Goal: Task Accomplishment & Management: Complete application form

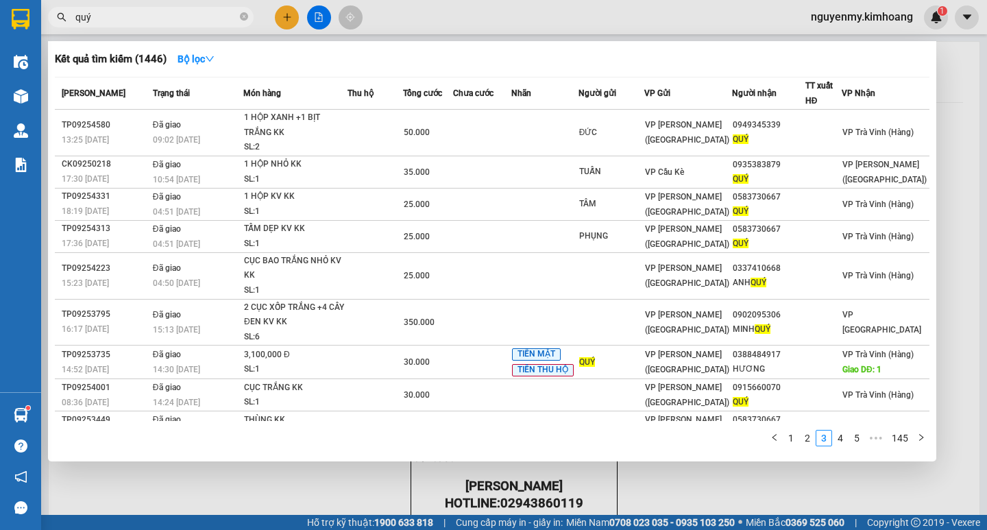
click at [284, 18] on div at bounding box center [493, 265] width 987 height 530
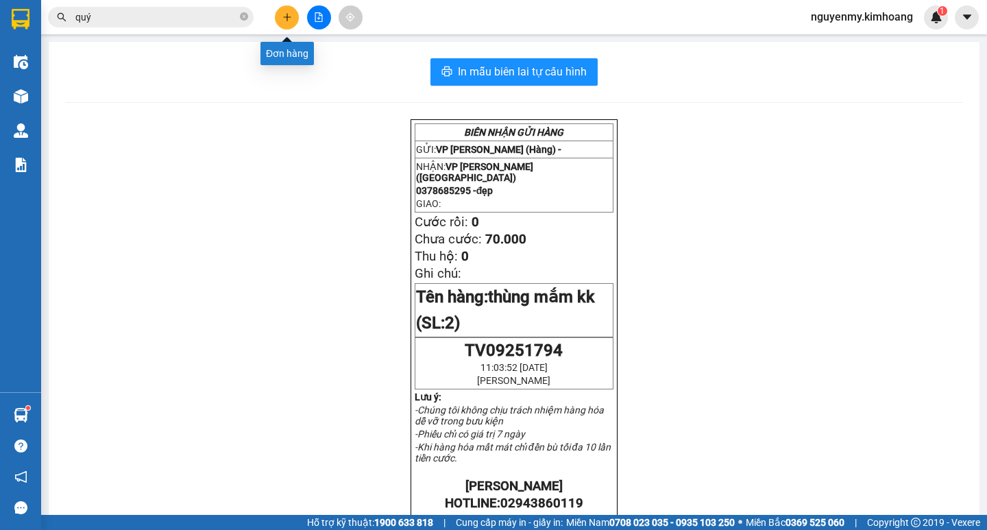
click at [284, 18] on icon "plus" at bounding box center [287, 17] width 10 height 10
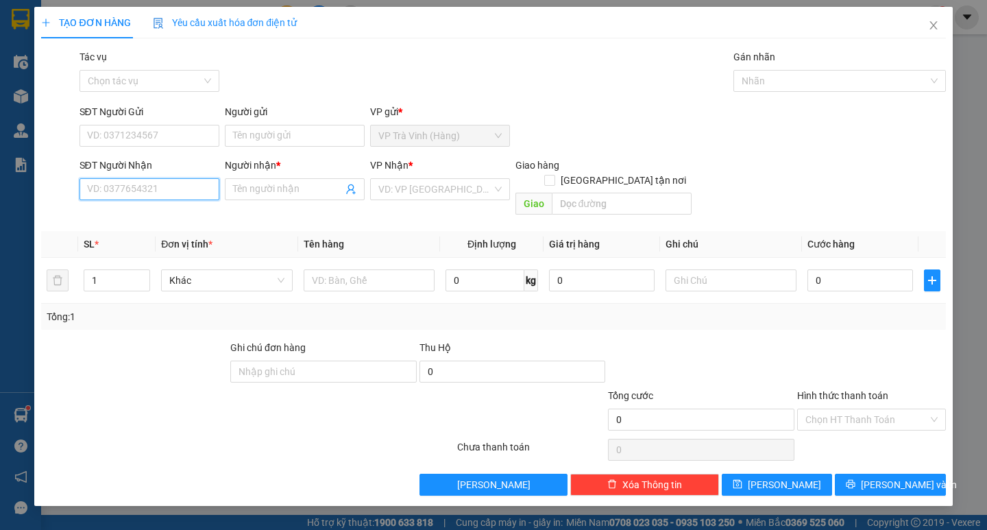
click at [171, 194] on input "SĐT Người Nhận" at bounding box center [150, 189] width 140 height 22
type input "0933176652"
click at [150, 210] on div "0933176652 - mỹ trân" at bounding box center [149, 216] width 123 height 15
type input "mỹ trân"
type input "30.000"
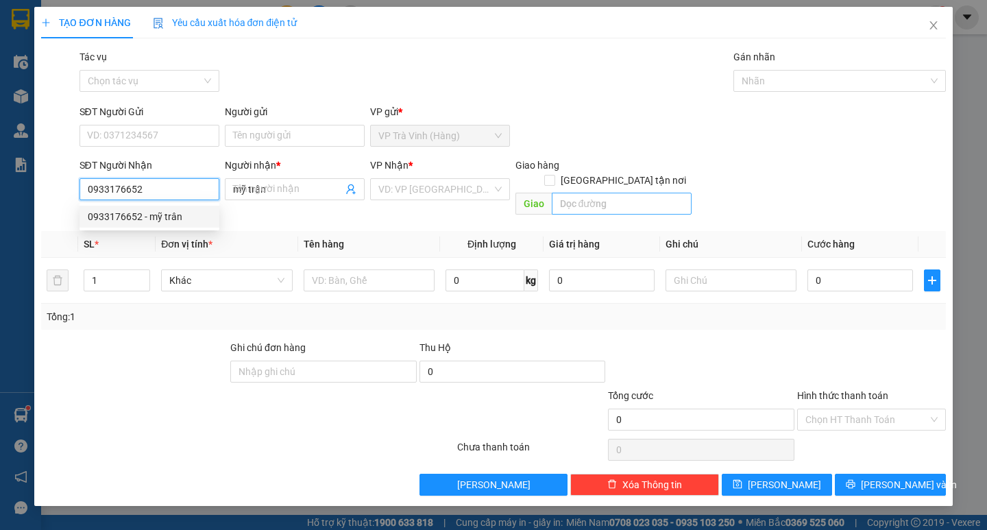
type input "30.000"
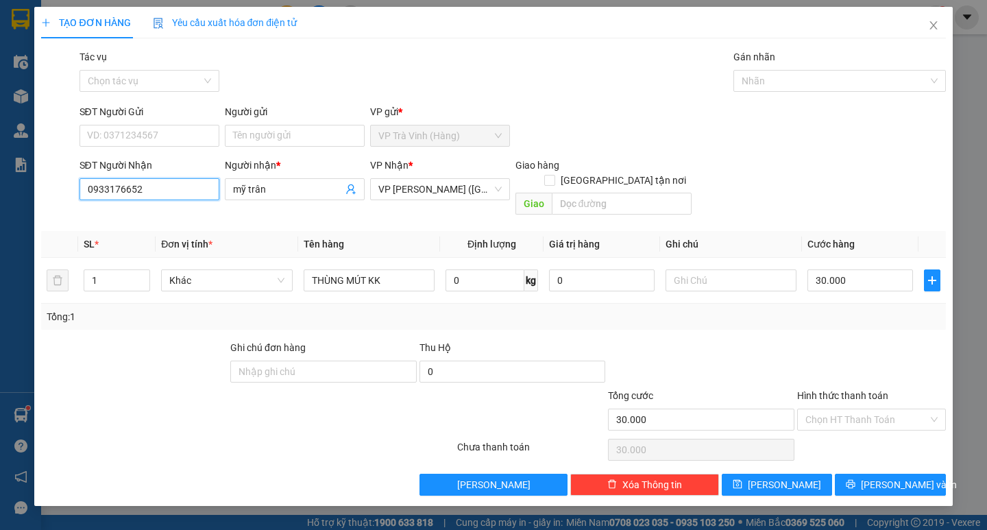
type input "0933176652"
click at [867, 269] on input "30.000" at bounding box center [860, 280] width 106 height 22
type input "0"
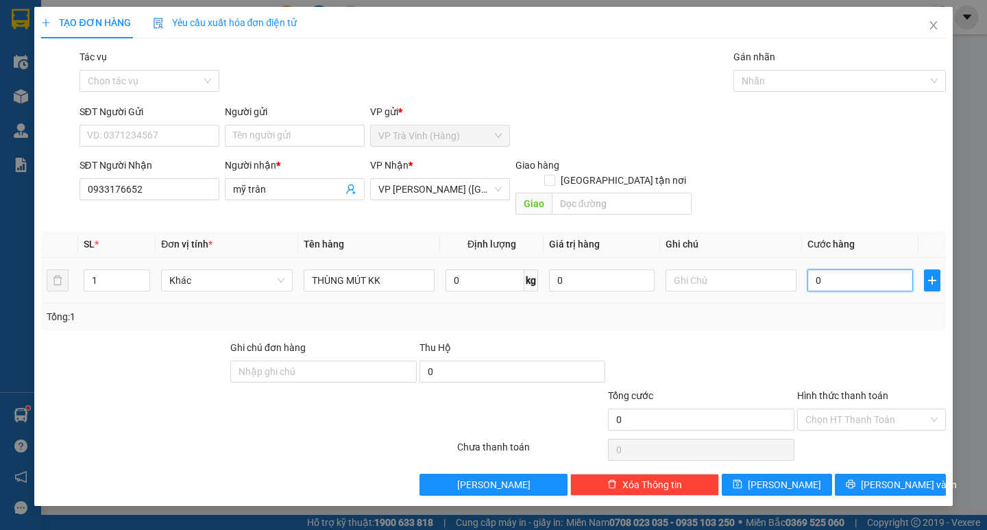
type input "2"
type input "02"
type input "25"
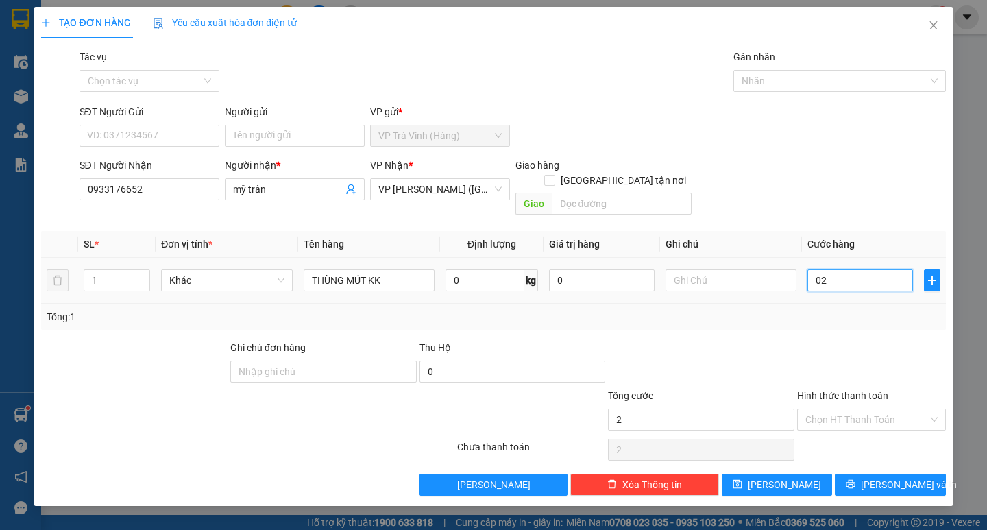
type input "025"
type input "250"
type input "0.250"
type input "2.500"
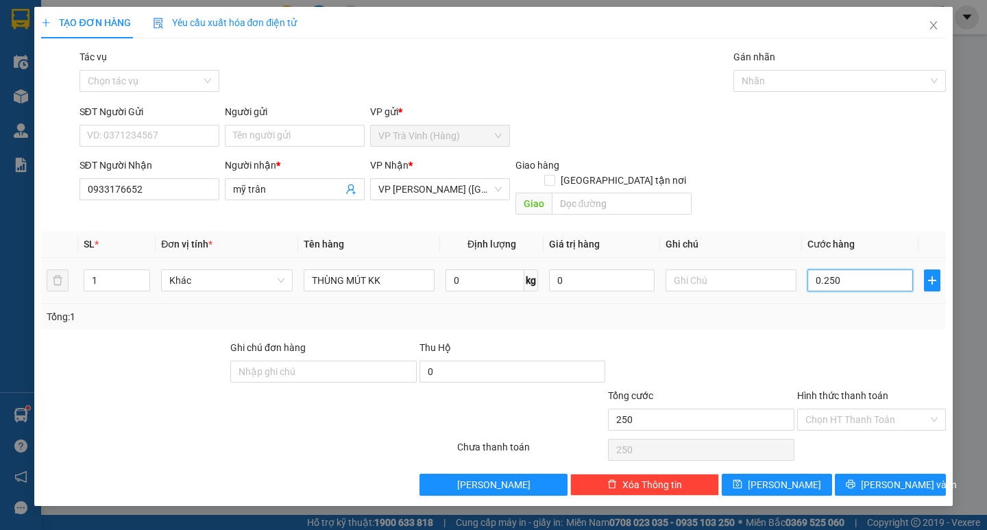
type input "2.500"
type input "02.500"
type input "25.000"
type input "0.250.000"
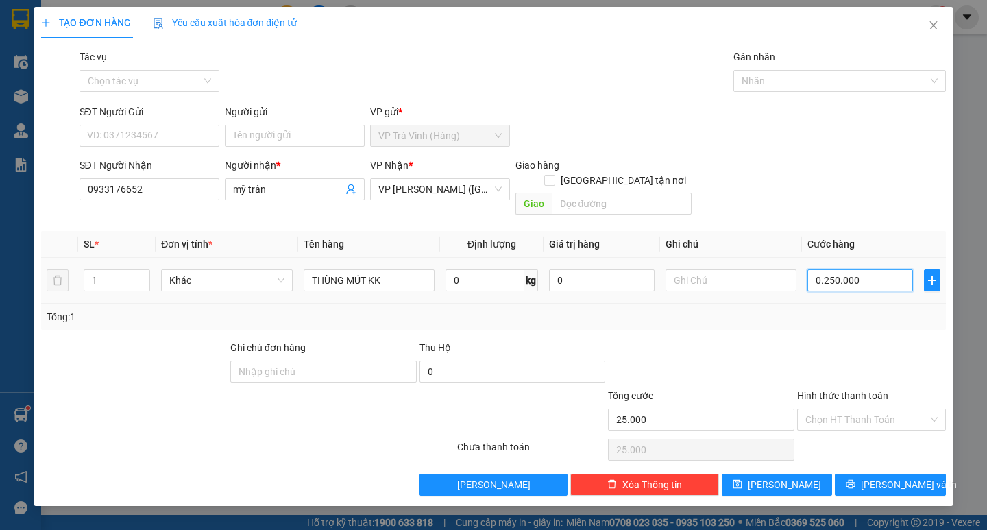
type input "250.000"
type input "25.000"
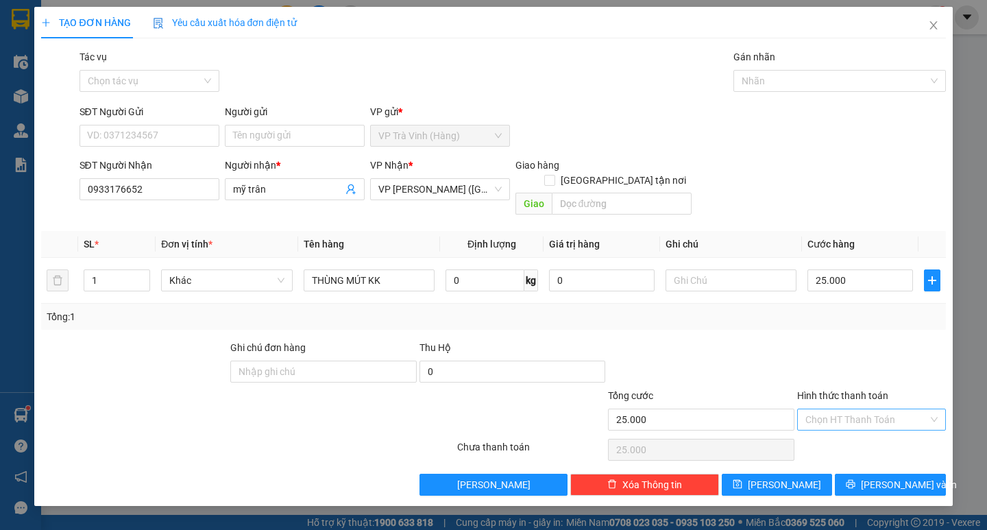
click at [894, 409] on input "Hình thức thanh toán" at bounding box center [866, 419] width 123 height 21
click at [881, 437] on div "Tại văn phòng" at bounding box center [871, 431] width 132 height 15
type input "0"
click at [899, 479] on button "[PERSON_NAME] và In" at bounding box center [890, 485] width 110 height 22
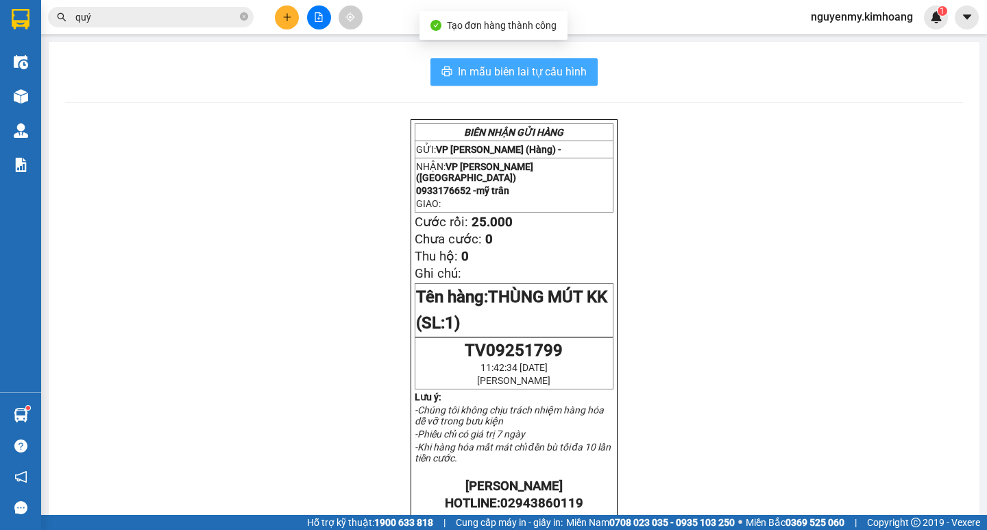
click at [489, 62] on button "In mẫu biên lai tự cấu hình" at bounding box center [513, 71] width 167 height 27
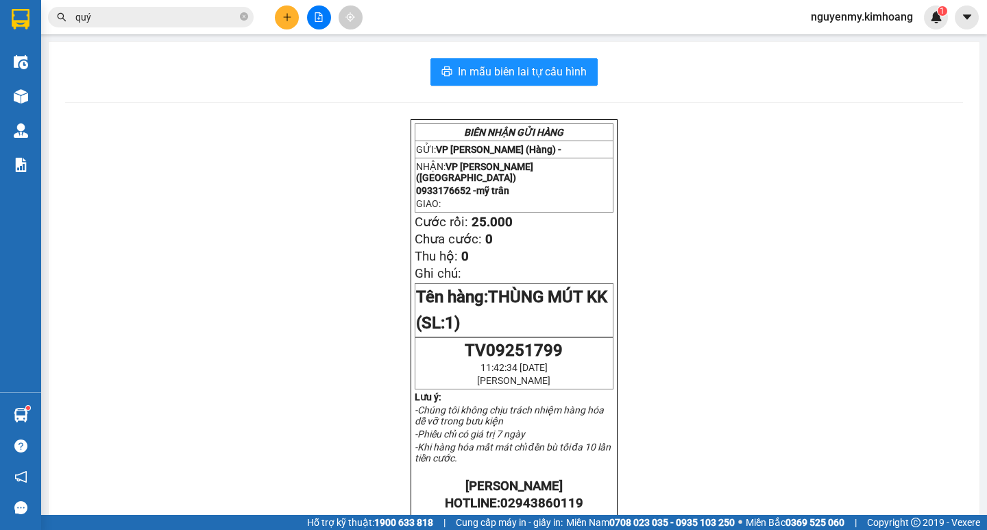
click at [249, 20] on span "quý" at bounding box center [151, 17] width 206 height 21
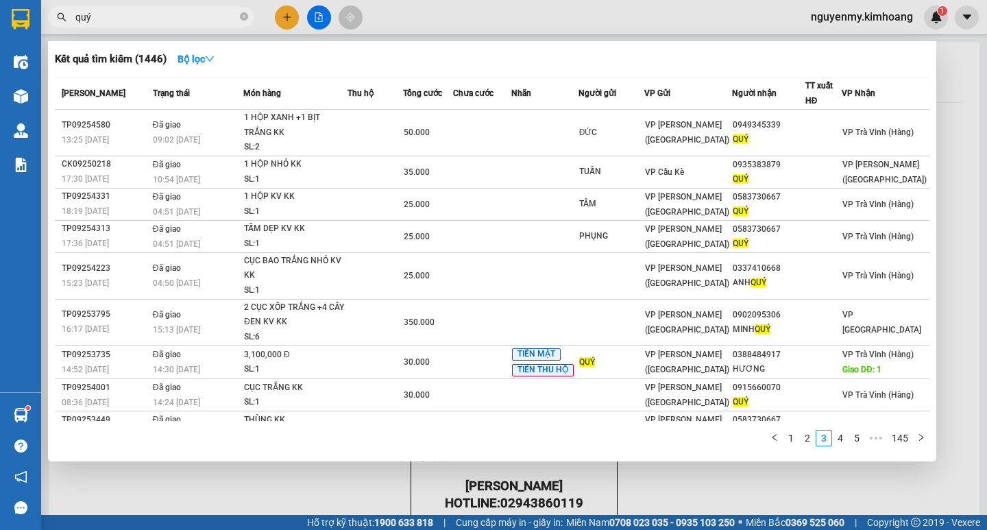
click at [236, 20] on input "quý" at bounding box center [156, 17] width 162 height 15
click at [238, 20] on span "quý" at bounding box center [151, 17] width 206 height 21
click at [242, 20] on icon "close-circle" at bounding box center [244, 16] width 8 height 8
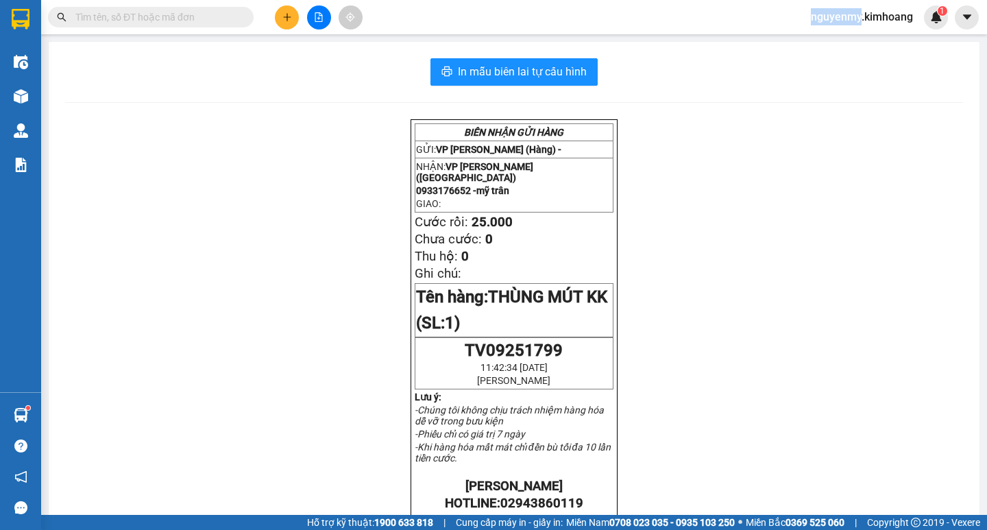
click at [243, 20] on span at bounding box center [244, 17] width 8 height 15
click at [214, 24] on input "text" at bounding box center [156, 17] width 162 height 15
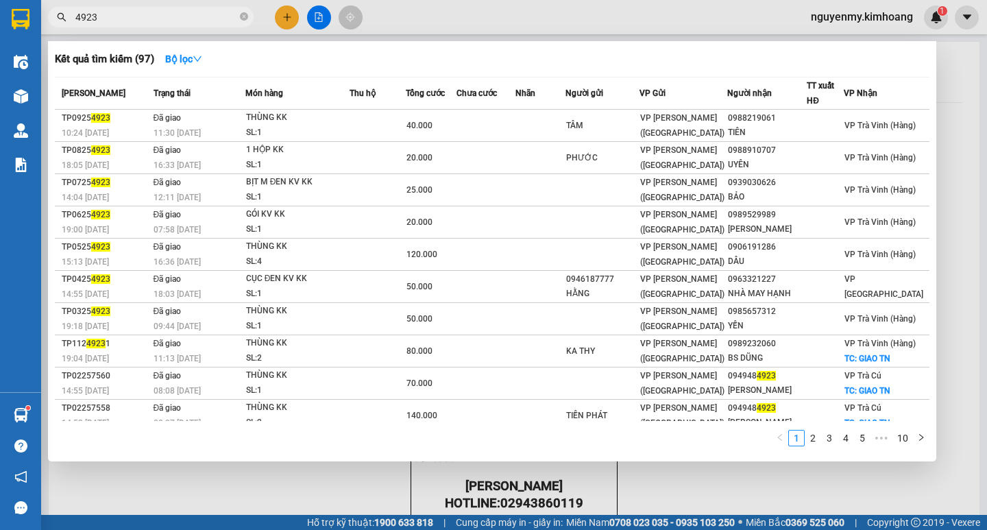
type input "4923"
click at [428, 108] on th "Tổng cước" at bounding box center [431, 93] width 51 height 32
click at [244, 19] on icon "close-circle" at bounding box center [244, 16] width 8 height 8
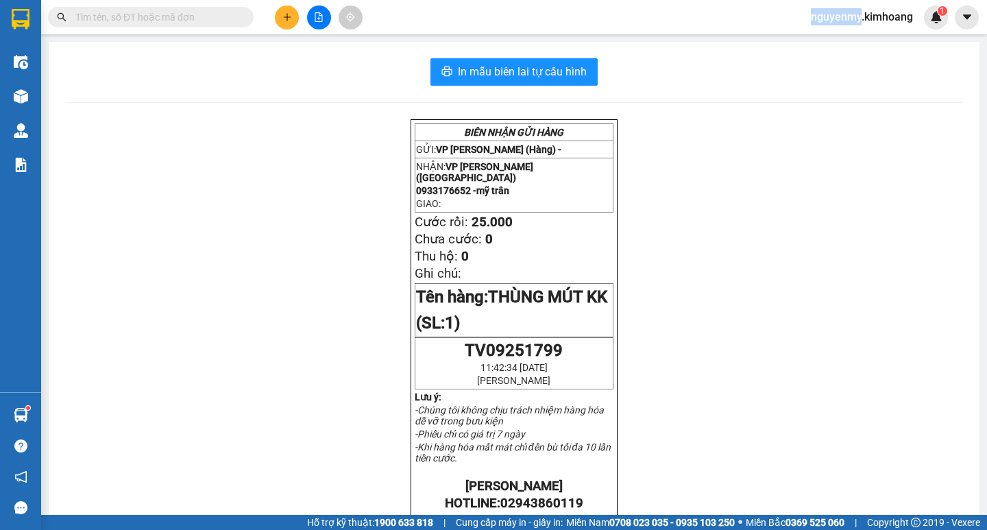
drag, startPoint x: 244, startPoint y: 19, endPoint x: 204, endPoint y: 19, distance: 40.4
click at [223, 19] on span at bounding box center [151, 17] width 206 height 21
click at [204, 19] on input "text" at bounding box center [156, 17] width 162 height 15
click at [289, 16] on icon "plus" at bounding box center [287, 17] width 10 height 10
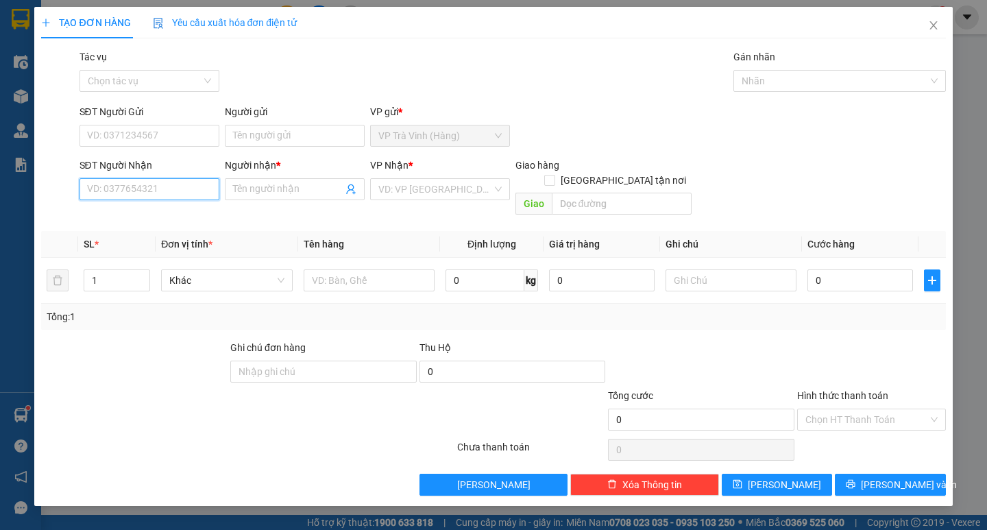
click at [139, 190] on input "SĐT Người Nhận" at bounding box center [150, 189] width 140 height 22
click at [423, 186] on input "search" at bounding box center [435, 189] width 114 height 21
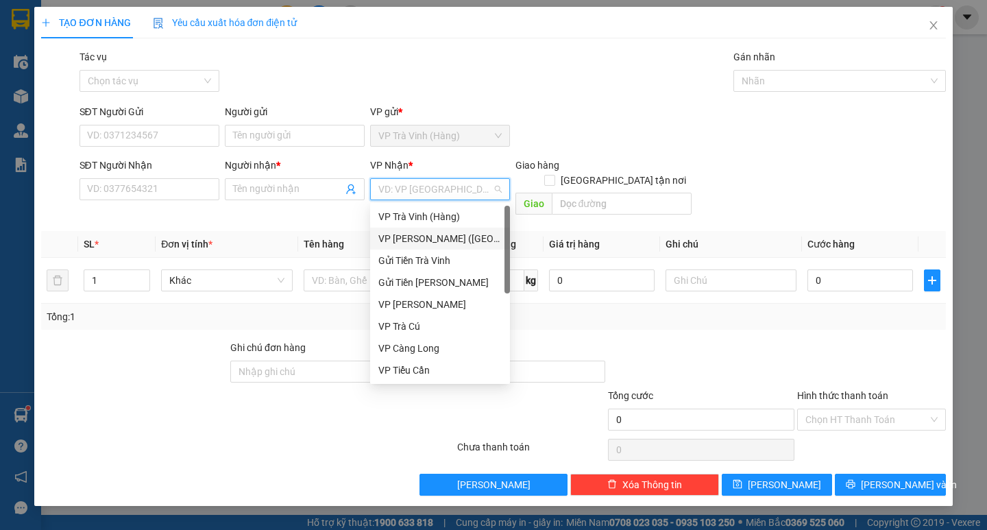
click at [437, 241] on div "VP [PERSON_NAME] ([GEOGRAPHIC_DATA])" at bounding box center [439, 238] width 123 height 15
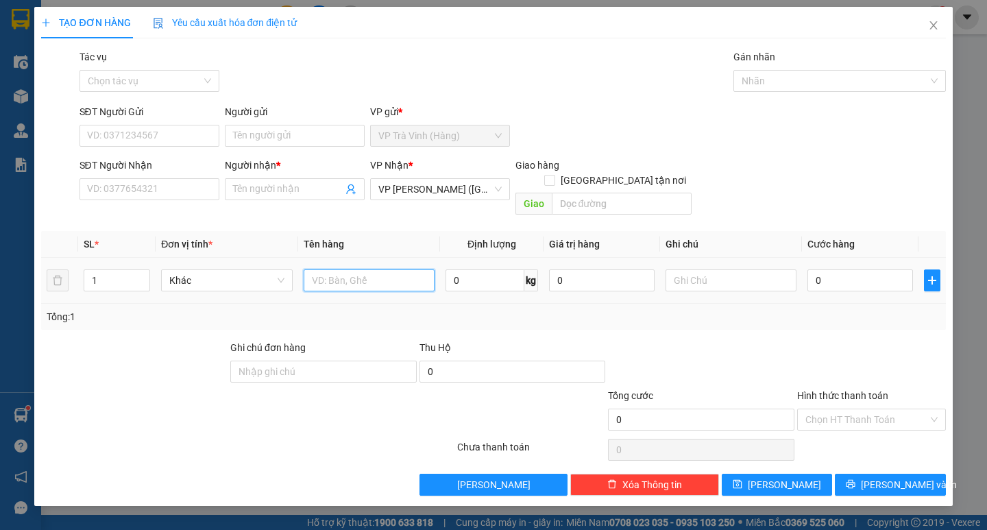
click at [336, 269] on input "text" at bounding box center [369, 280] width 131 height 22
type input "CAL KK"
click at [116, 190] on input "SĐT Người Nhận" at bounding box center [150, 189] width 140 height 22
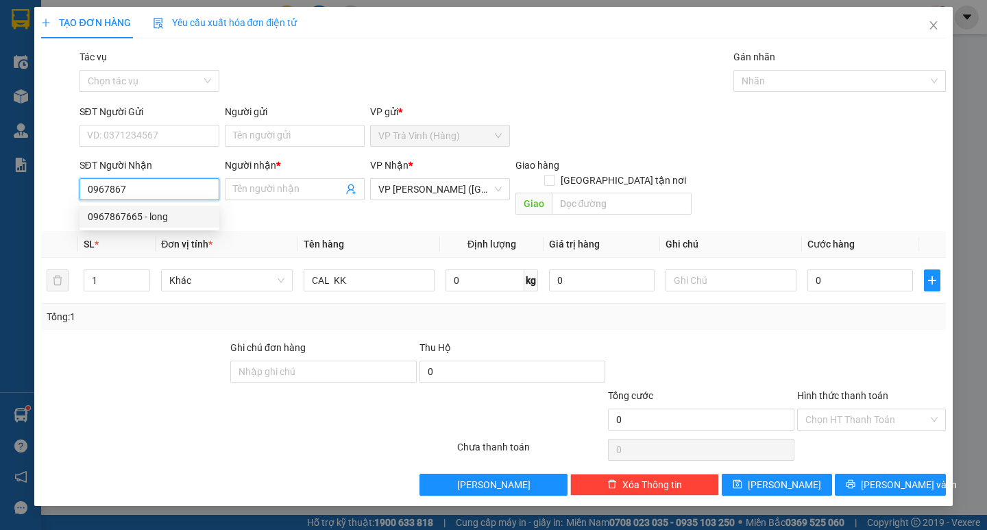
click at [153, 215] on div "0967867665 - long" at bounding box center [149, 216] width 123 height 15
type input "0967867665"
type input "long"
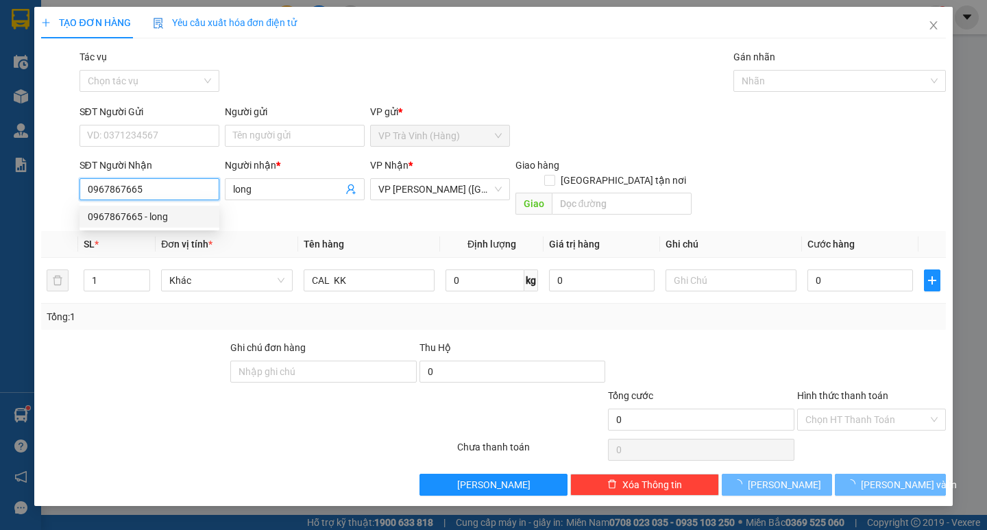
type input "30.000"
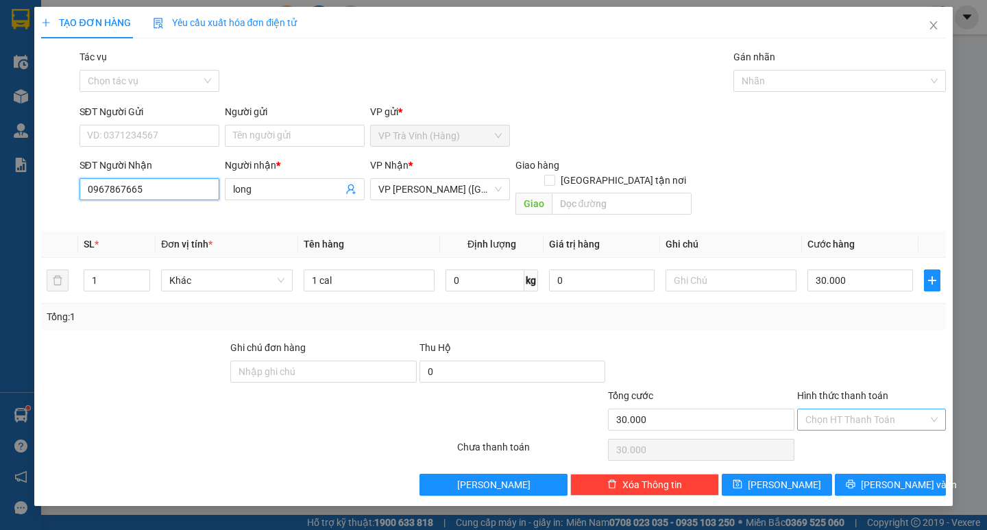
type input "0967867665"
click at [865, 409] on input "Hình thức thanh toán" at bounding box center [866, 419] width 123 height 21
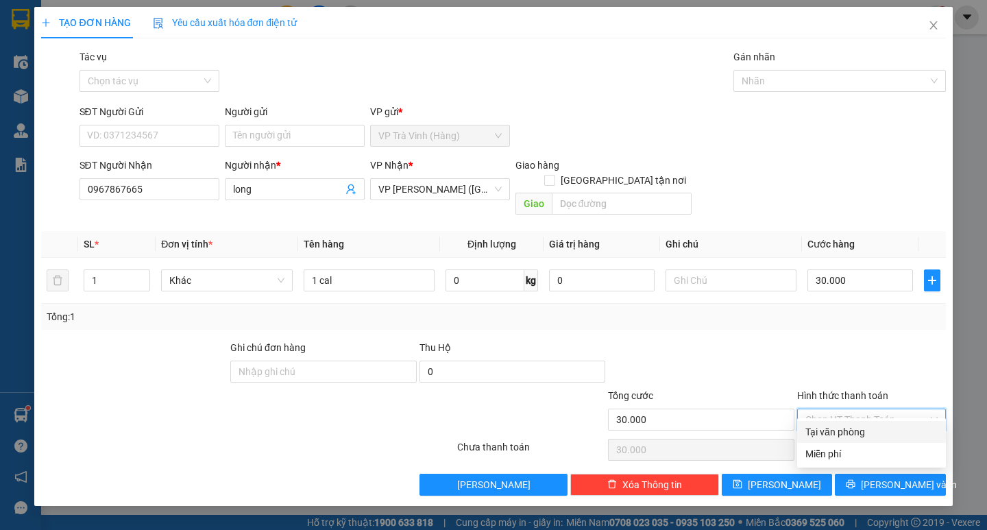
click at [861, 431] on div "Tại văn phòng" at bounding box center [871, 431] width 132 height 15
type input "0"
click at [907, 477] on span "[PERSON_NAME] và In" at bounding box center [909, 484] width 96 height 15
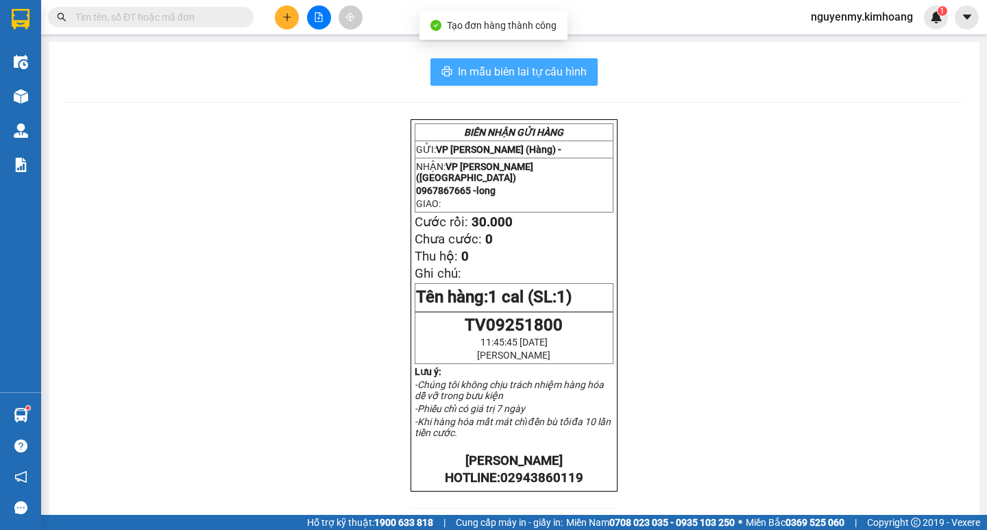
click at [540, 71] on span "In mẫu biên lai tự cấu hình" at bounding box center [522, 71] width 129 height 17
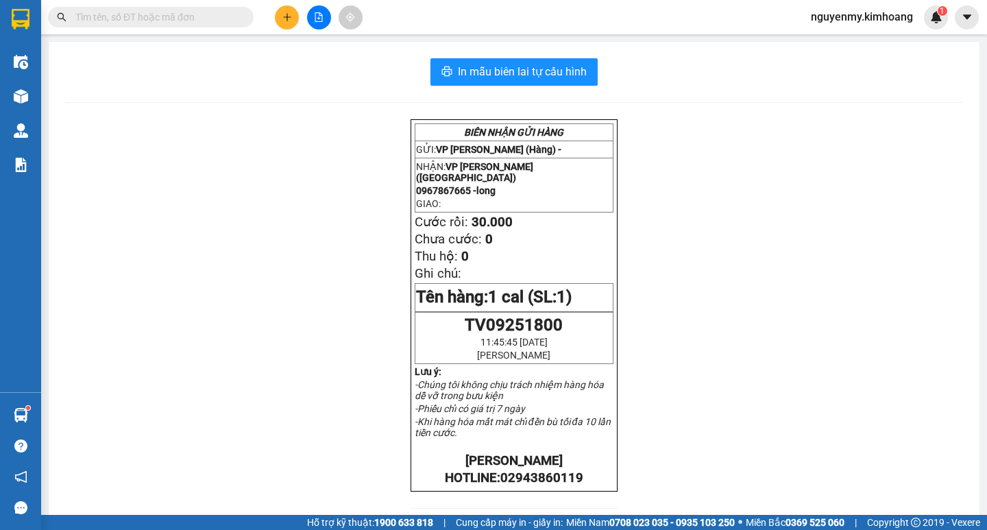
click at [170, 23] on input "text" at bounding box center [156, 17] width 162 height 15
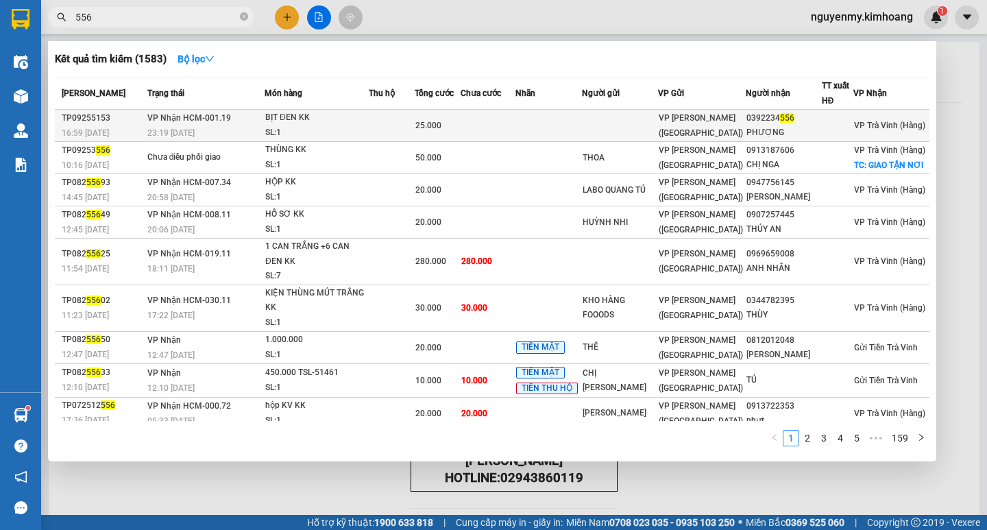
type input "556"
click at [265, 118] on td "VP Nhận HCM-001.19 23:19 [DATE]" at bounding box center [204, 126] width 121 height 32
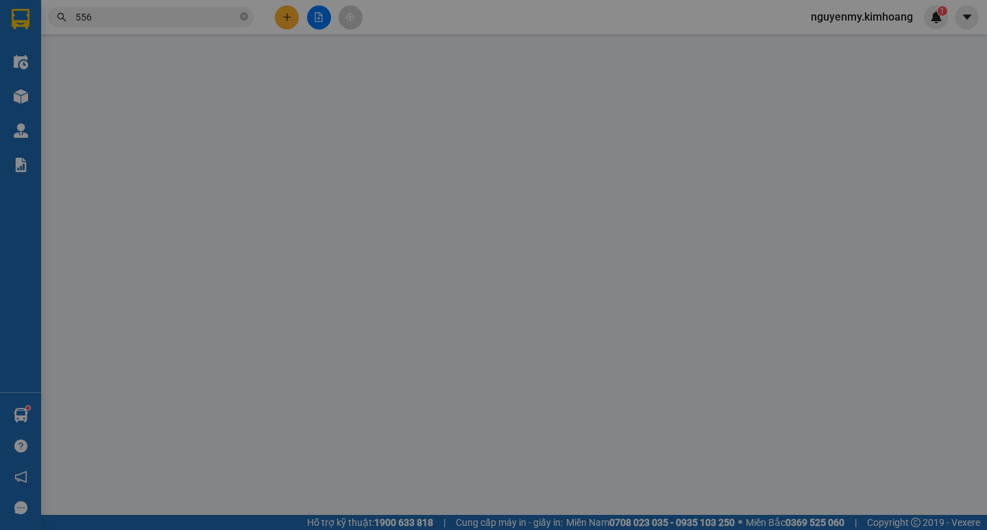
type input "0392234556"
type input "PHƯỢNG"
type input "25.000"
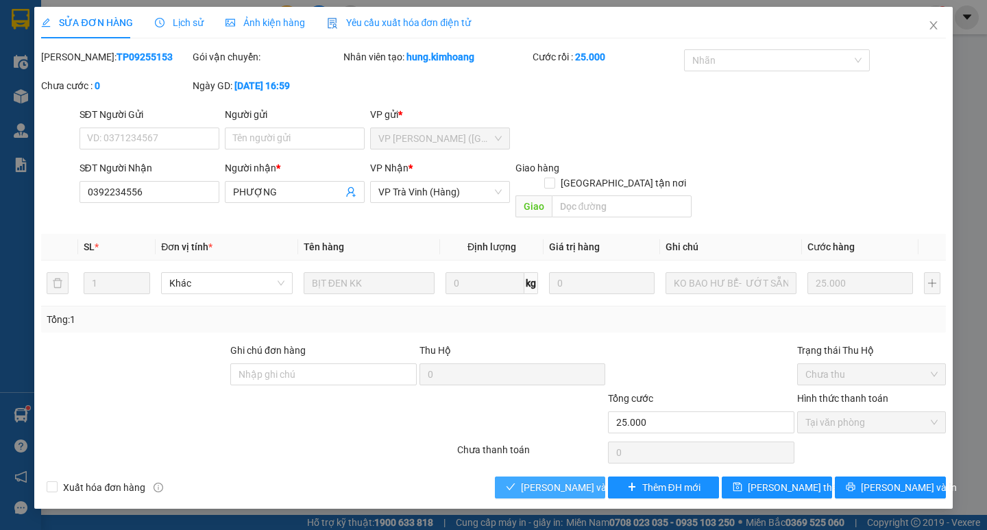
drag, startPoint x: 522, startPoint y: 474, endPoint x: 531, endPoint y: 475, distance: 8.9
click at [523, 480] on span "[PERSON_NAME] và Giao hàng" at bounding box center [587, 487] width 132 height 15
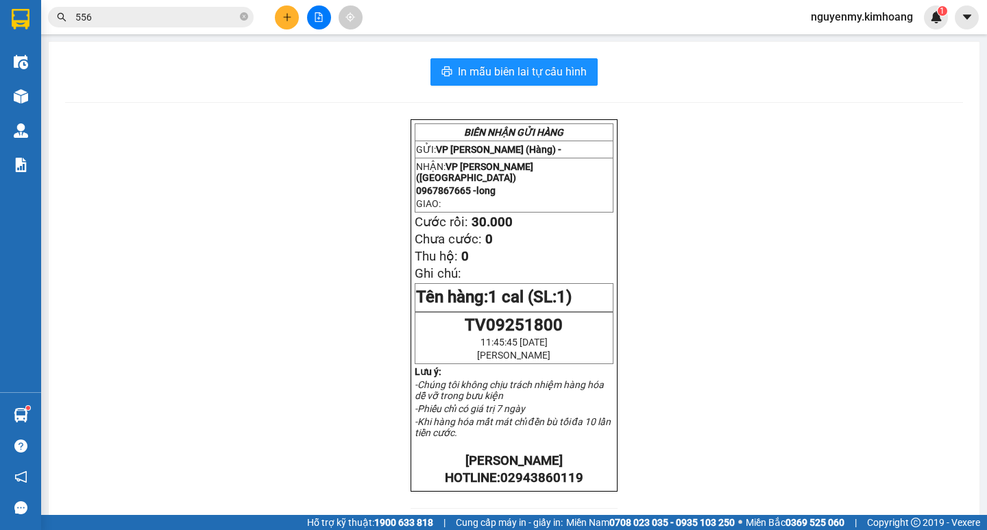
click at [237, 16] on span "556" at bounding box center [151, 17] width 206 height 21
click at [238, 16] on span "556" at bounding box center [151, 17] width 206 height 21
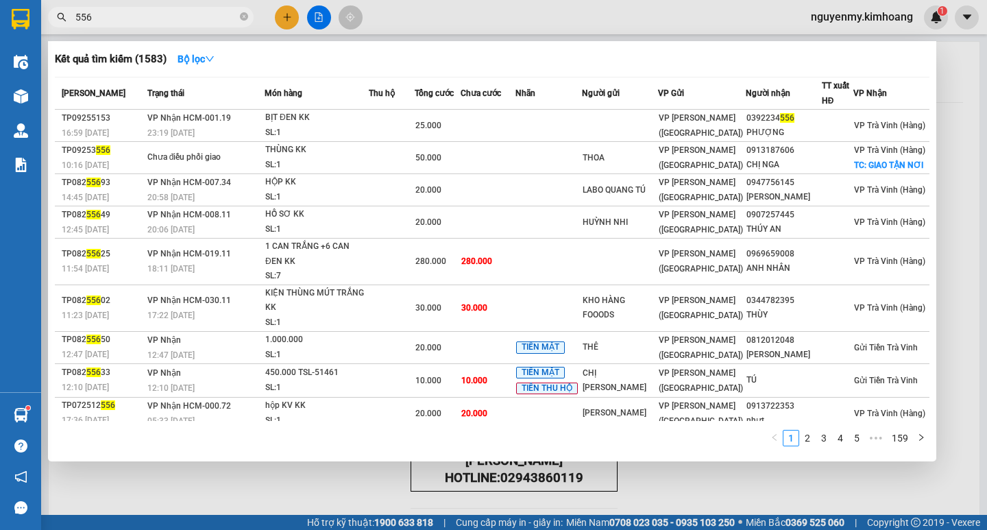
click at [156, 16] on input "556" at bounding box center [156, 17] width 162 height 15
click at [243, 19] on icon "close-circle" at bounding box center [244, 16] width 8 height 8
click at [243, 19] on span at bounding box center [244, 17] width 8 height 15
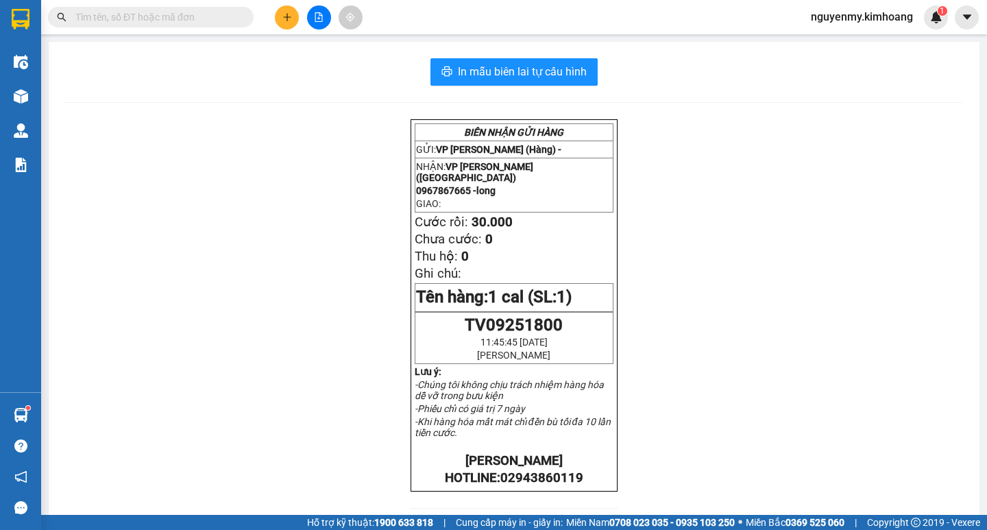
click at [222, 19] on input "text" at bounding box center [156, 17] width 162 height 15
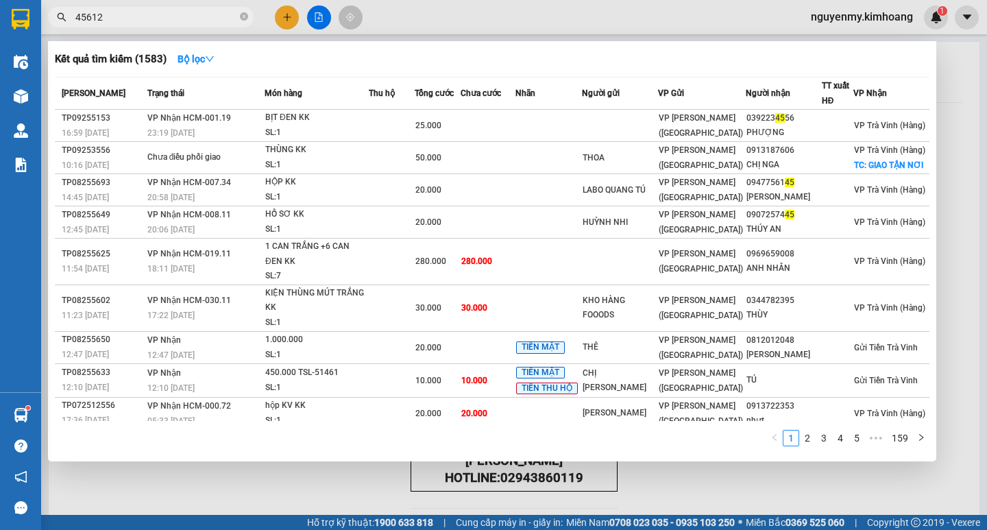
type input "456123"
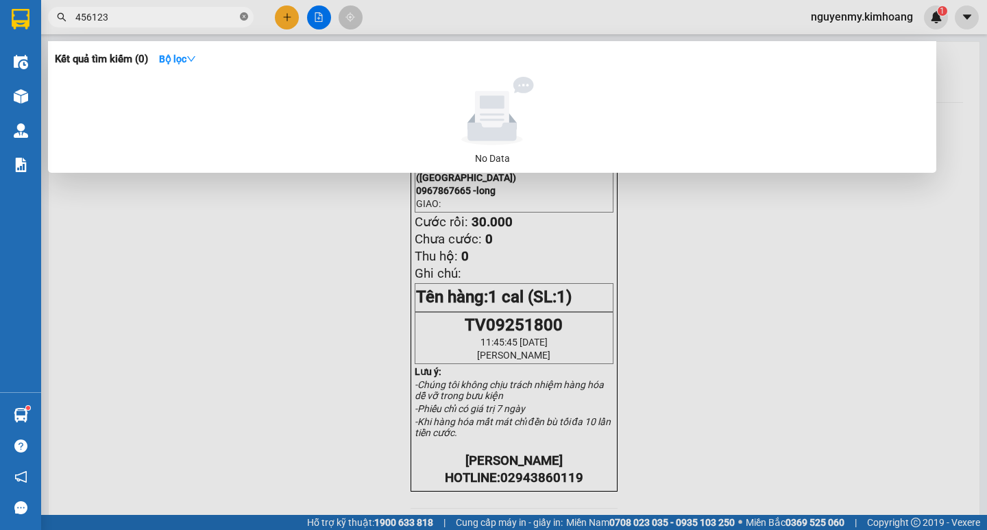
click at [244, 16] on icon "close-circle" at bounding box center [244, 16] width 8 height 8
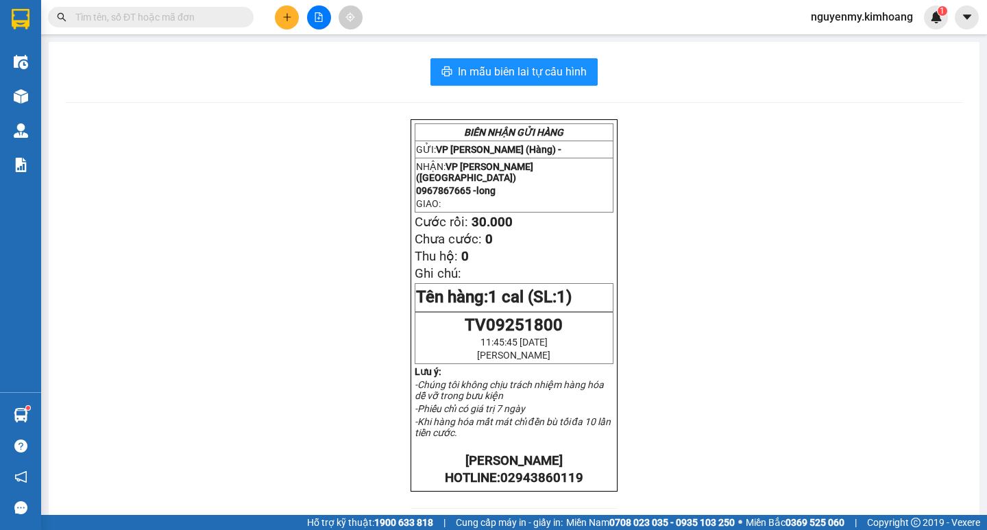
click at [244, 14] on span at bounding box center [244, 17] width 8 height 15
click at [183, 19] on input "text" at bounding box center [156, 17] width 162 height 15
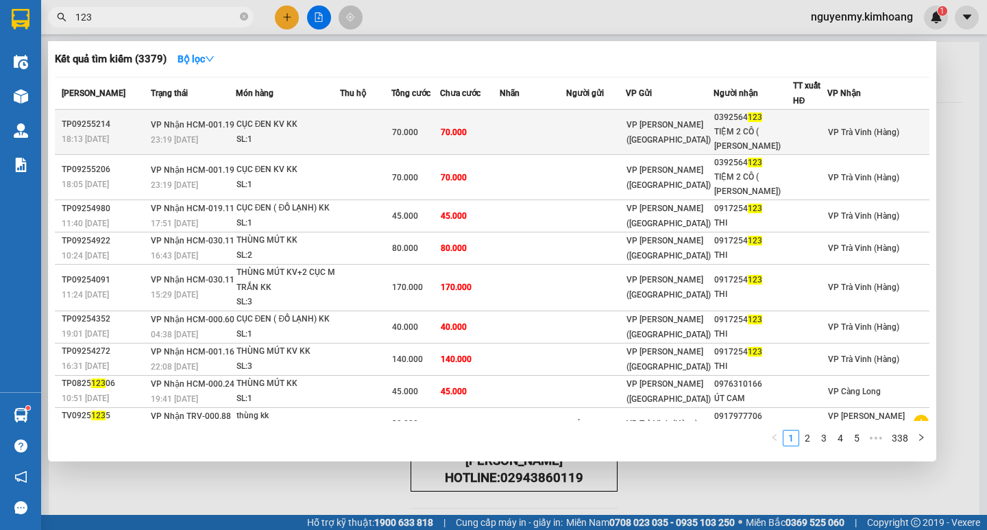
type input "123"
click at [567, 144] on td at bounding box center [533, 132] width 67 height 45
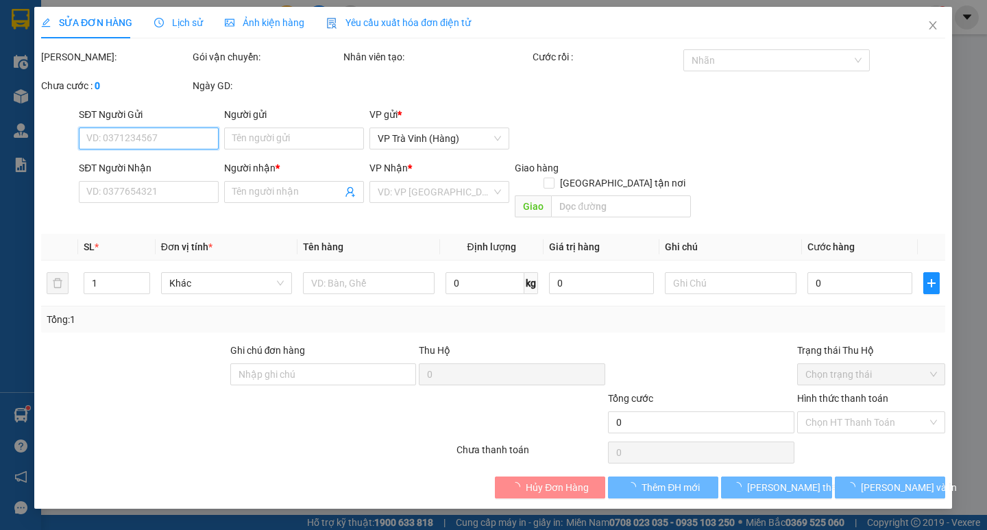
type input "0392564123"
type input "TIỆM 2 CÔ ( [PERSON_NAME])"
type input "70.000"
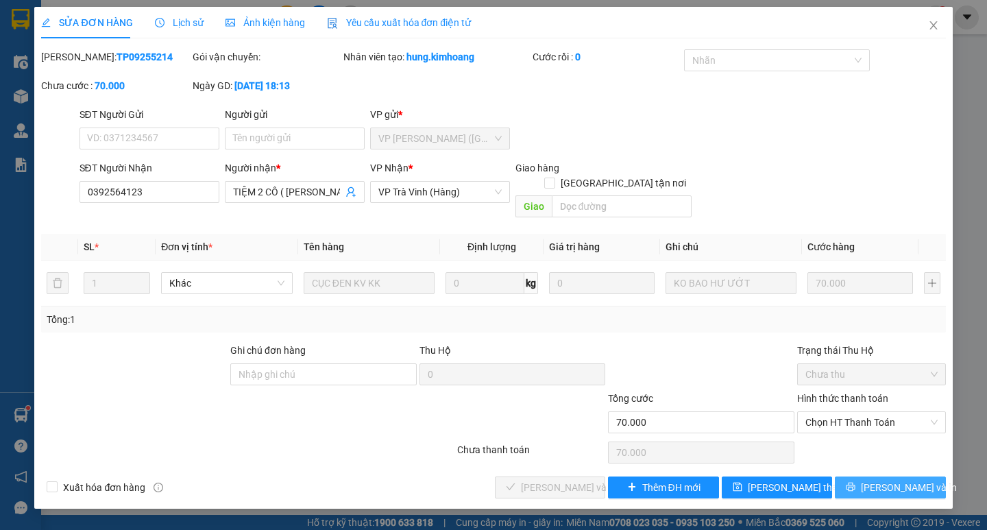
click at [901, 480] on span "[PERSON_NAME] và In" at bounding box center [909, 487] width 96 height 15
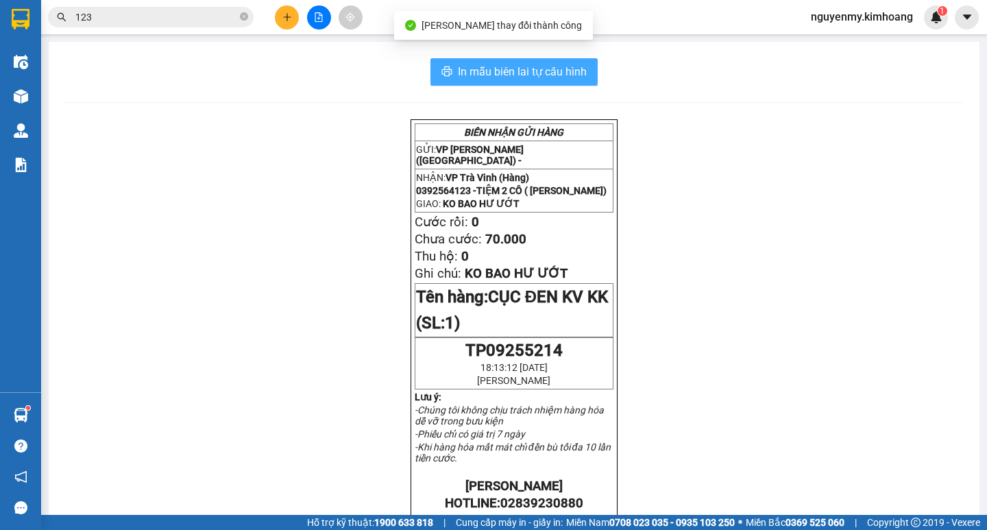
click at [534, 58] on button "In mẫu biên lai tự cấu hình" at bounding box center [513, 71] width 167 height 27
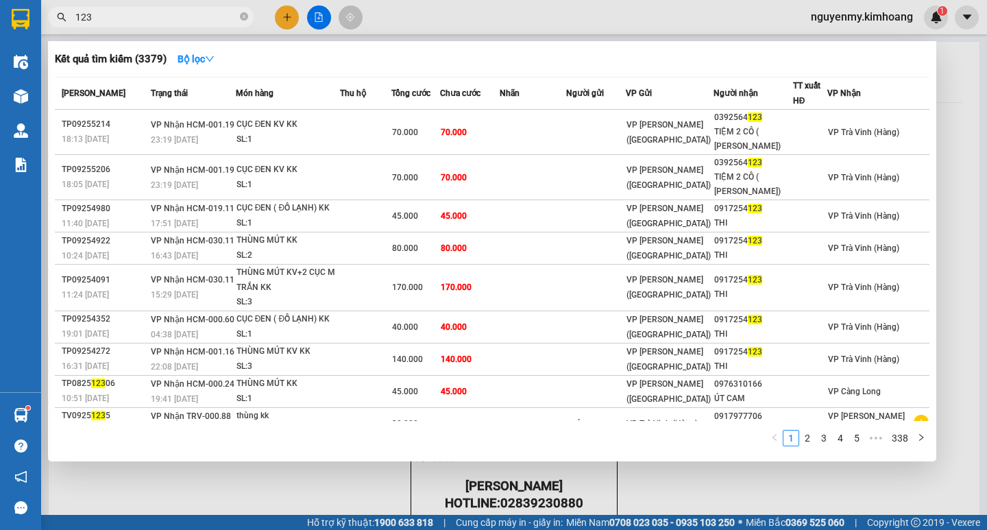
click at [196, 23] on input "123" at bounding box center [156, 17] width 162 height 15
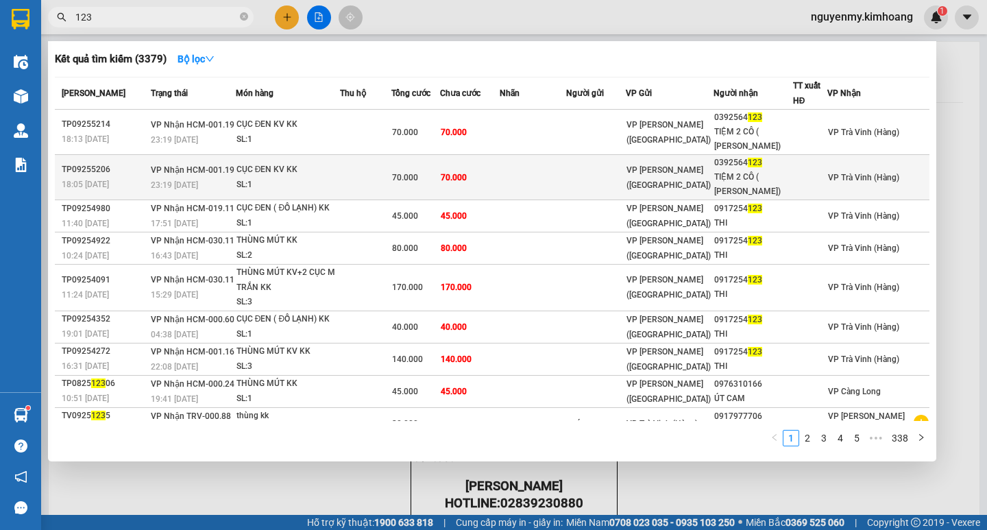
click at [626, 178] on td at bounding box center [596, 177] width 60 height 45
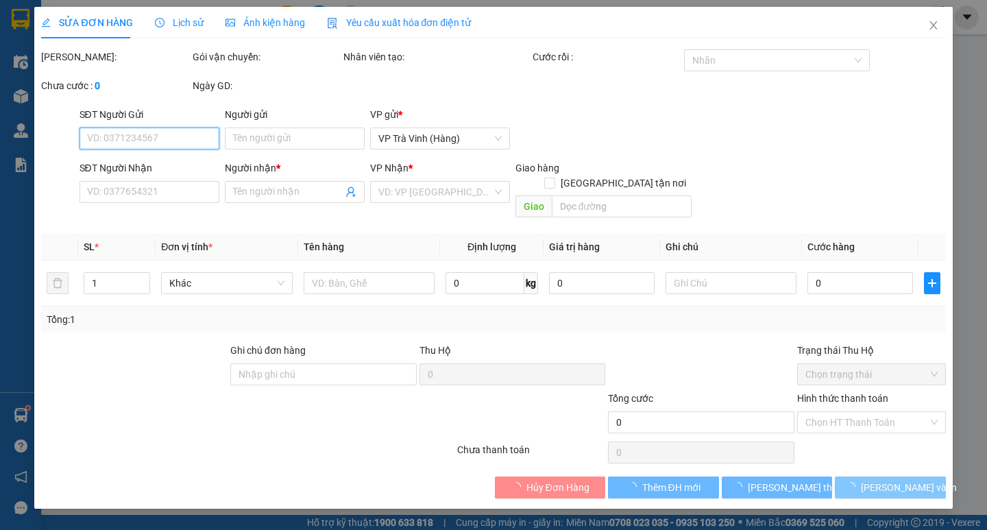
type input "0392564123"
type input "TIỆM 2 CÔ ( [PERSON_NAME])"
type input "70.000"
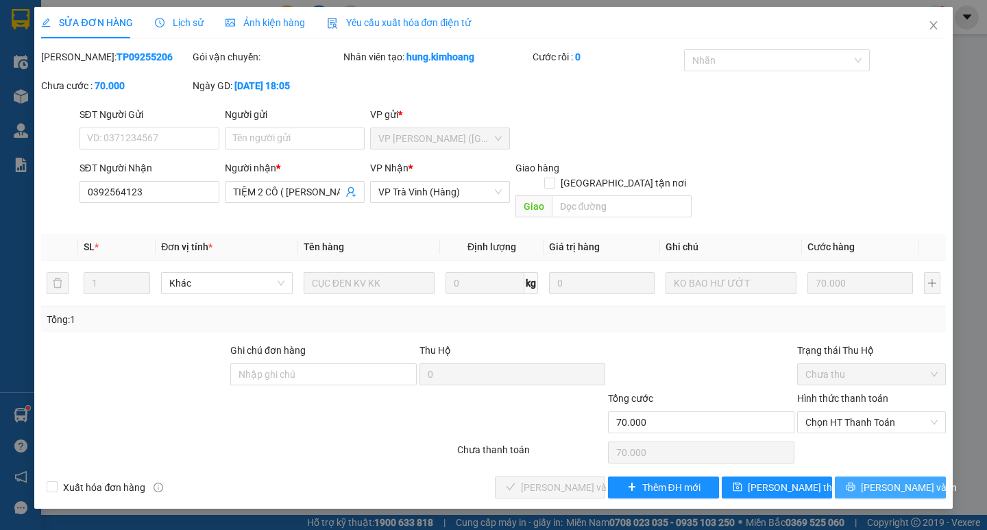
click at [916, 480] on span "[PERSON_NAME] và In" at bounding box center [909, 487] width 96 height 15
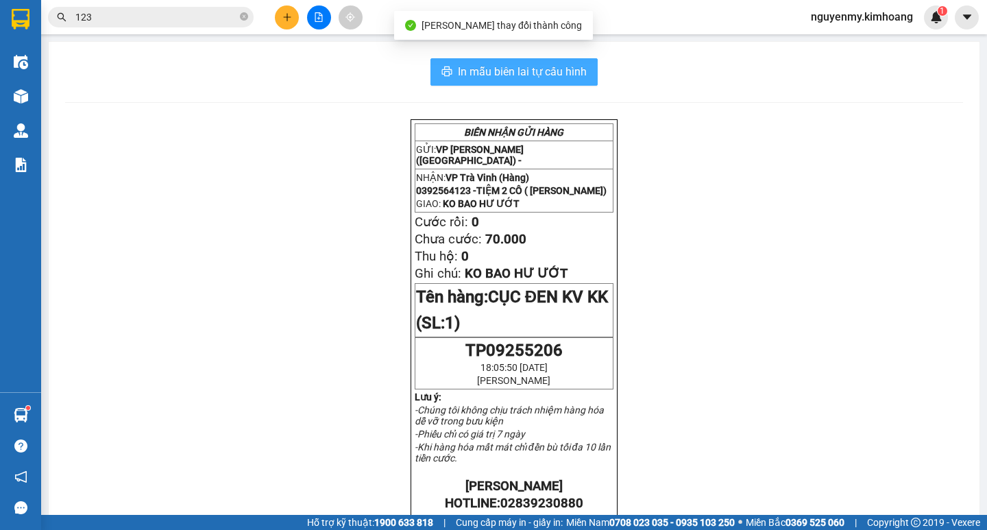
click at [562, 77] on span "In mẫu biên lai tự cấu hình" at bounding box center [522, 71] width 129 height 17
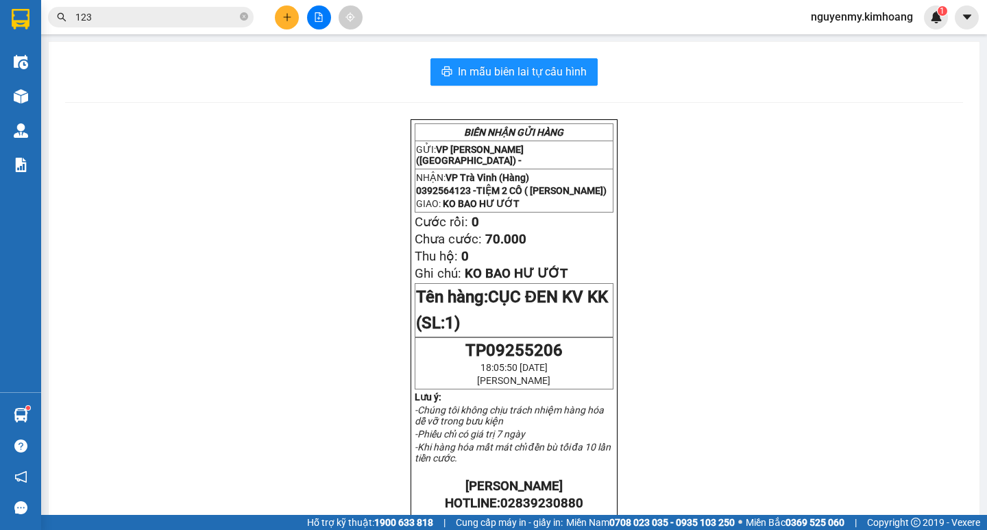
click at [218, 25] on span "123" at bounding box center [151, 17] width 206 height 21
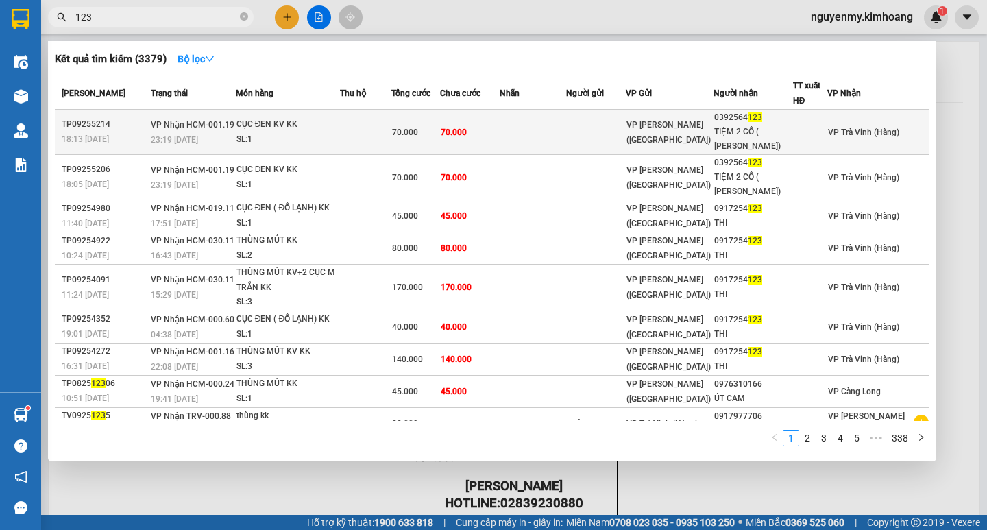
click at [531, 132] on td at bounding box center [533, 132] width 67 height 45
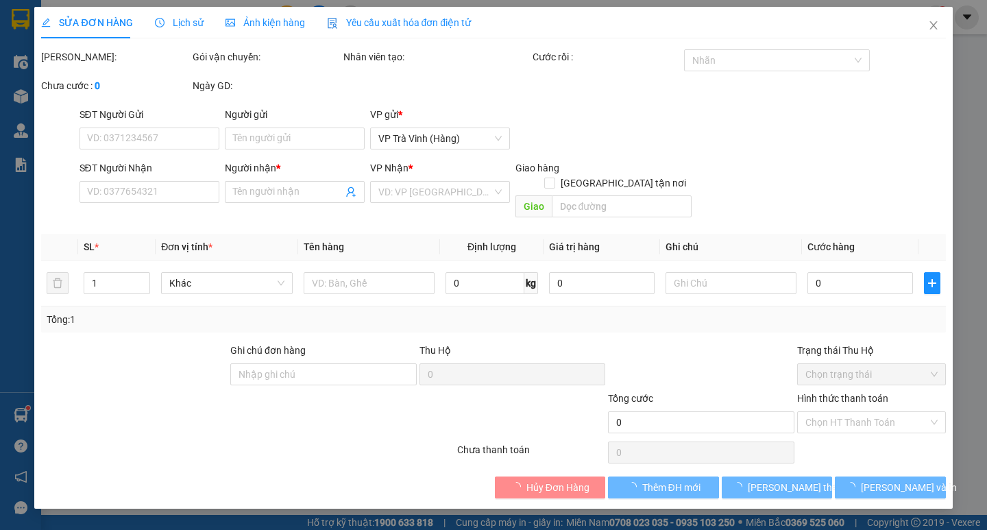
type input "0392564123"
type input "TIỆM 2 CÔ ( [PERSON_NAME])"
type input "70.000"
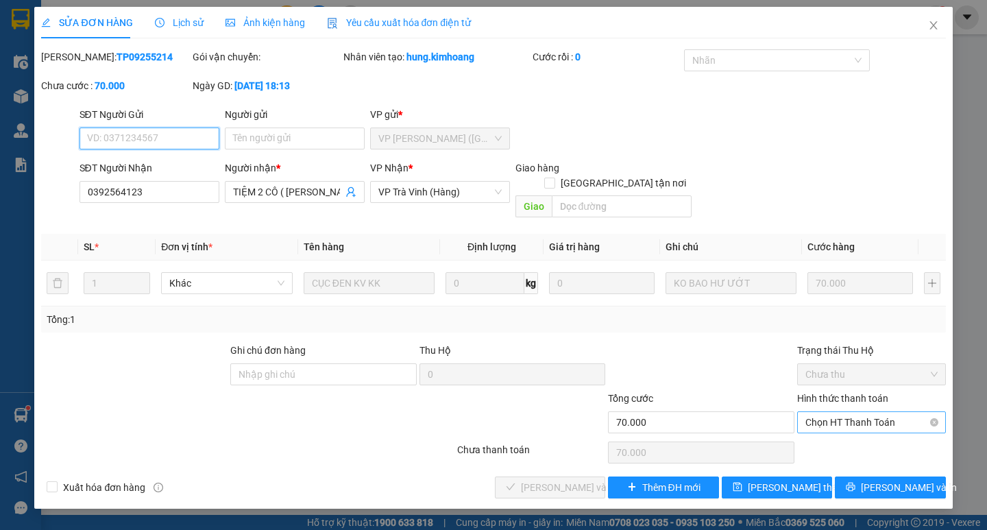
click at [877, 412] on span "Chọn HT Thanh Toán" at bounding box center [871, 422] width 132 height 21
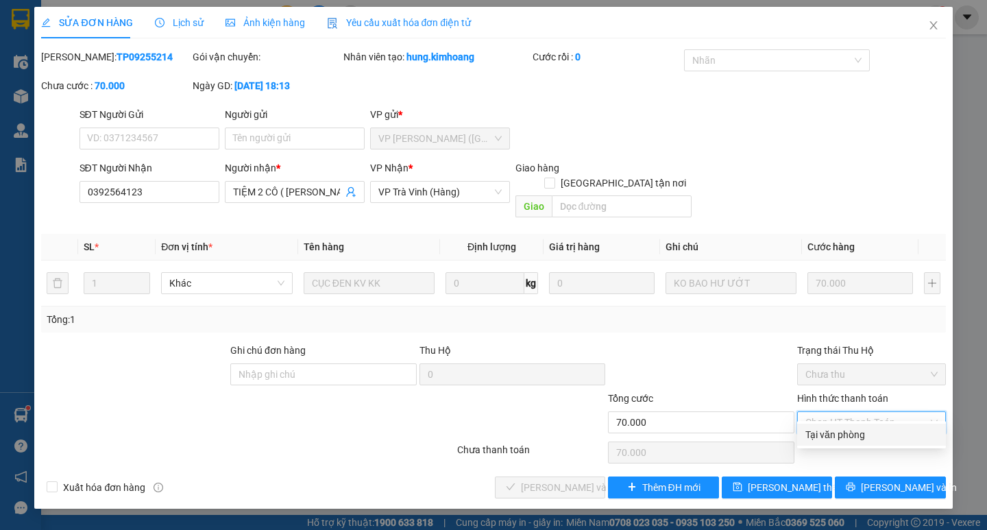
click at [873, 435] on div "Tại văn phòng" at bounding box center [871, 434] width 132 height 15
type input "0"
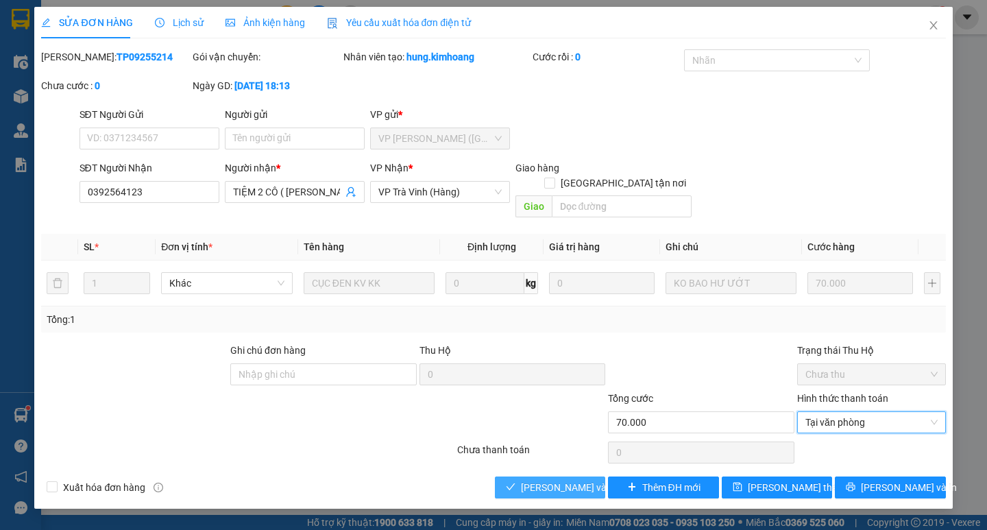
click at [583, 480] on span "[PERSON_NAME] và Giao hàng" at bounding box center [587, 487] width 132 height 15
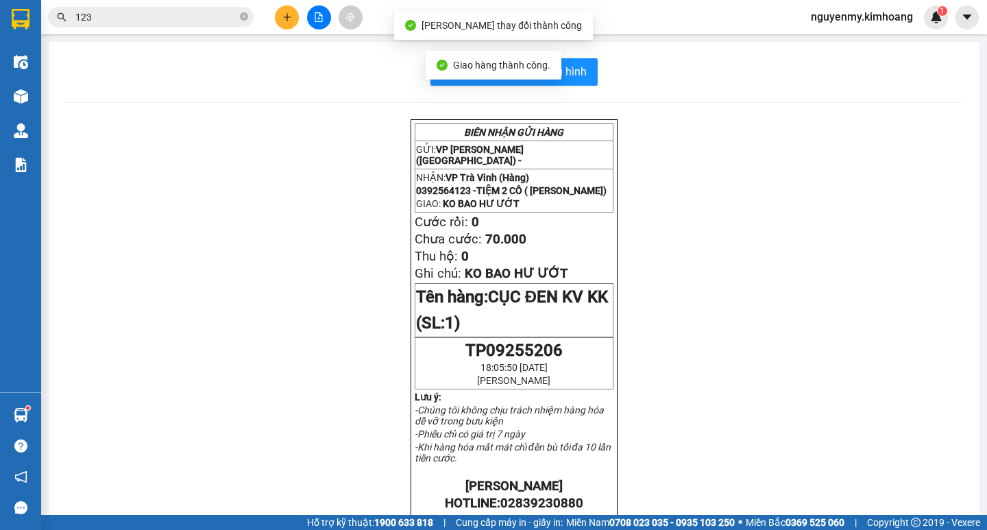
click at [180, 13] on input "123" at bounding box center [156, 17] width 162 height 15
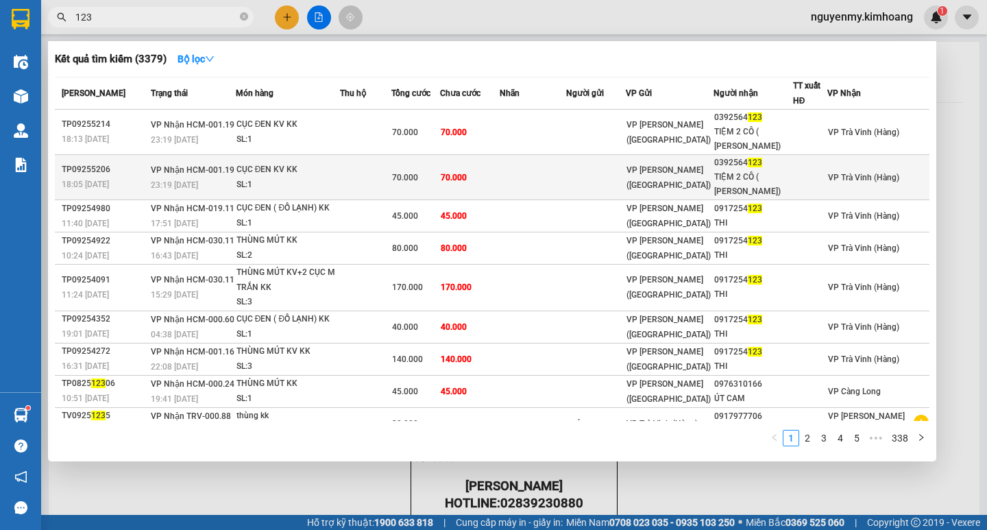
click at [500, 178] on td "70.000" at bounding box center [470, 177] width 60 height 45
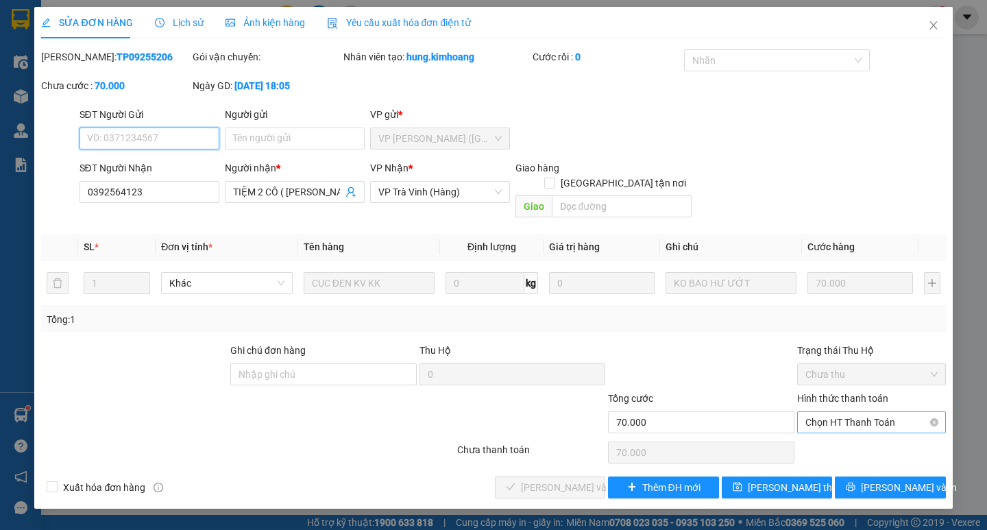
click at [883, 412] on span "Chọn HT Thanh Toán" at bounding box center [871, 422] width 132 height 21
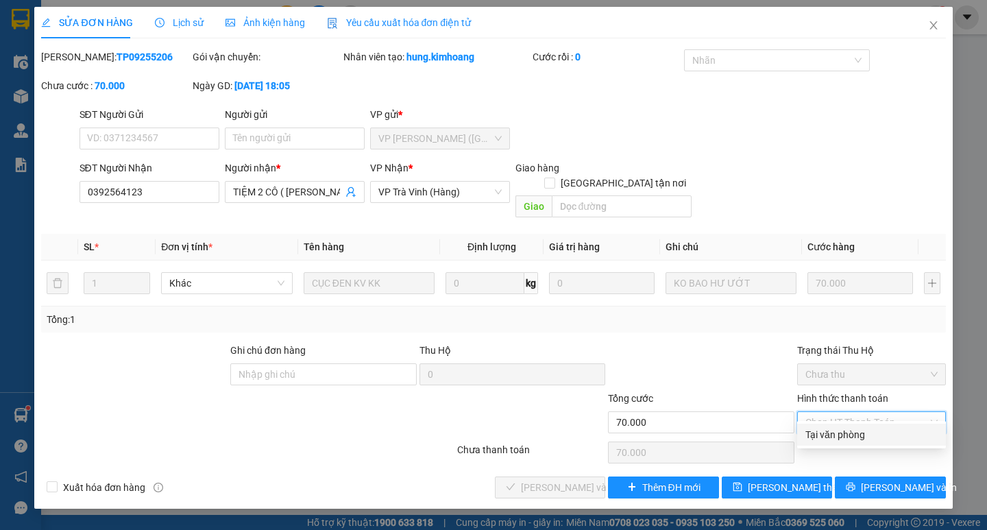
click at [861, 441] on div "Tại văn phòng" at bounding box center [871, 434] width 132 height 15
type input "0"
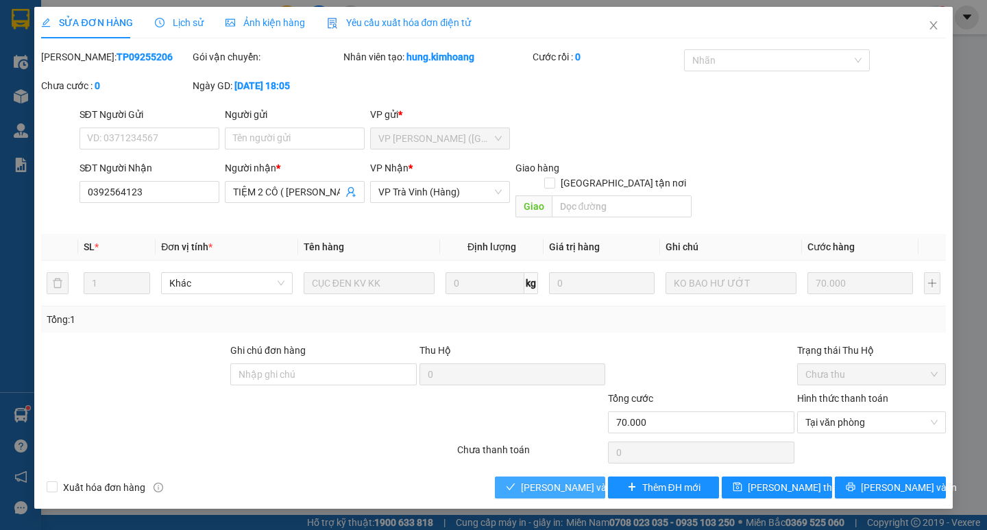
click at [572, 480] on button "[PERSON_NAME] và Giao hàng" at bounding box center [550, 487] width 110 height 22
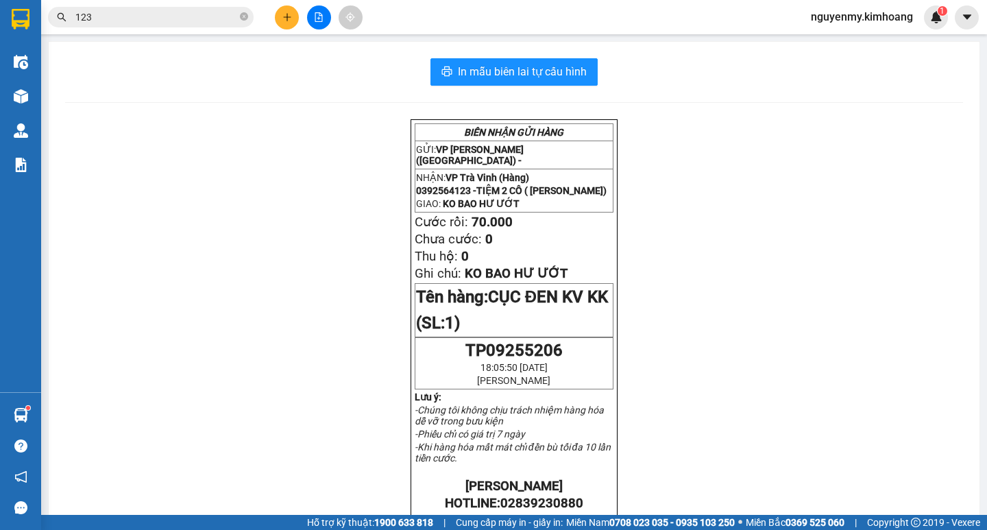
click at [177, 11] on input "123" at bounding box center [156, 17] width 162 height 15
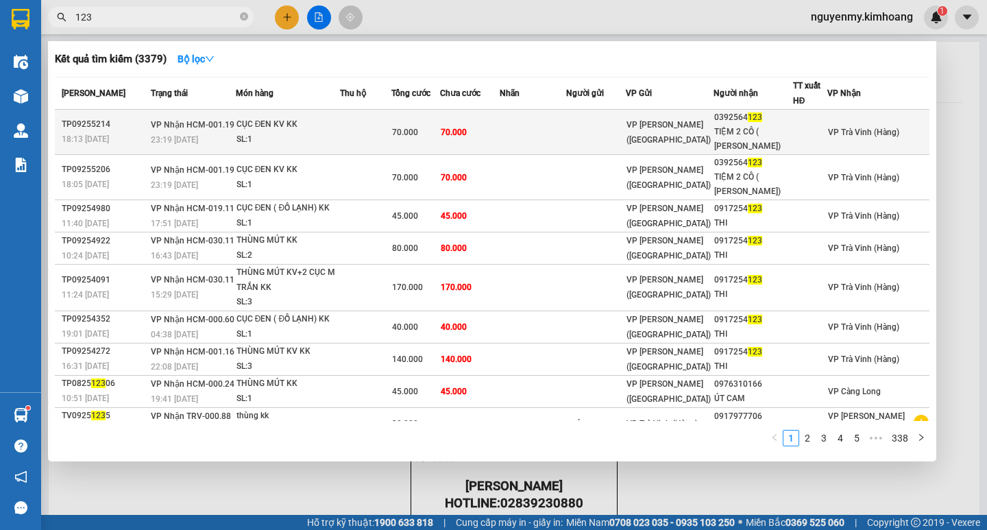
click at [567, 141] on td at bounding box center [533, 132] width 67 height 45
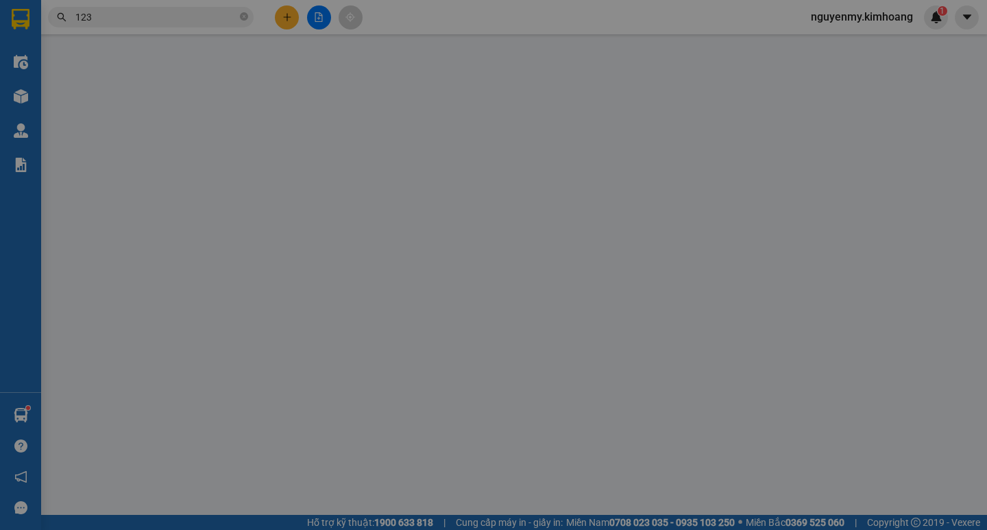
type input "0392564123"
type input "TIỆM 2 CÔ ( [PERSON_NAME])"
type input "70.000"
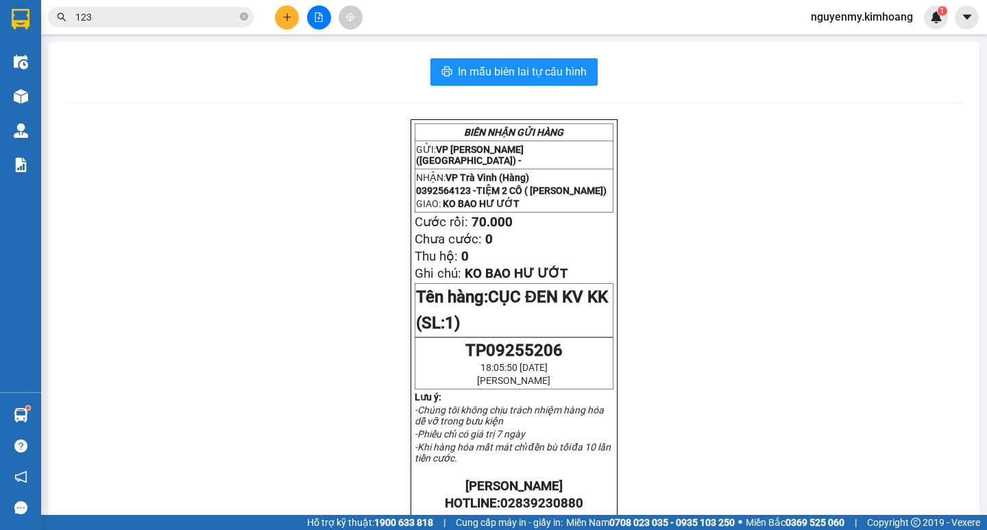
click at [154, 15] on input "123" at bounding box center [156, 17] width 162 height 15
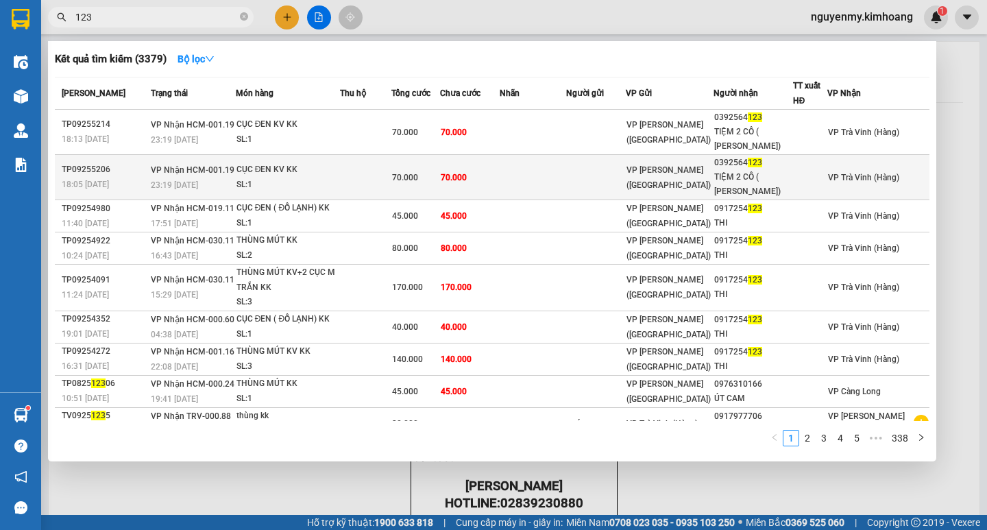
click at [567, 183] on td at bounding box center [533, 177] width 67 height 45
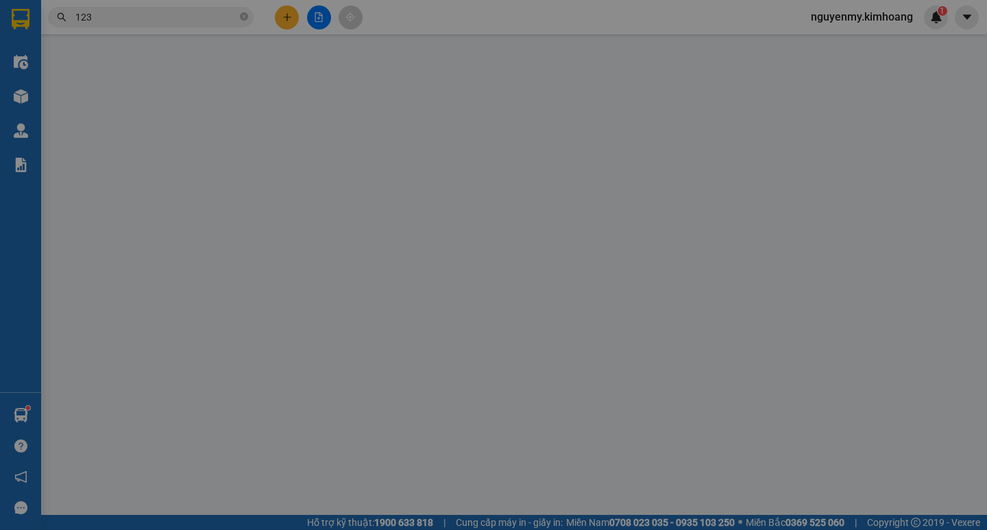
type input "0392564123"
type input "TIỆM 2 CÔ ( [PERSON_NAME])"
type input "70.000"
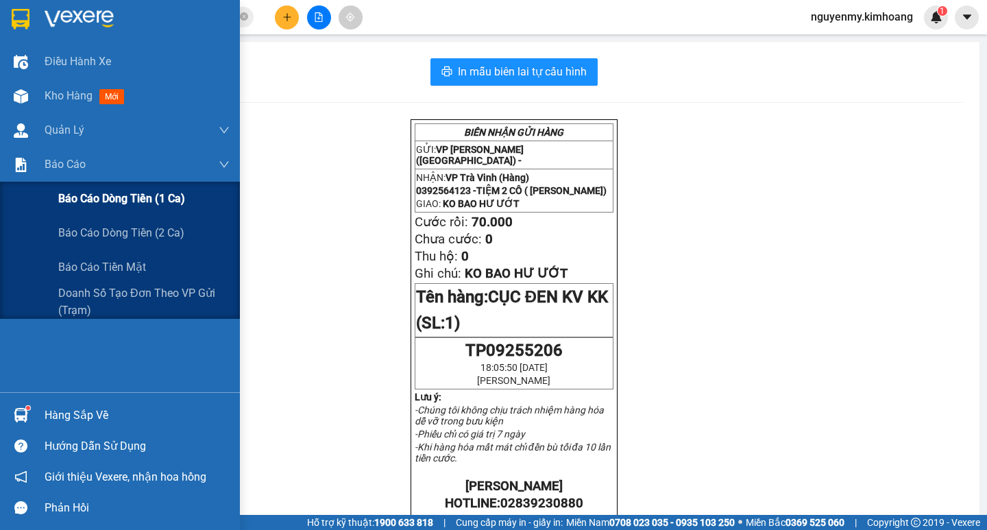
click at [114, 195] on span "Báo cáo dòng tiền (1 ca)" at bounding box center [121, 198] width 127 height 17
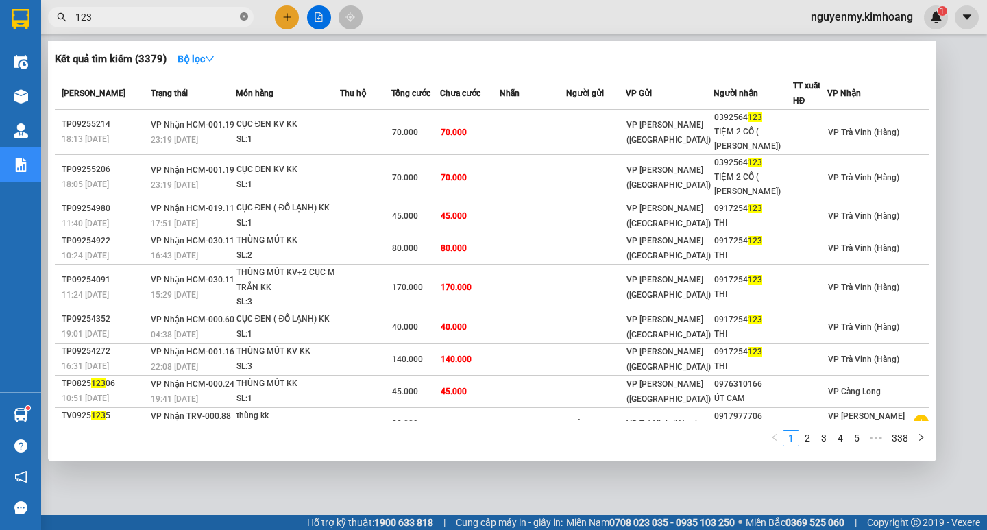
click at [242, 16] on icon "close-circle" at bounding box center [244, 16] width 8 height 8
click at [242, 16] on span at bounding box center [244, 17] width 8 height 15
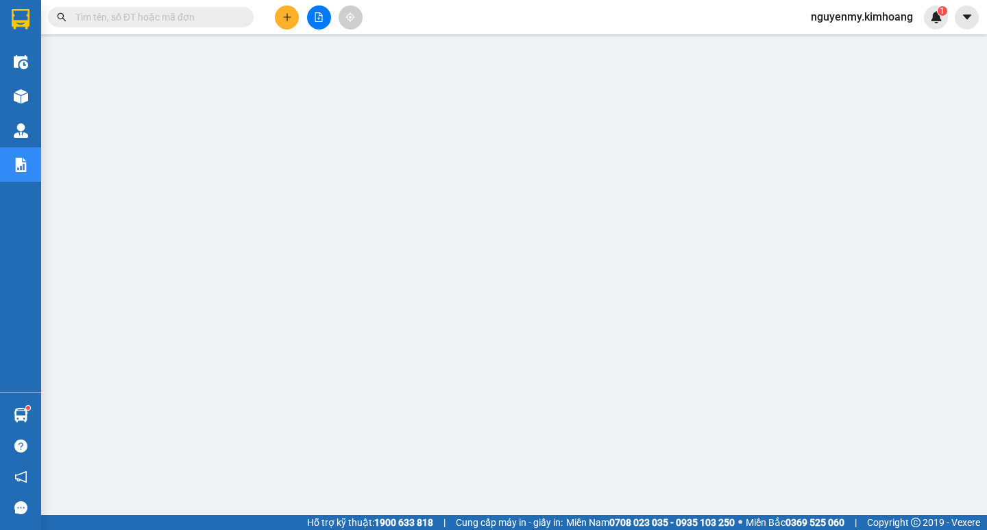
click at [212, 16] on input "text" at bounding box center [156, 17] width 162 height 15
click at [189, 18] on input "text" at bounding box center [156, 17] width 162 height 15
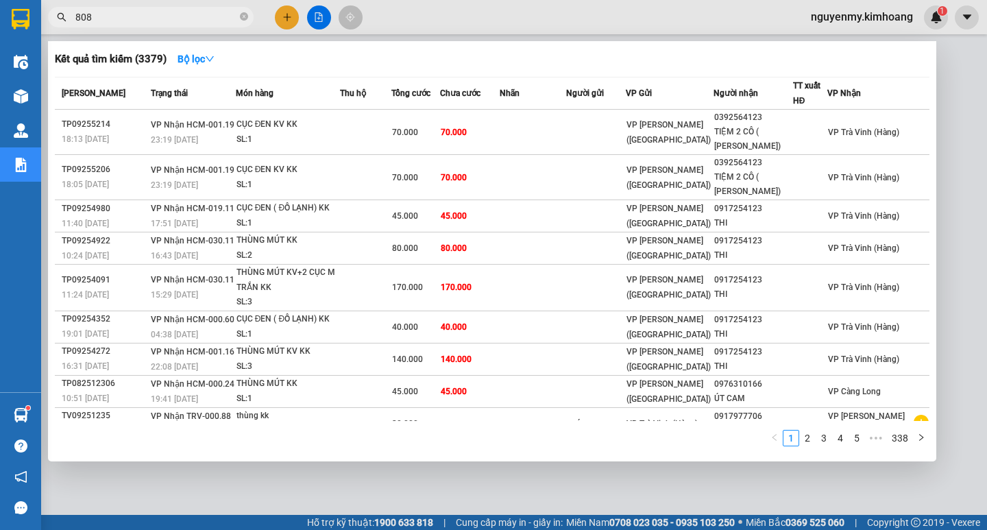
type input "8085"
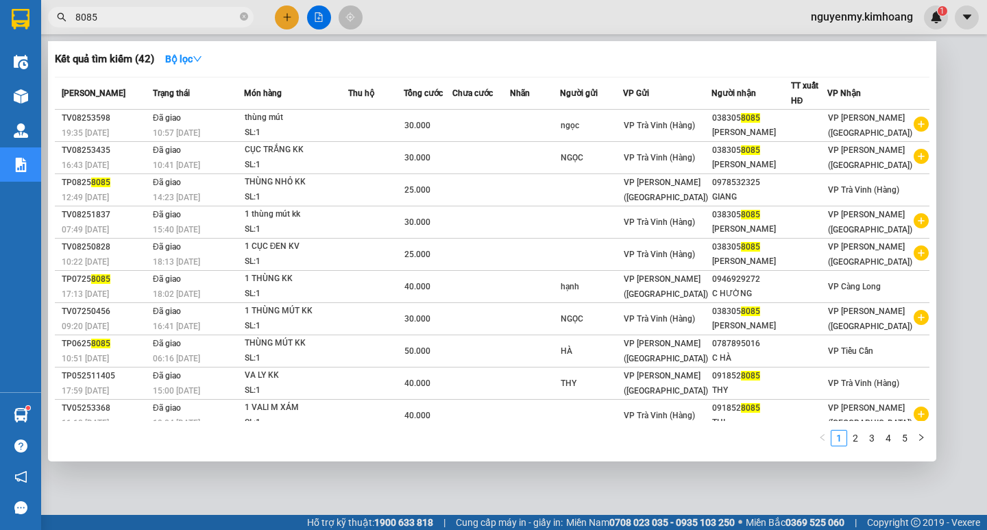
click at [242, 19] on icon "close-circle" at bounding box center [244, 16] width 8 height 8
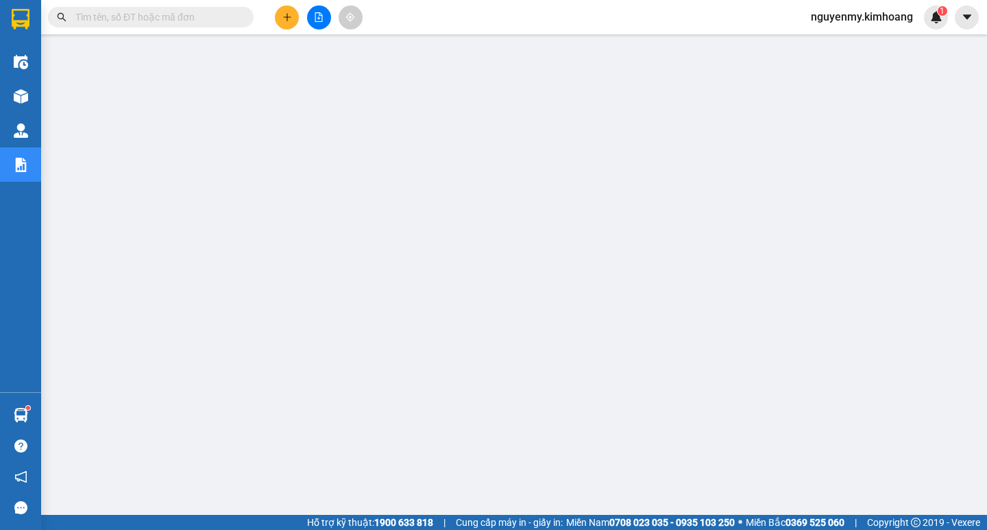
click at [243, 17] on span at bounding box center [244, 17] width 8 height 15
click at [221, 16] on input "text" at bounding box center [156, 17] width 162 height 15
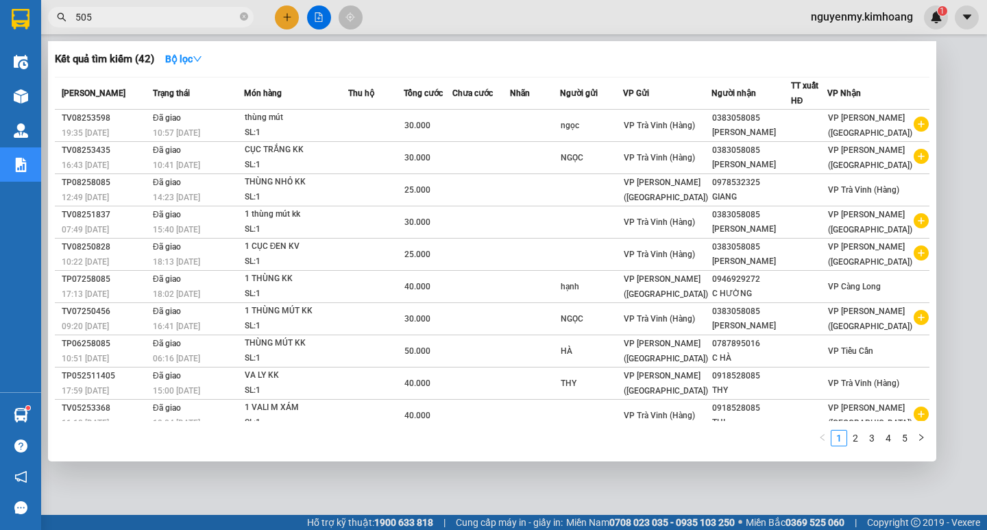
type input "5058"
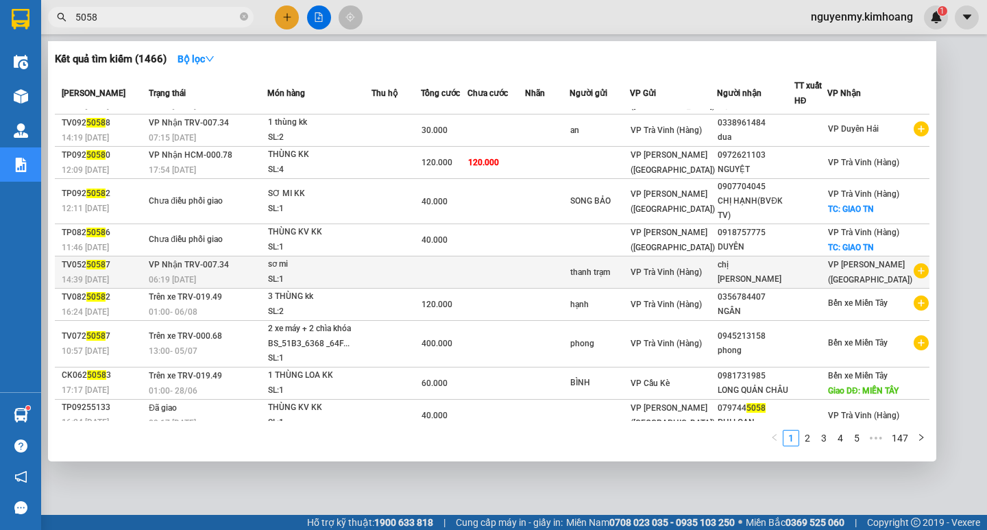
scroll to position [53, 0]
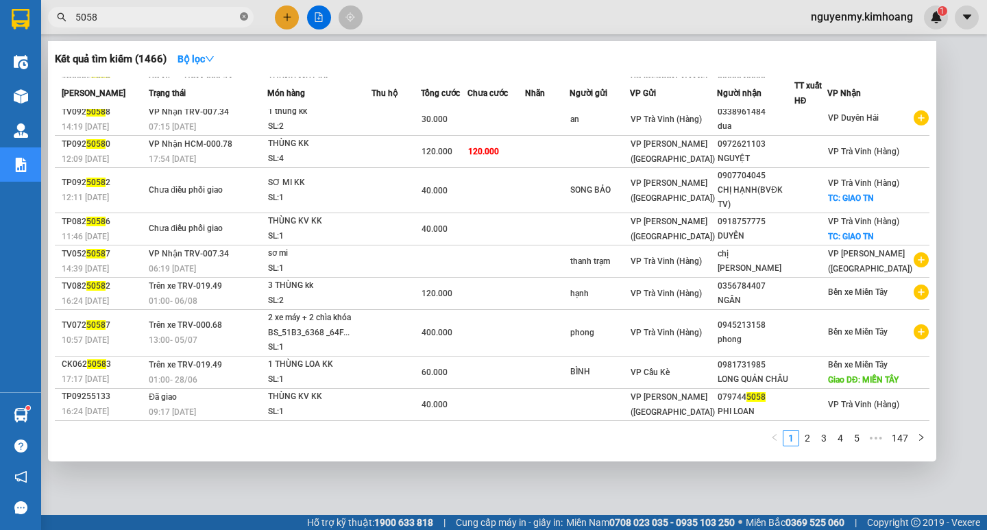
click at [245, 19] on icon "close-circle" at bounding box center [244, 16] width 8 height 8
drag, startPoint x: 245, startPoint y: 19, endPoint x: 191, endPoint y: 12, distance: 54.6
click at [218, 16] on span at bounding box center [151, 17] width 206 height 21
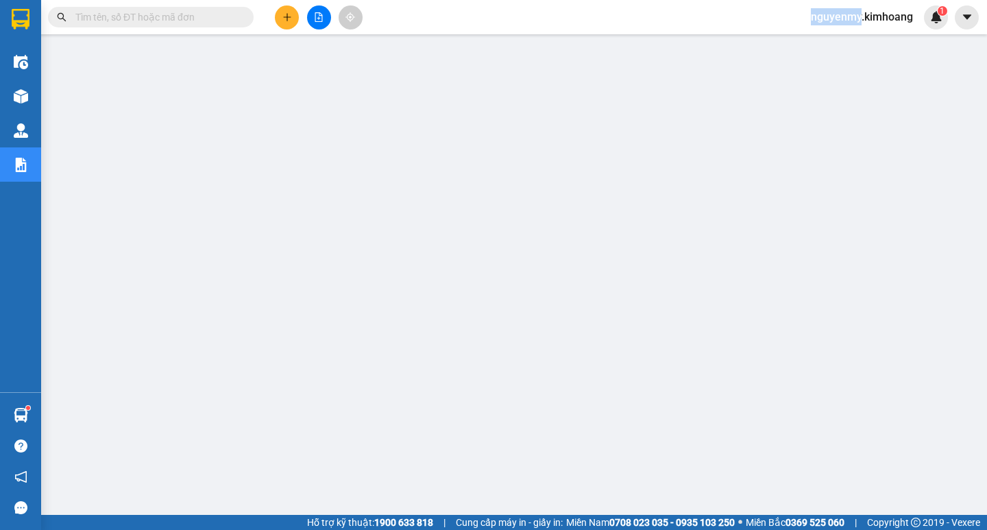
click at [151, 5] on div "Kết quả tìm kiếm ( 1466 ) Bộ lọc Mã ĐH Trạng thái Món hàng Thu hộ Tổng cước Chư…" at bounding box center [133, 17] width 267 height 24
click at [151, 14] on input "text" at bounding box center [156, 17] width 162 height 15
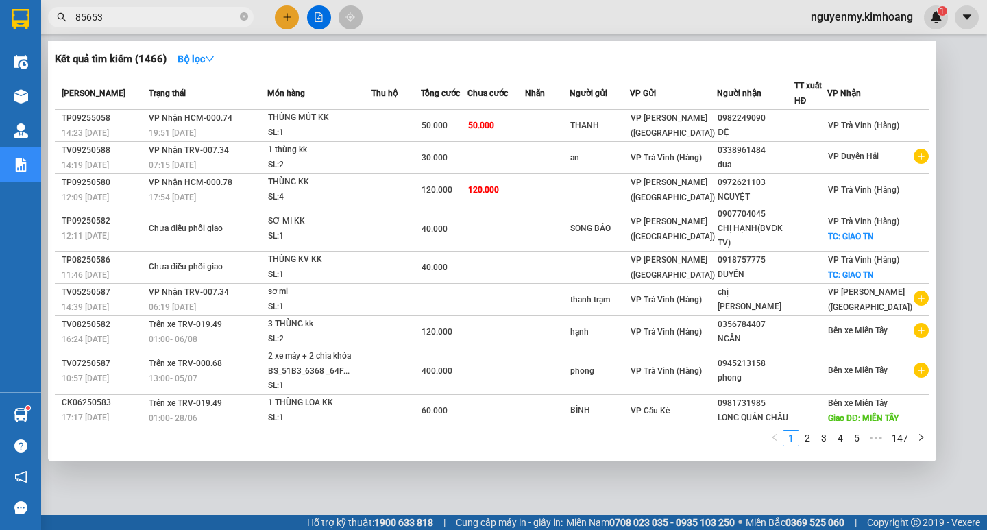
type input "856534"
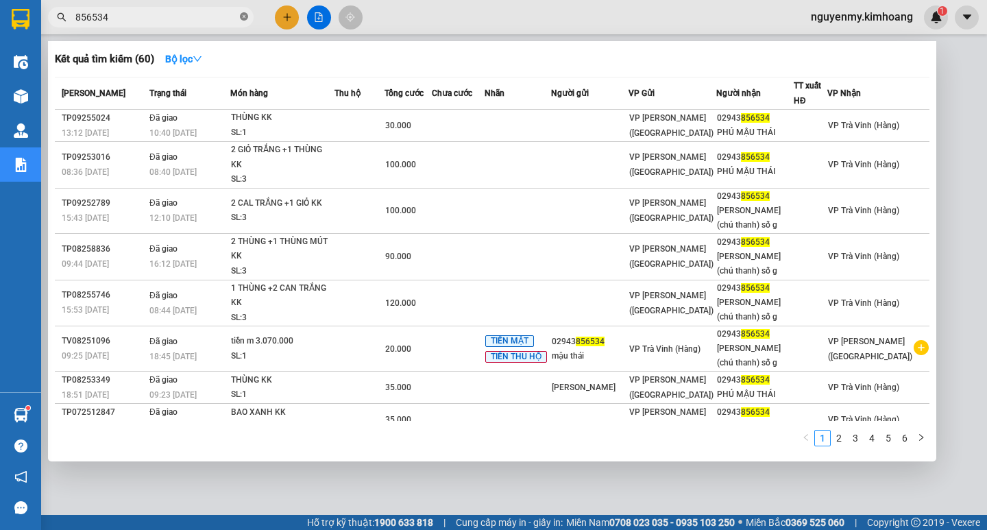
click at [243, 20] on icon "close-circle" at bounding box center [244, 16] width 8 height 8
click at [241, 20] on span at bounding box center [244, 17] width 8 height 15
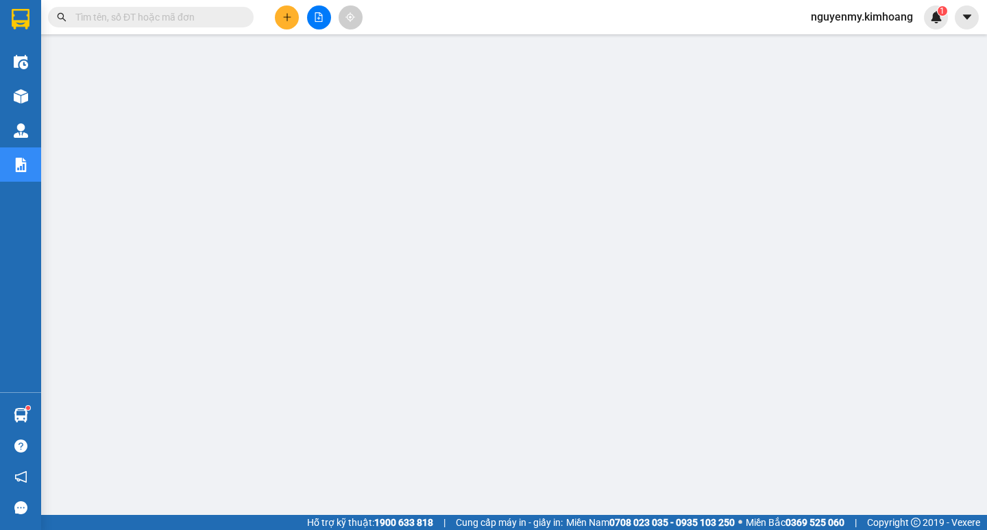
click at [213, 19] on input "text" at bounding box center [156, 17] width 162 height 15
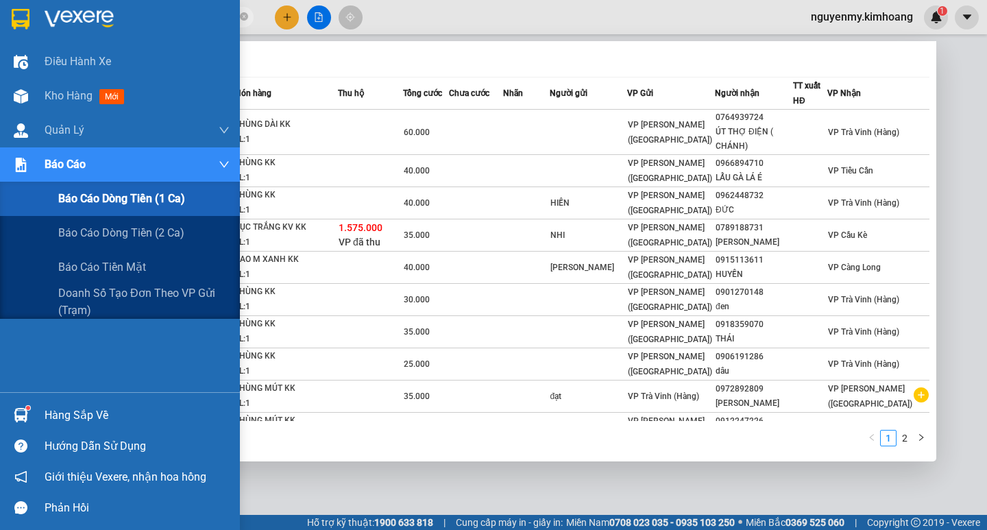
type input "55123"
click at [159, 200] on span "Báo cáo dòng tiền (1 ca)" at bounding box center [121, 198] width 127 height 17
click at [159, 201] on span "Báo cáo dòng tiền (1 ca)" at bounding box center [121, 198] width 127 height 17
click at [97, 198] on span "Báo cáo dòng tiền (1 ca)" at bounding box center [121, 198] width 127 height 17
click at [80, 164] on span "Báo cáo" at bounding box center [65, 164] width 41 height 17
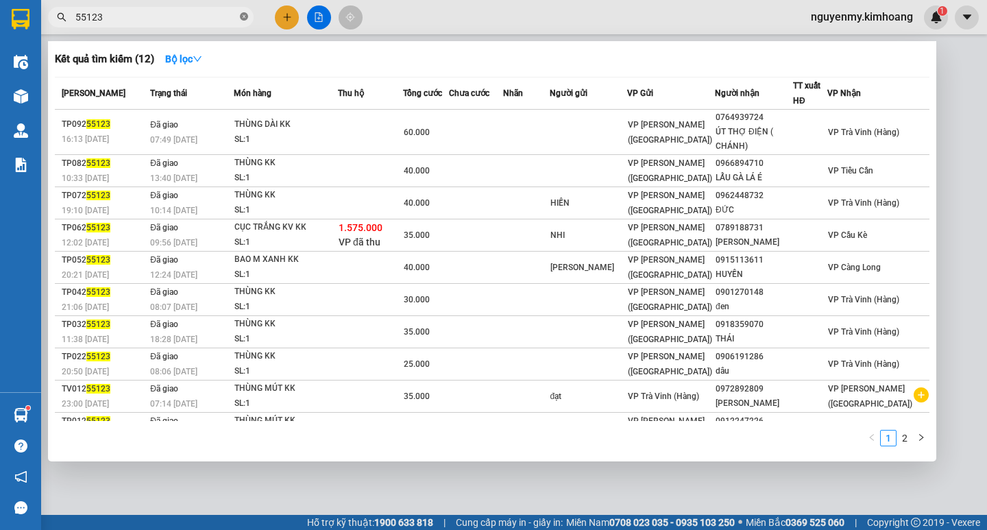
click at [247, 14] on icon "close-circle" at bounding box center [244, 16] width 8 height 8
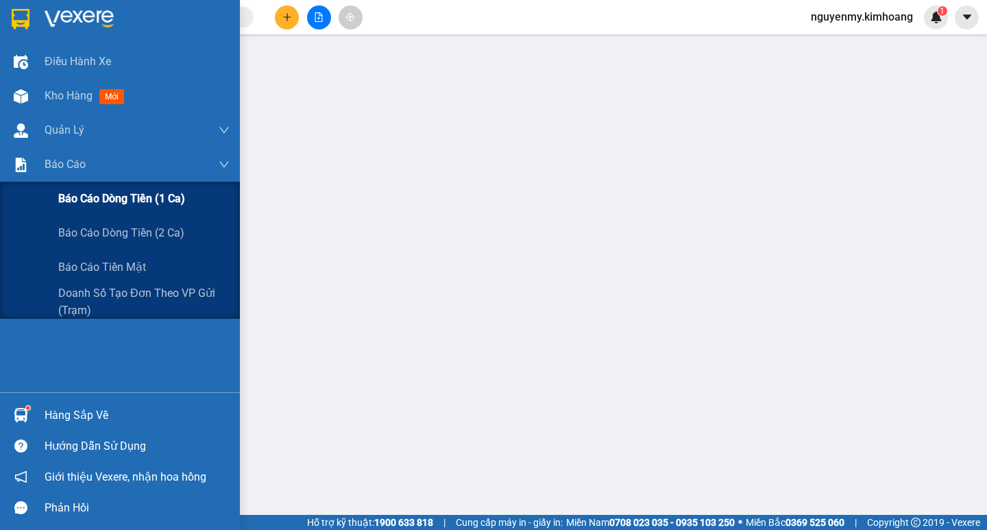
click at [111, 193] on span "Báo cáo dòng tiền (1 ca)" at bounding box center [121, 198] width 127 height 17
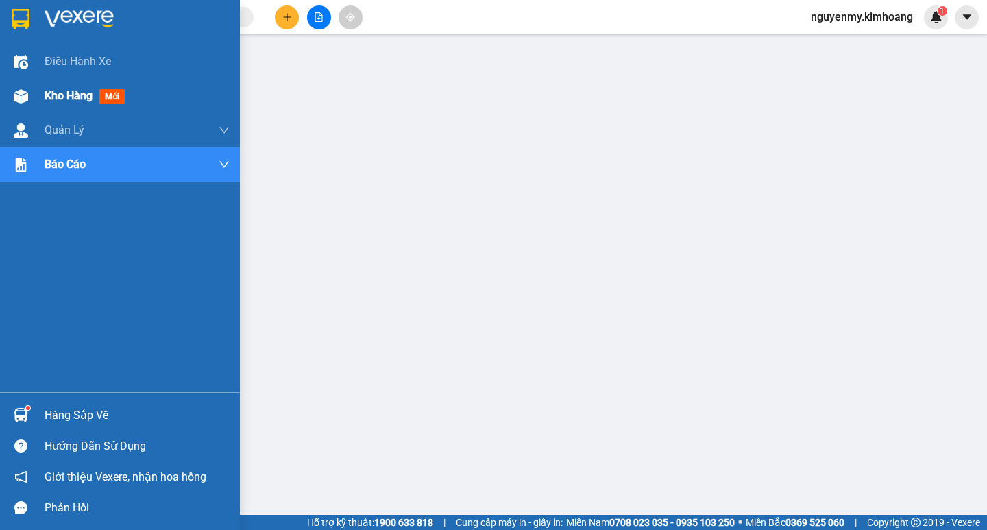
click at [77, 94] on span "Kho hàng" at bounding box center [69, 95] width 48 height 13
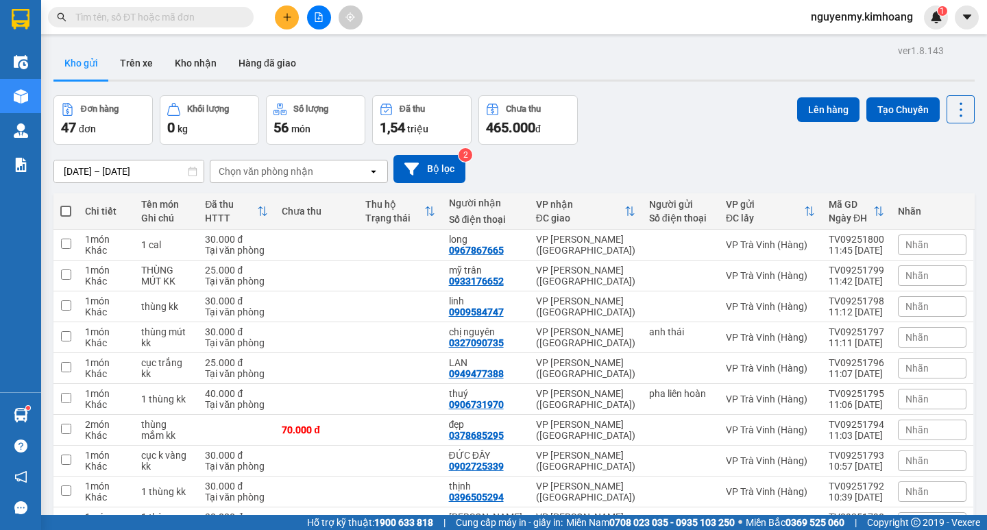
click at [175, 23] on input "text" at bounding box center [156, 17] width 162 height 15
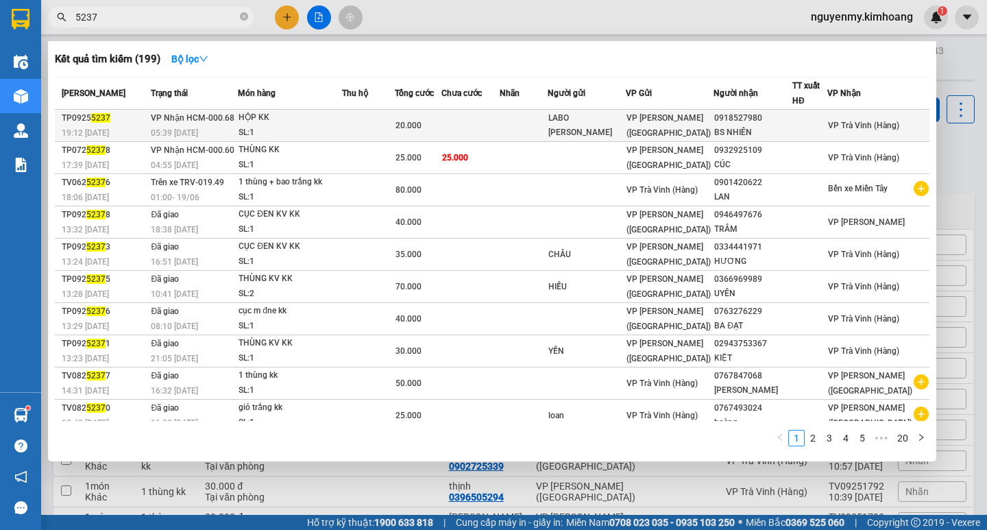
type input "5237"
click at [697, 127] on div "VP [PERSON_NAME] ([GEOGRAPHIC_DATA])" at bounding box center [669, 125] width 86 height 30
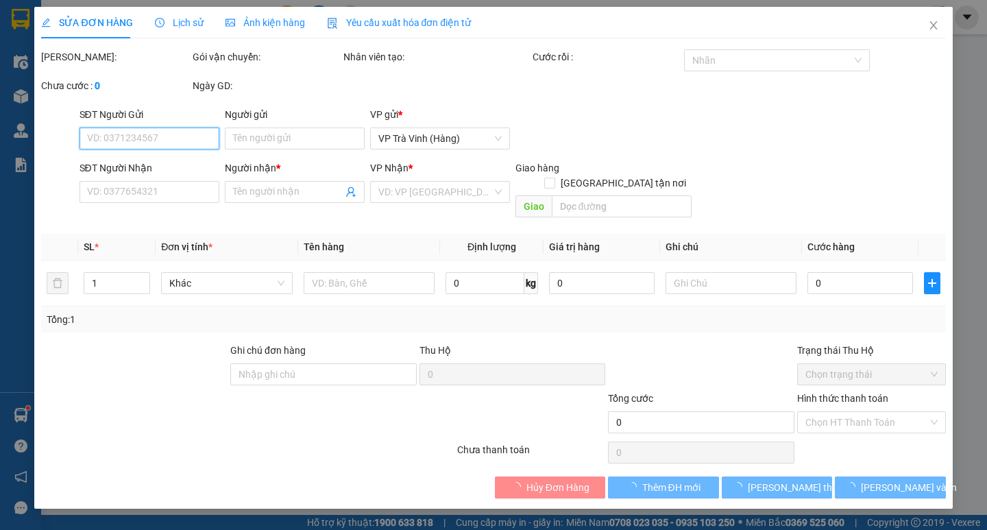
type input "LABO [PERSON_NAME]"
type input "0918527980"
type input "BS NHIÊN"
type input "20.000"
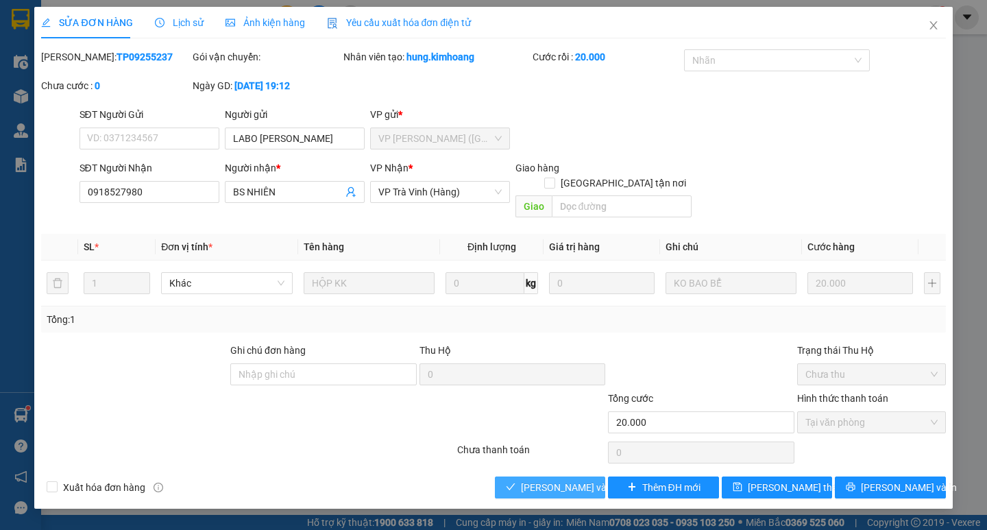
click at [578, 480] on span "[PERSON_NAME] và Giao hàng" at bounding box center [587, 487] width 132 height 15
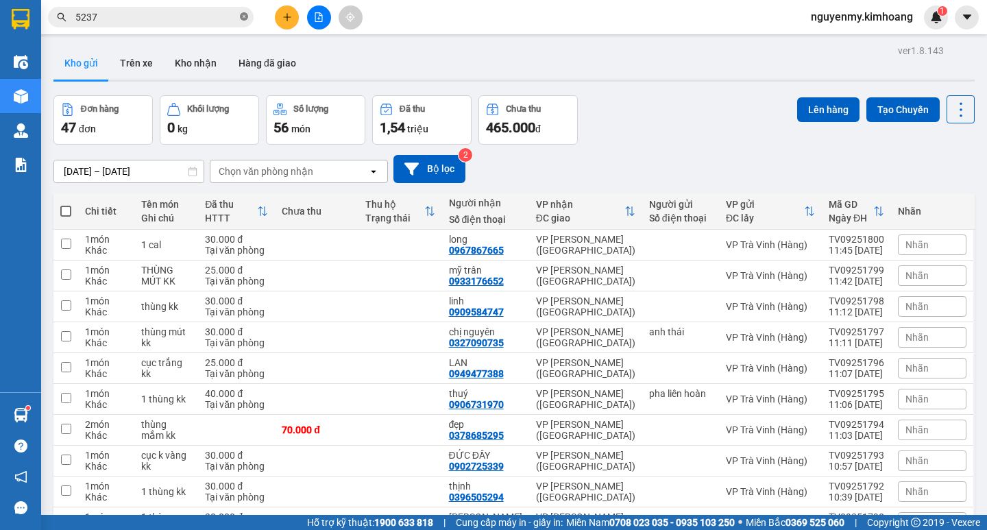
click at [247, 23] on span at bounding box center [244, 17] width 8 height 13
click at [246, 21] on span at bounding box center [244, 17] width 8 height 15
drag, startPoint x: 235, startPoint y: 21, endPoint x: 186, endPoint y: 22, distance: 48.7
click at [224, 22] on span at bounding box center [151, 17] width 206 height 21
click at [182, 21] on input "text" at bounding box center [156, 17] width 162 height 15
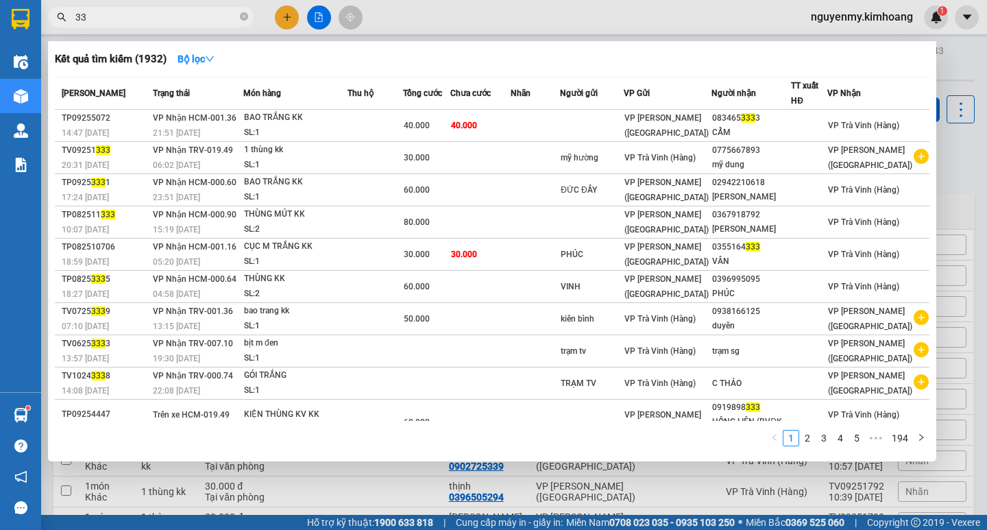
type input "3"
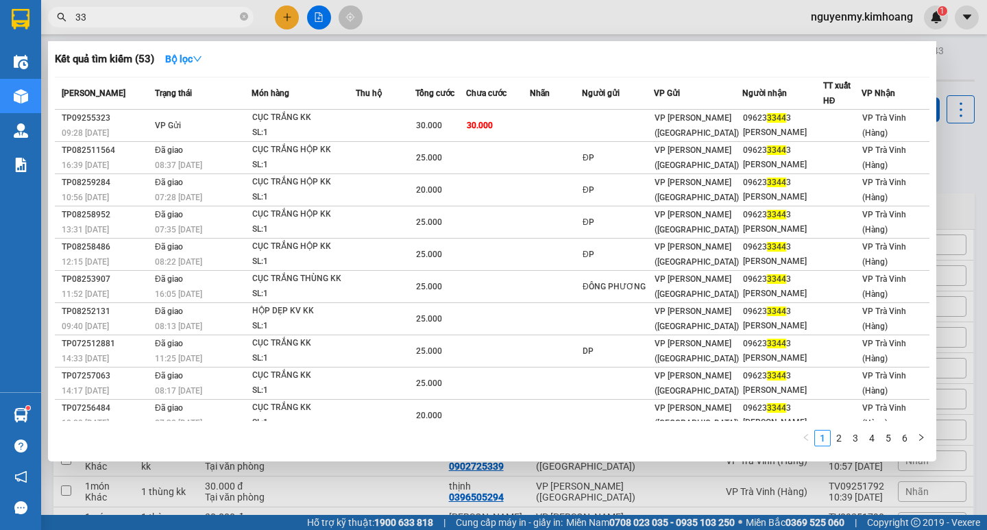
type input "3"
type input "254899"
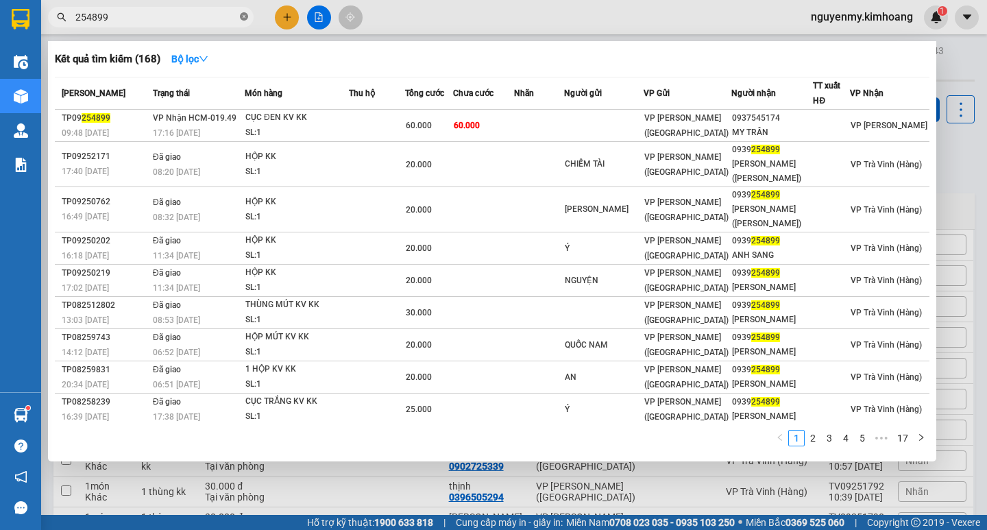
click at [243, 15] on icon "close-circle" at bounding box center [244, 16] width 8 height 8
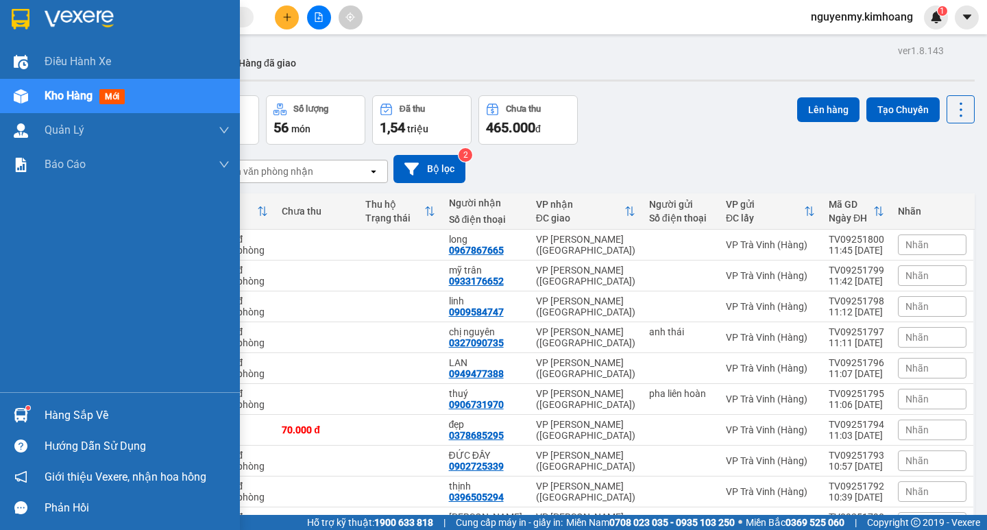
click at [48, 97] on span "Kho hàng" at bounding box center [69, 95] width 48 height 13
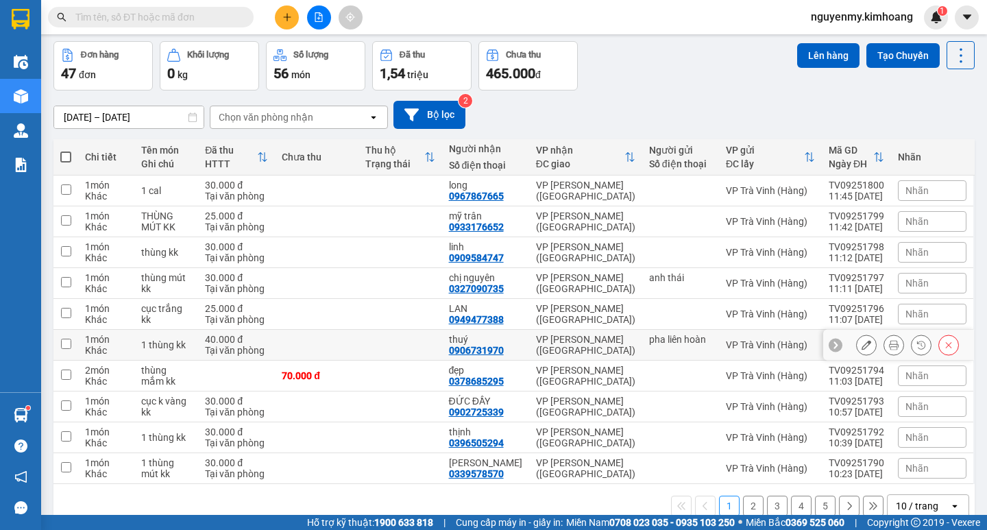
scroll to position [80, 0]
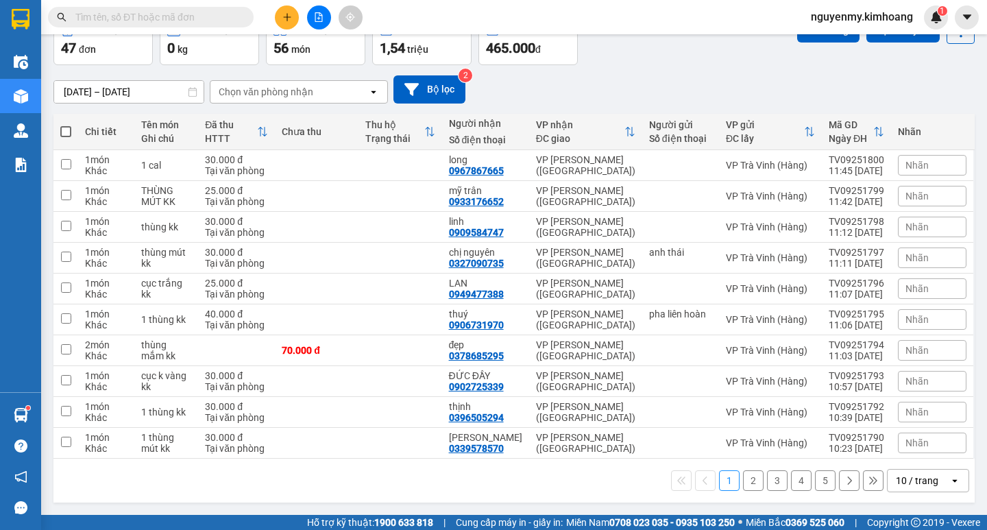
click at [932, 480] on div "10 / trang" at bounding box center [919, 480] width 62 height 22
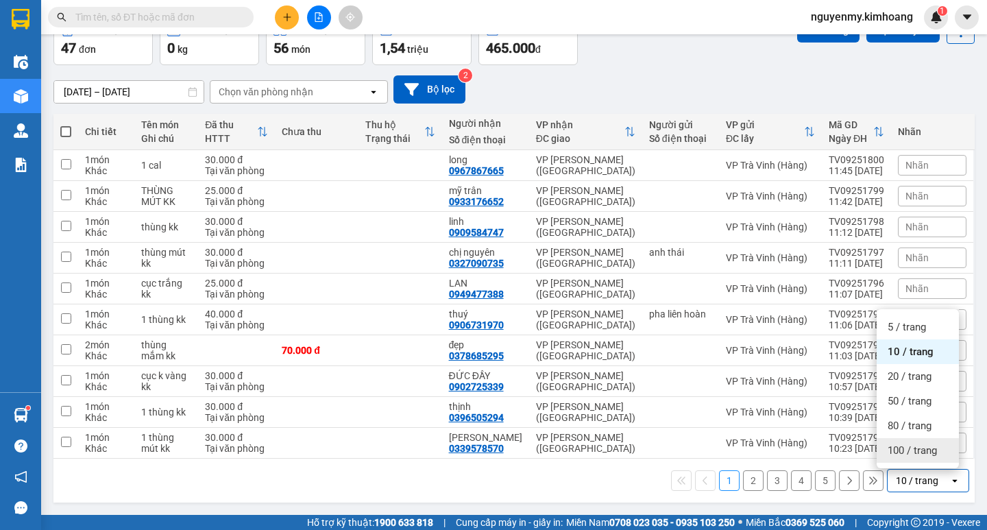
click at [897, 446] on span "100 / trang" at bounding box center [912, 450] width 49 height 14
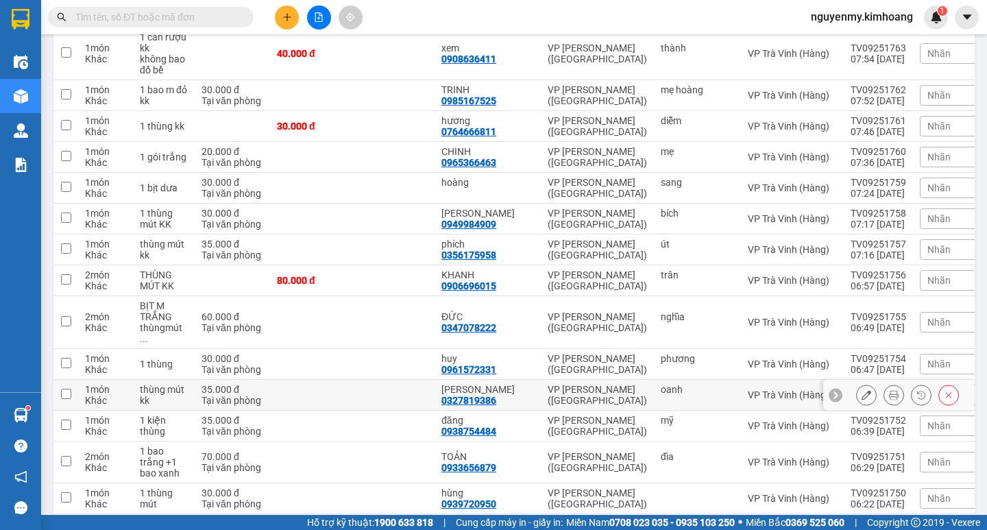
scroll to position [1350, 0]
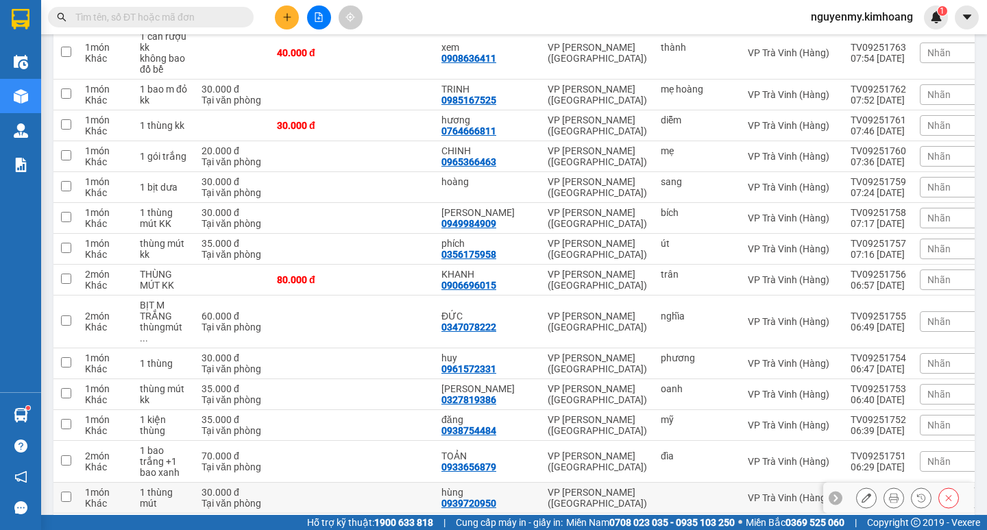
drag, startPoint x: 71, startPoint y: 450, endPoint x: 79, endPoint y: 419, distance: 31.8
click at [71, 483] on td at bounding box center [65, 498] width 25 height 31
checkbox input "true"
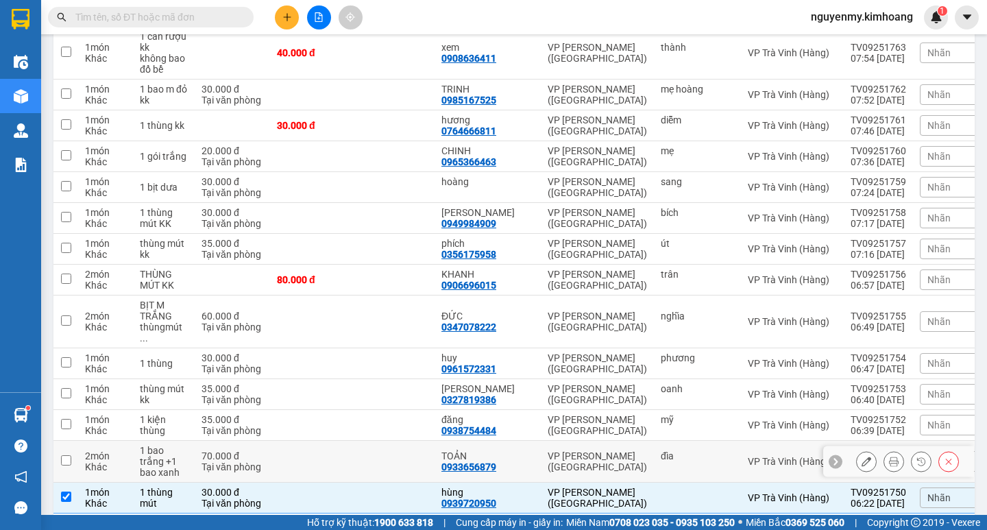
click at [71, 441] on td at bounding box center [65, 462] width 25 height 42
checkbox input "true"
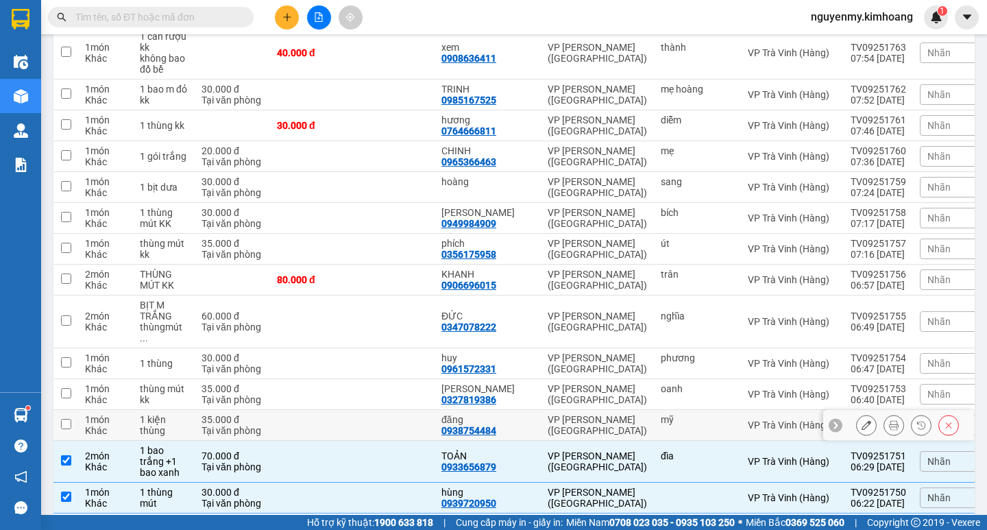
click at [71, 410] on td at bounding box center [65, 425] width 25 height 31
checkbox input "true"
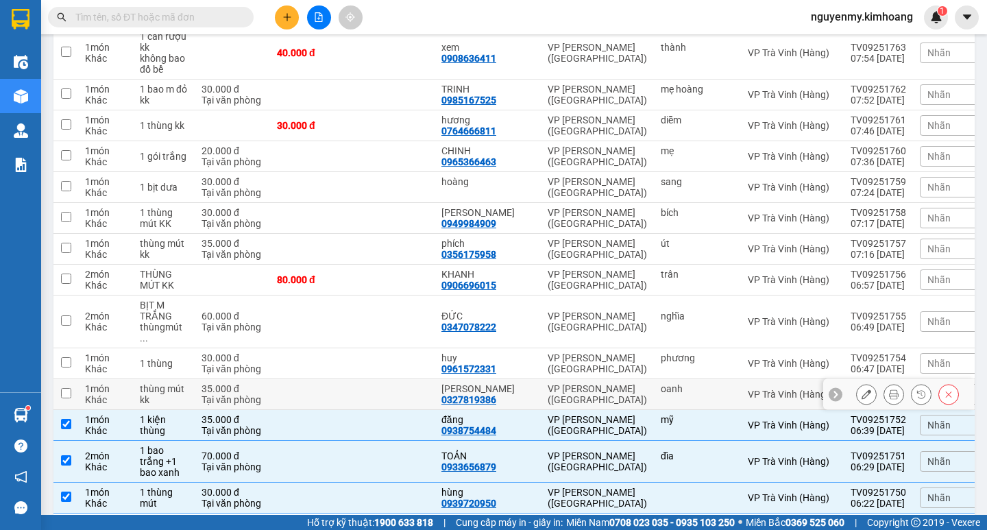
click at [73, 379] on td at bounding box center [65, 394] width 25 height 31
checkbox input "true"
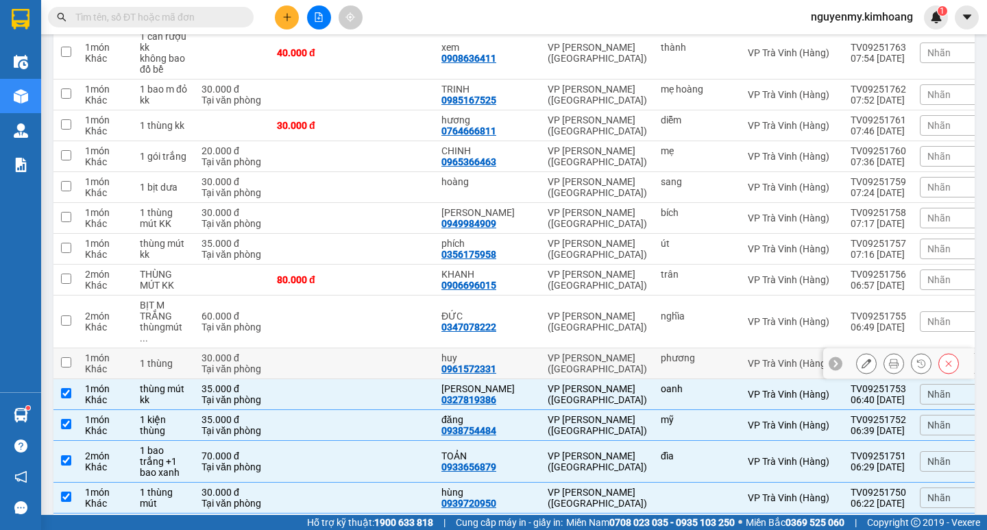
drag, startPoint x: 58, startPoint y: 305, endPoint x: 65, endPoint y: 289, distance: 17.2
click at [58, 348] on td at bounding box center [65, 363] width 25 height 31
checkbox input "true"
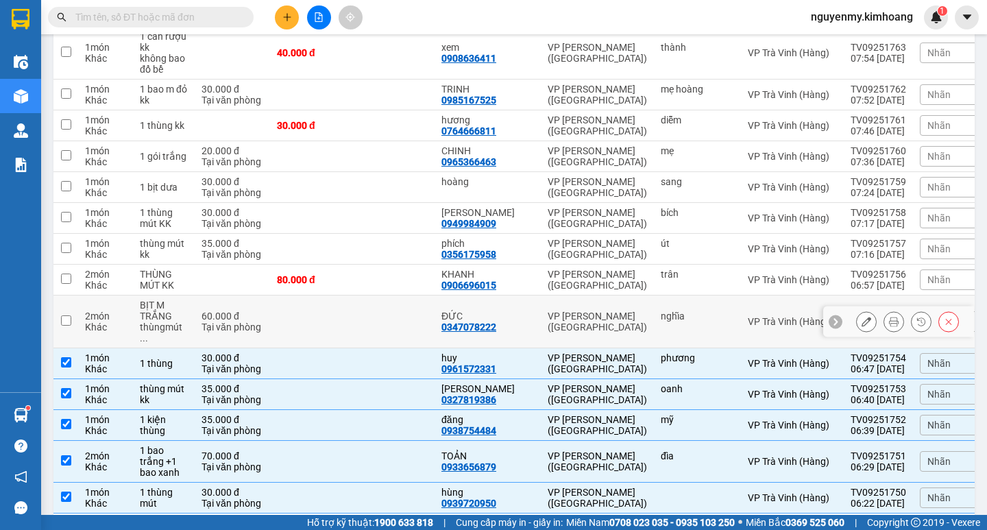
click at [61, 315] on input "checkbox" at bounding box center [66, 320] width 10 height 10
checkbox input "true"
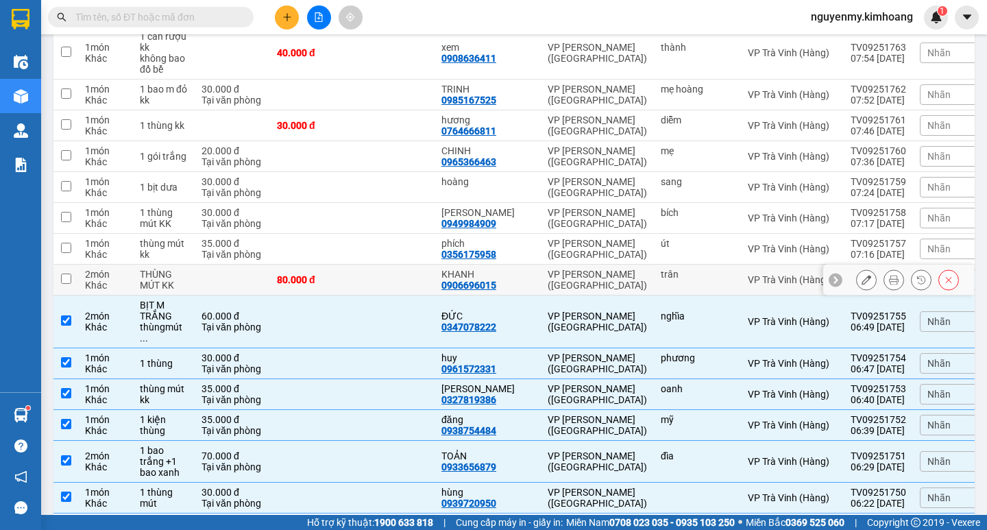
click at [71, 265] on td at bounding box center [65, 280] width 25 height 31
checkbox input "true"
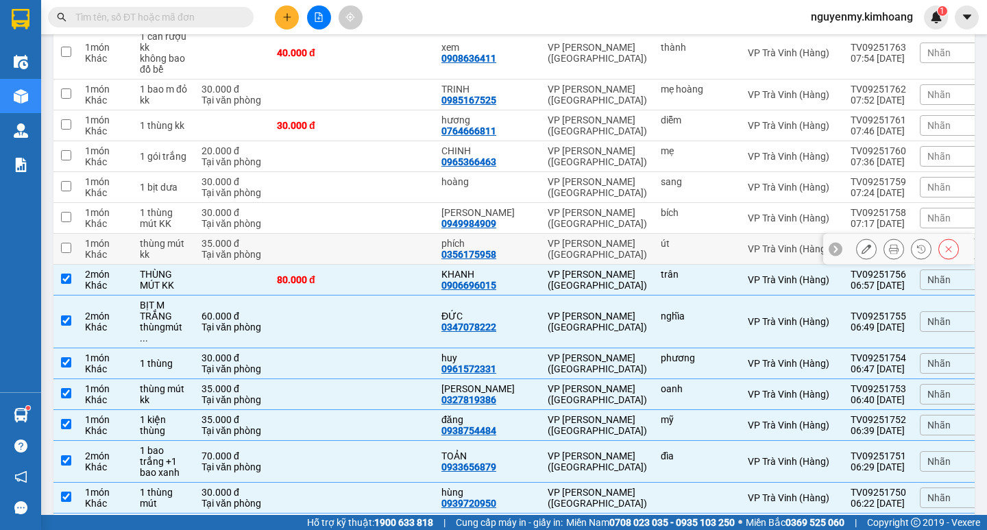
click at [64, 243] on input "checkbox" at bounding box center [66, 248] width 10 height 10
checkbox input "true"
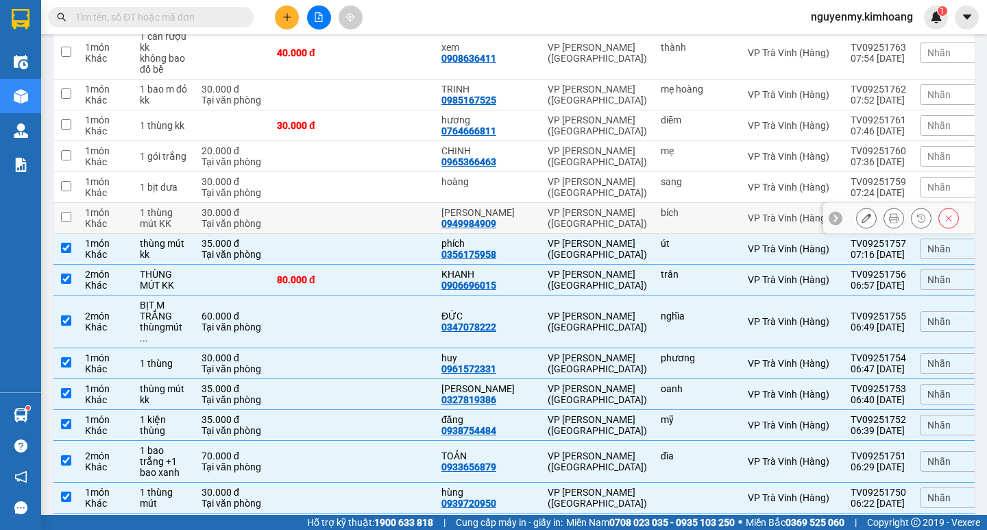
click at [66, 212] on input "checkbox" at bounding box center [66, 217] width 10 height 10
checkbox input "true"
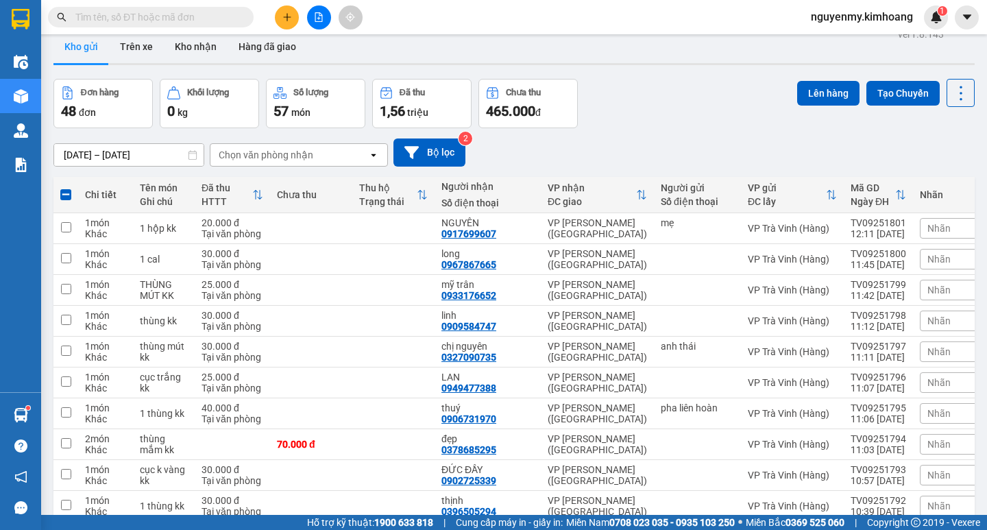
scroll to position [0, 0]
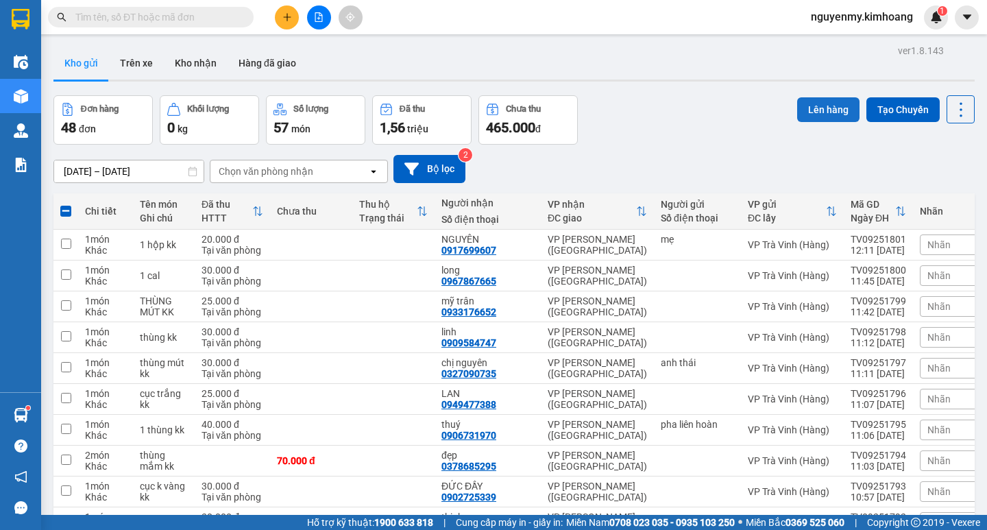
click at [827, 112] on button "Lên hàng" at bounding box center [828, 109] width 62 height 25
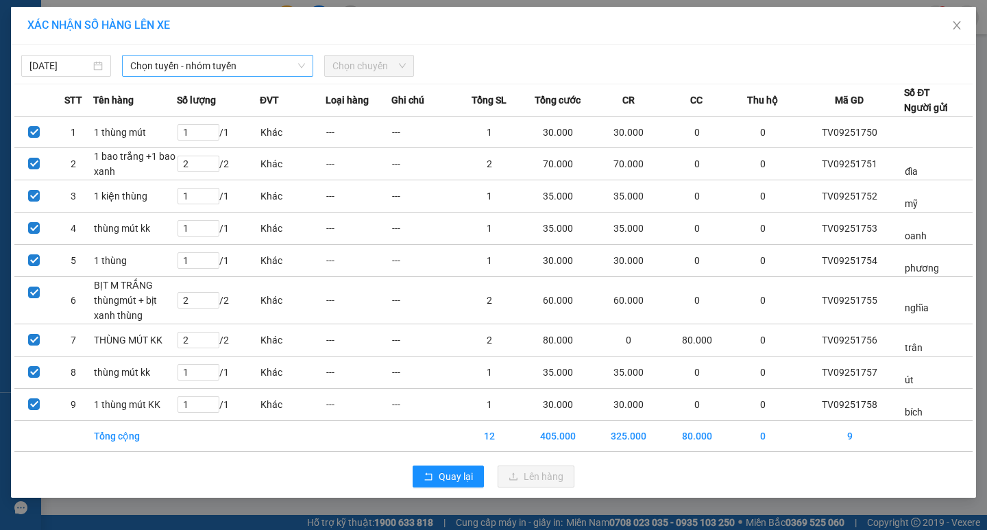
click at [209, 65] on span "Chọn tuyến - nhóm tuyến" at bounding box center [217, 66] width 175 height 21
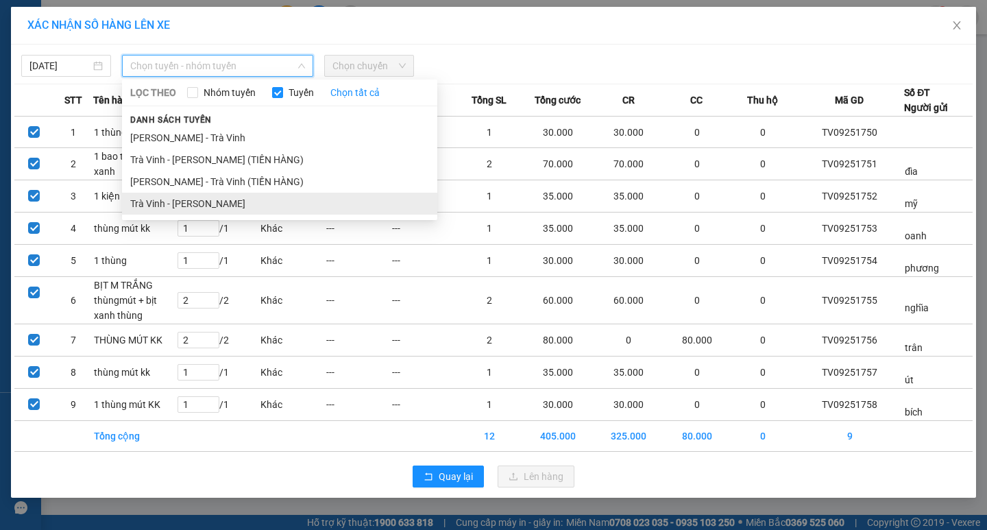
click at [198, 202] on li "Trà Vinh - [PERSON_NAME]" at bounding box center [279, 204] width 315 height 22
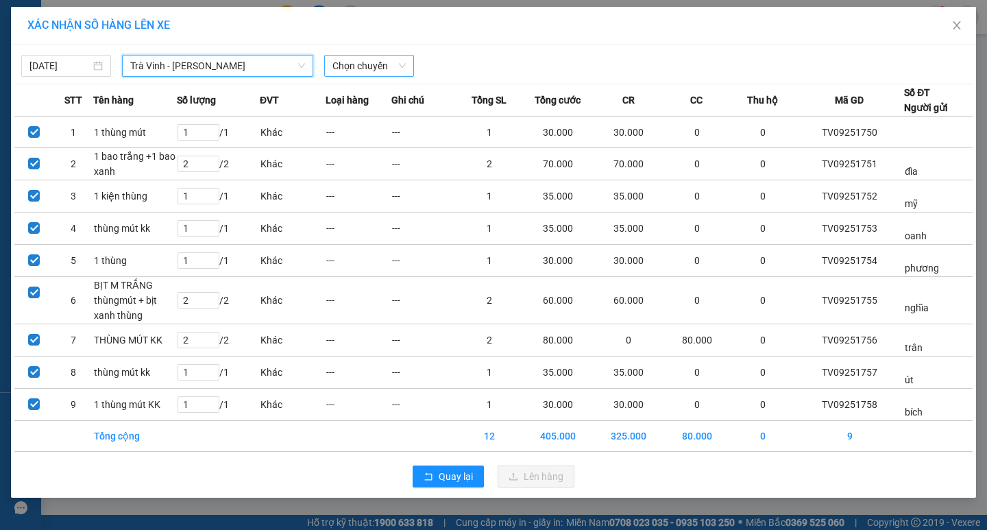
click at [378, 68] on span "Chọn chuyến" at bounding box center [368, 66] width 73 height 21
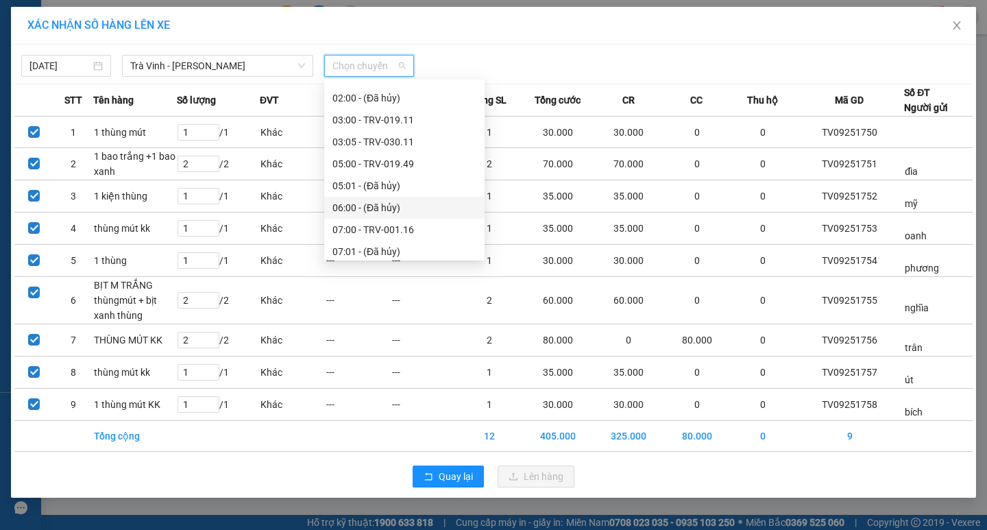
scroll to position [137, 0]
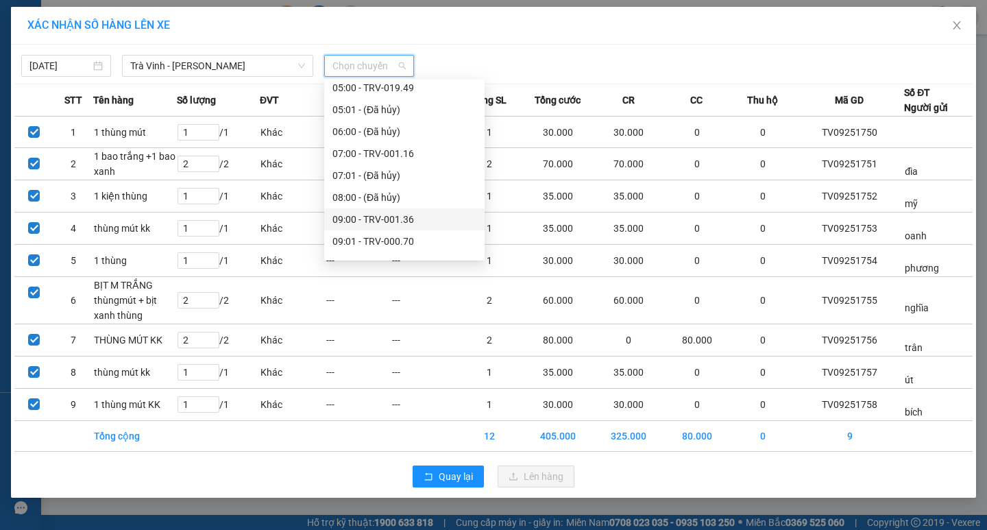
click at [364, 212] on div "09:00 - TRV-001.36" at bounding box center [404, 219] width 144 height 15
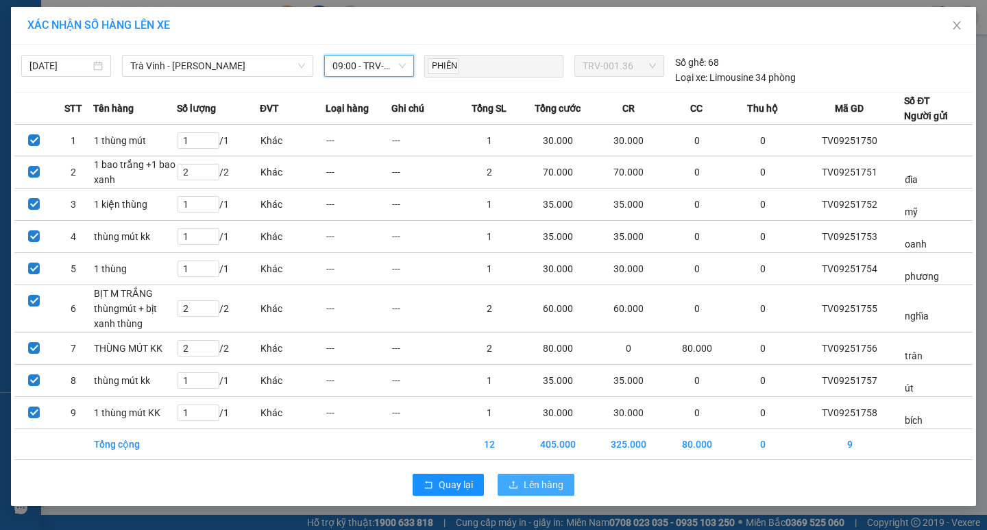
click at [548, 488] on span "Lên hàng" at bounding box center [544, 484] width 40 height 15
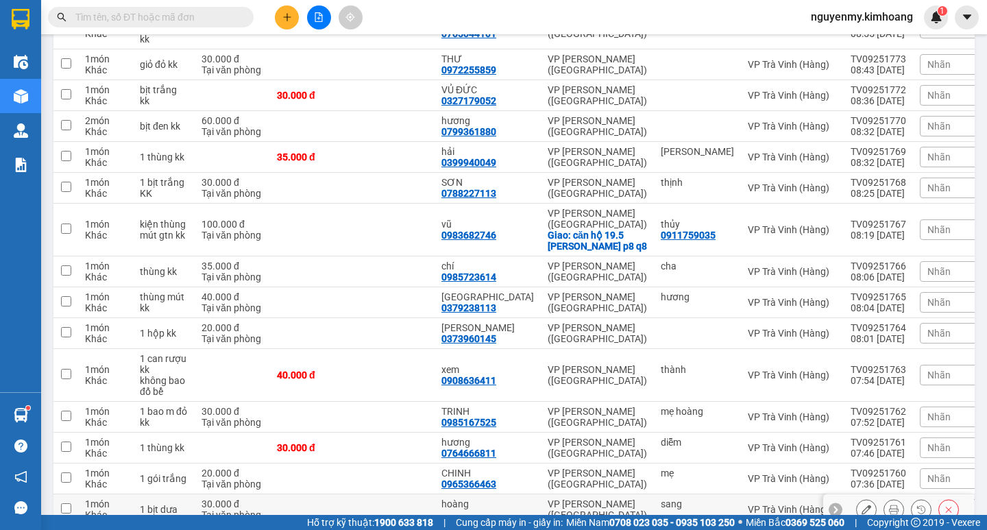
scroll to position [1051, 0]
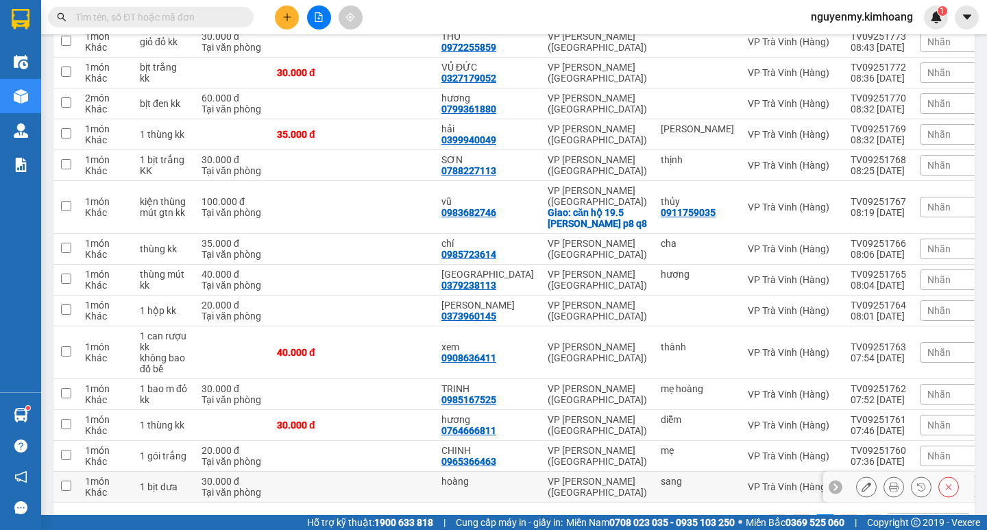
click at [63, 480] on input "checkbox" at bounding box center [66, 485] width 10 height 10
checkbox input "true"
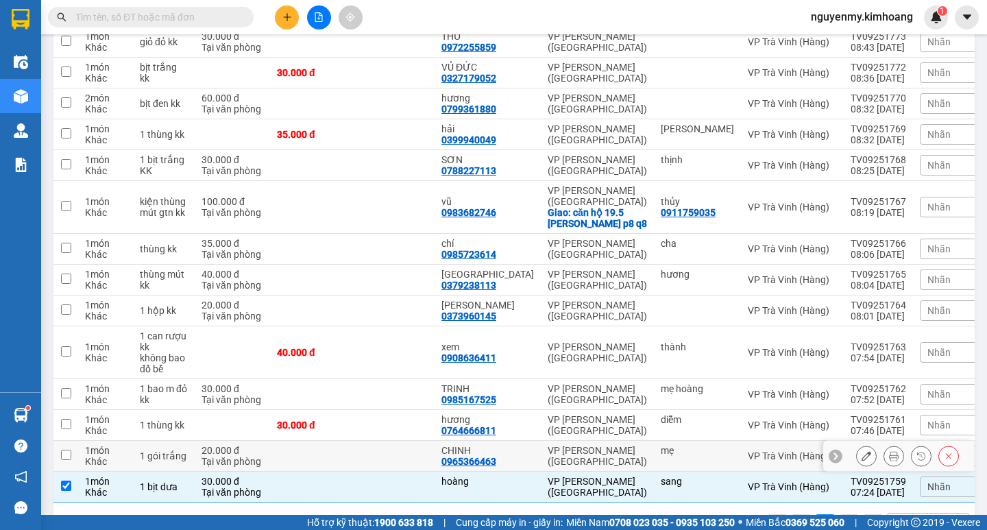
drag, startPoint x: 61, startPoint y: 408, endPoint x: 67, endPoint y: 389, distance: 20.2
click at [58, 441] on td at bounding box center [65, 456] width 25 height 31
checkbox input "true"
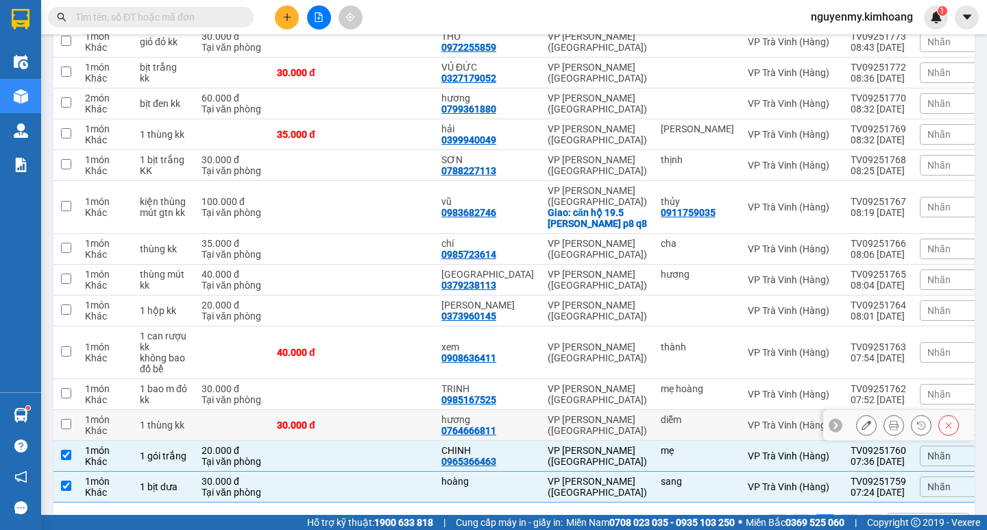
click at [62, 419] on input "checkbox" at bounding box center [66, 424] width 10 height 10
checkbox input "true"
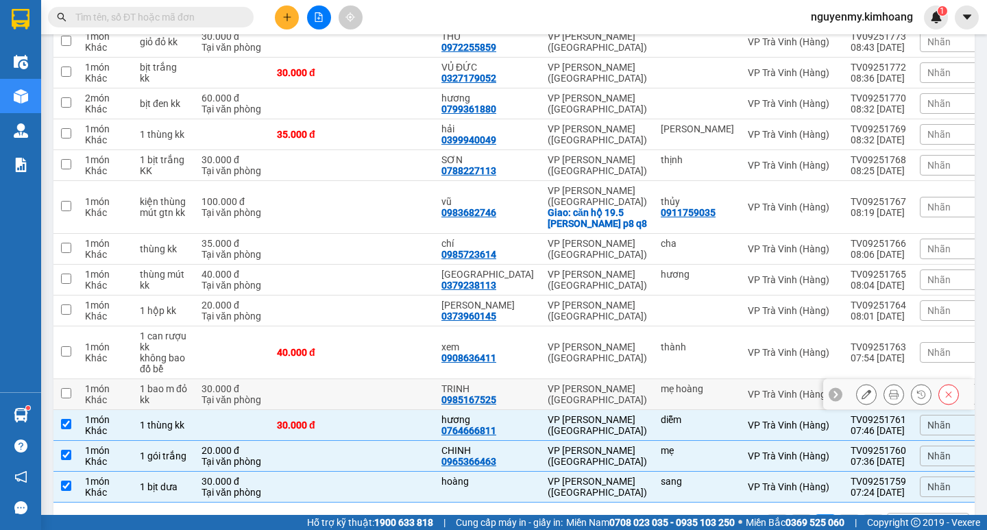
click at [67, 388] on input "checkbox" at bounding box center [66, 393] width 10 height 10
checkbox input "true"
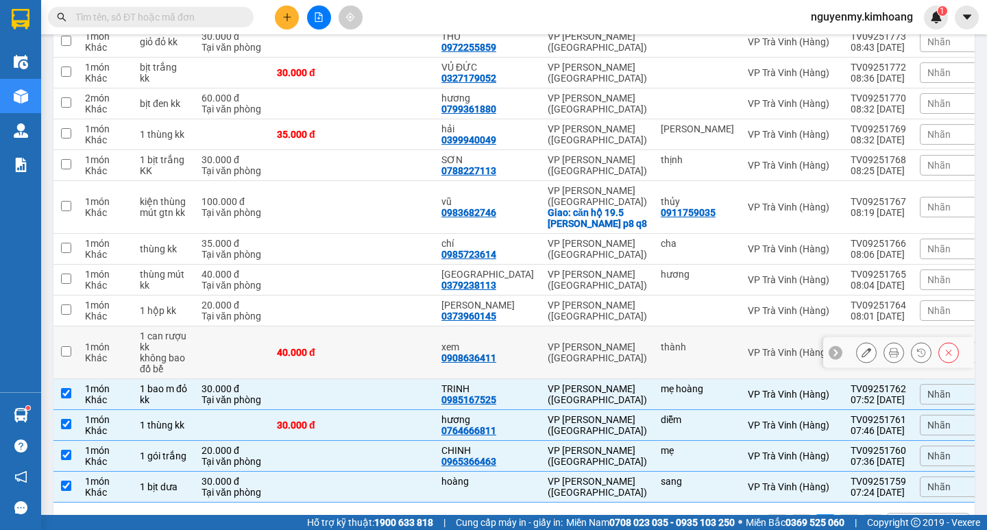
click at [66, 346] on input "checkbox" at bounding box center [66, 351] width 10 height 10
checkbox input "true"
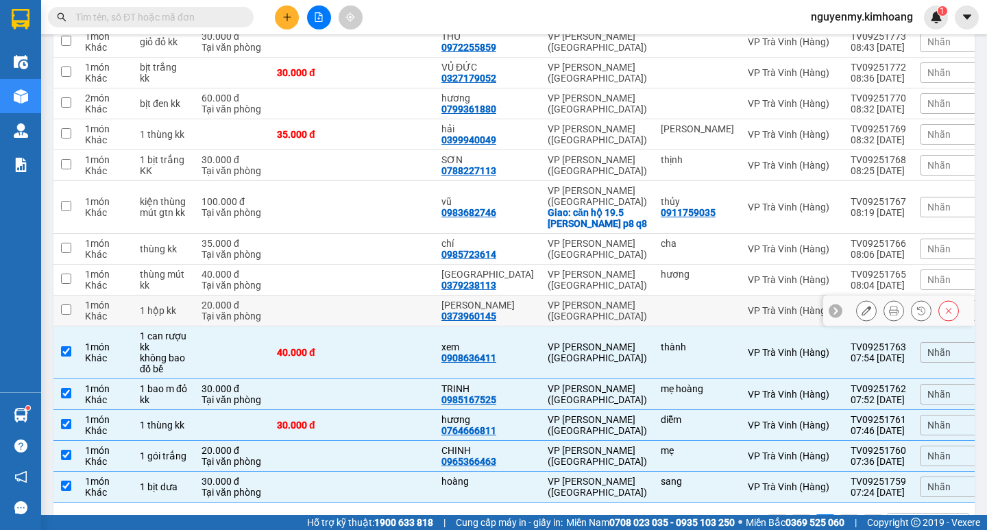
click at [64, 304] on input "checkbox" at bounding box center [66, 309] width 10 height 10
checkbox input "true"
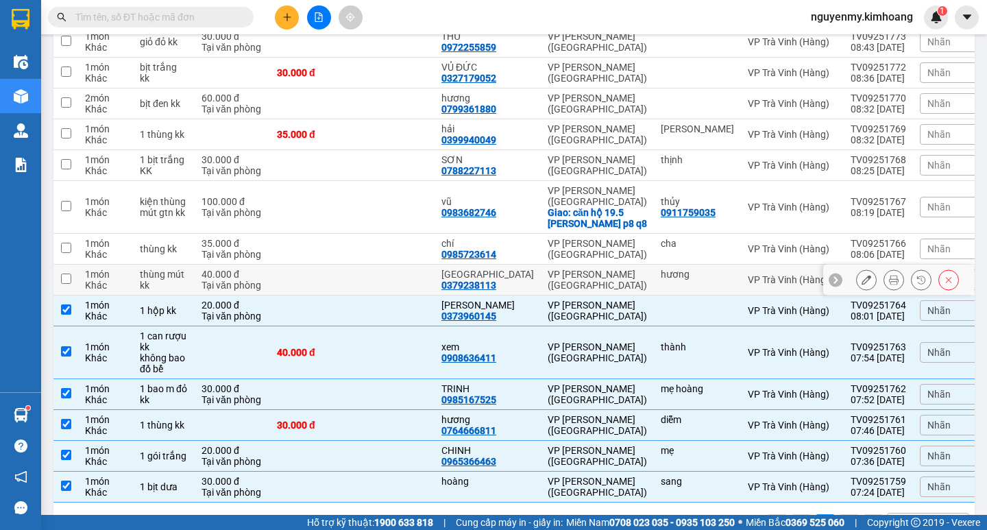
drag, startPoint x: 63, startPoint y: 232, endPoint x: 76, endPoint y: 221, distance: 17.0
click at [64, 273] on input "checkbox" at bounding box center [66, 278] width 10 height 10
checkbox input "true"
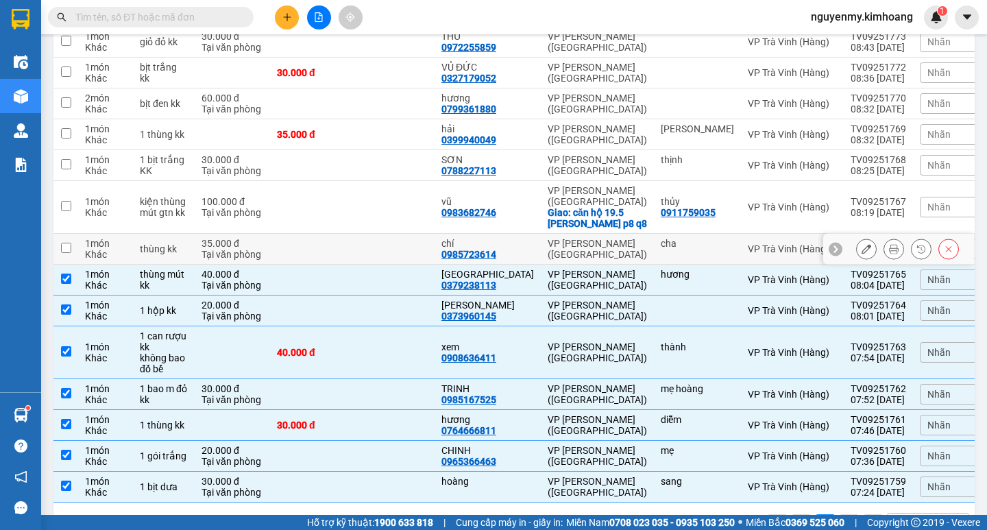
click at [57, 188] on td at bounding box center [65, 207] width 25 height 53
checkbox input "true"
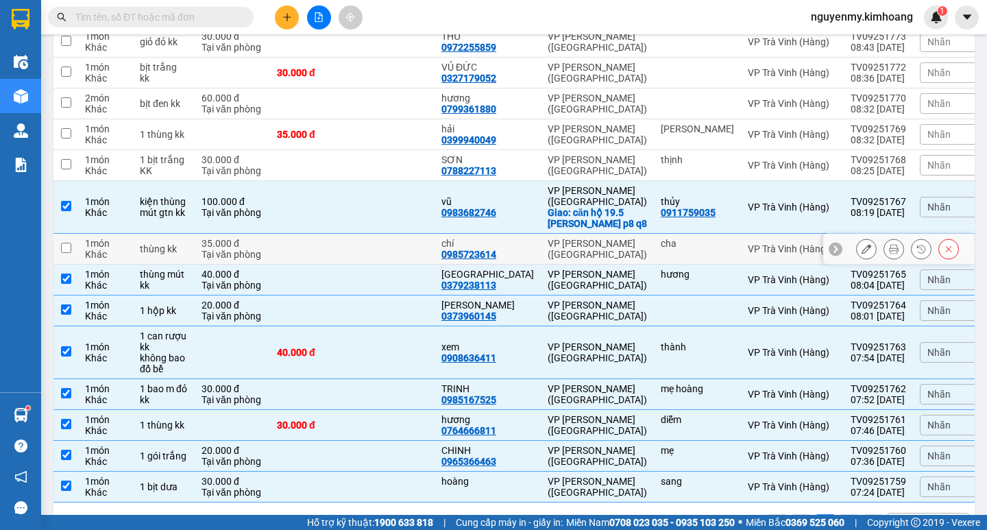
drag, startPoint x: 66, startPoint y: 201, endPoint x: 80, endPoint y: 151, distance: 52.1
click at [66, 243] on input "checkbox" at bounding box center [66, 248] width 10 height 10
checkbox input "true"
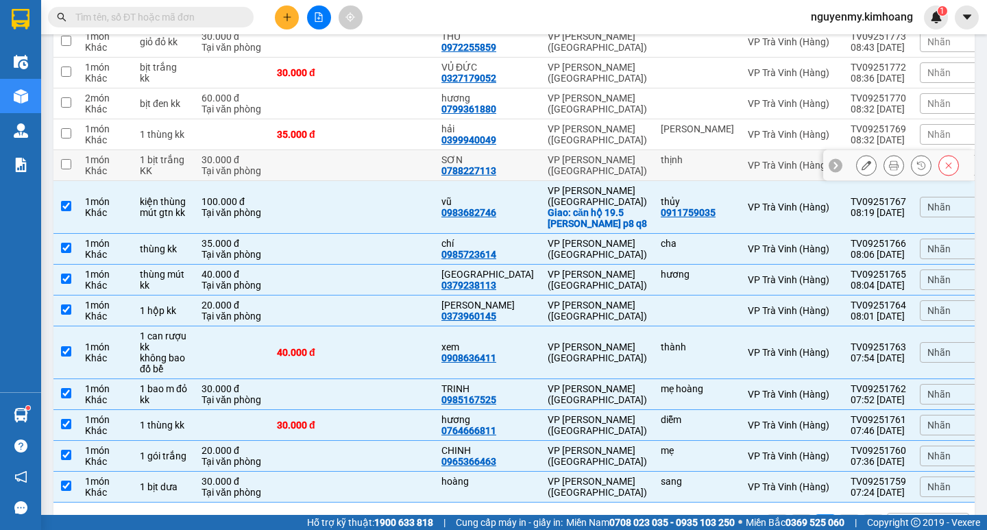
click at [70, 159] on input "checkbox" at bounding box center [66, 164] width 10 height 10
checkbox input "true"
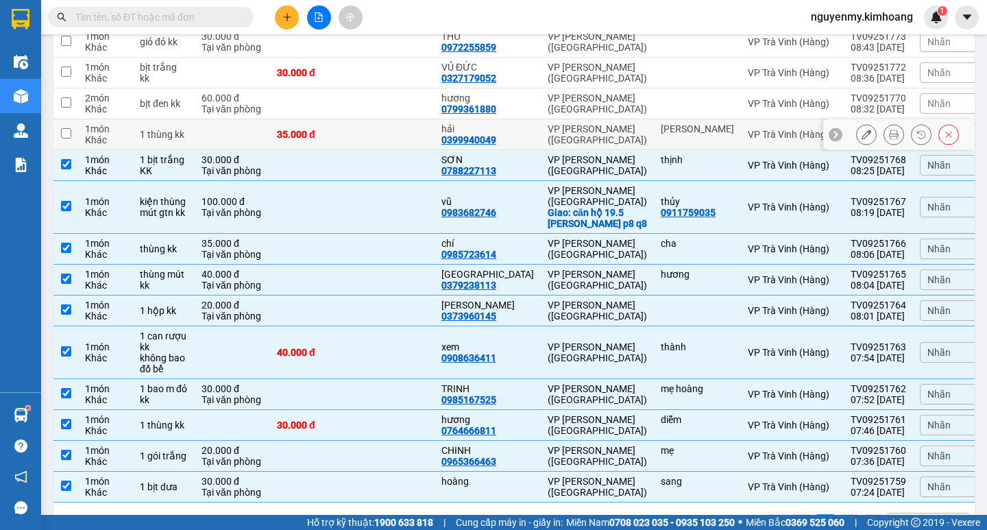
drag, startPoint x: 64, startPoint y: 97, endPoint x: 64, endPoint y: 87, distance: 10.3
click at [64, 128] on input "checkbox" at bounding box center [66, 133] width 10 height 10
checkbox input "true"
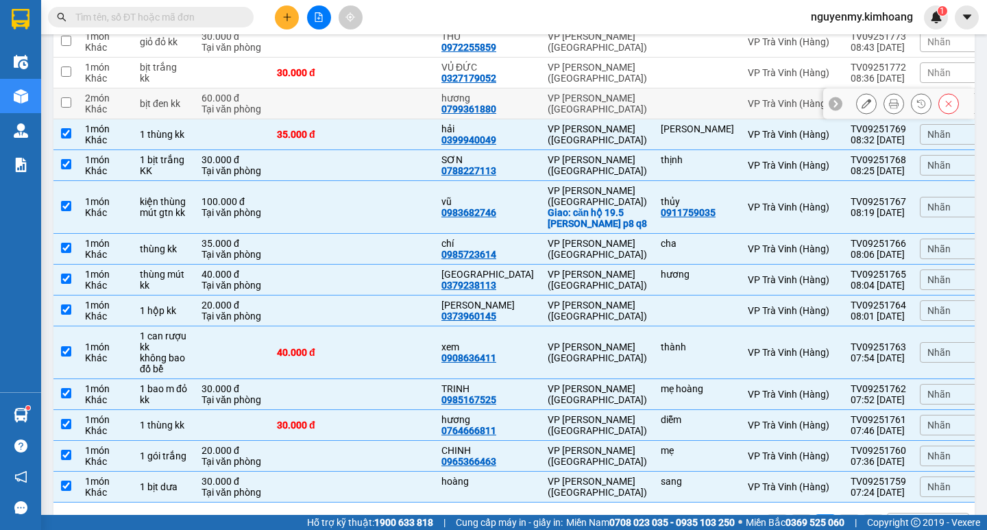
click at [66, 97] on input "checkbox" at bounding box center [66, 102] width 10 height 10
checkbox input "true"
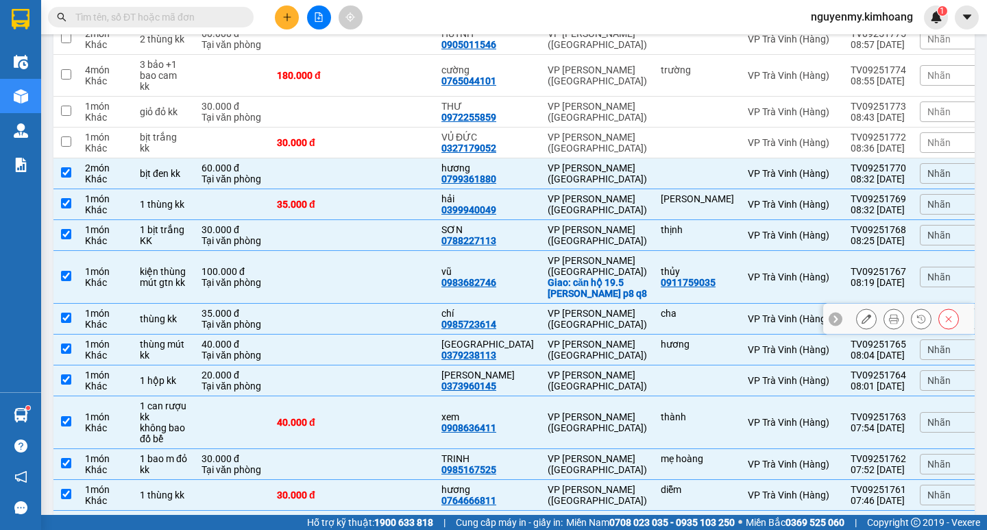
scroll to position [914, 0]
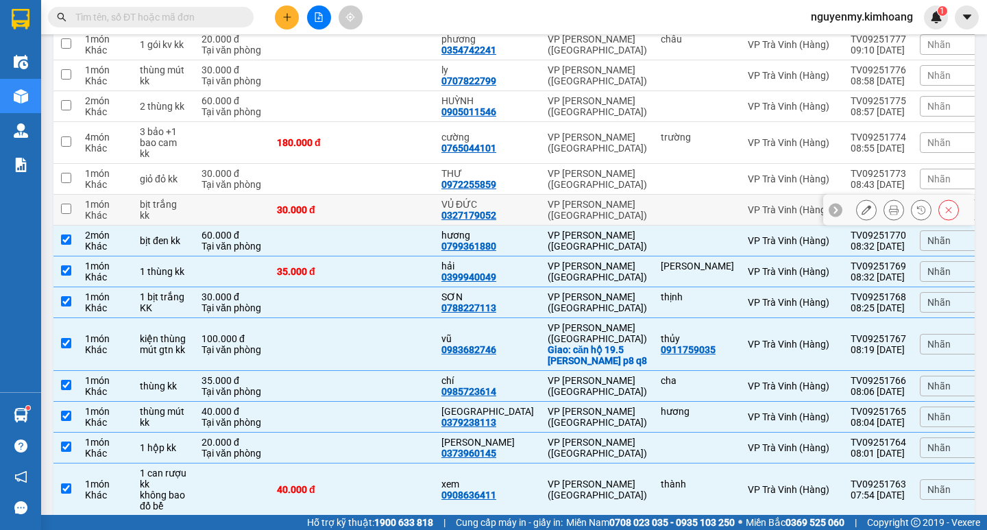
click at [56, 195] on td at bounding box center [65, 210] width 25 height 31
checkbox input "true"
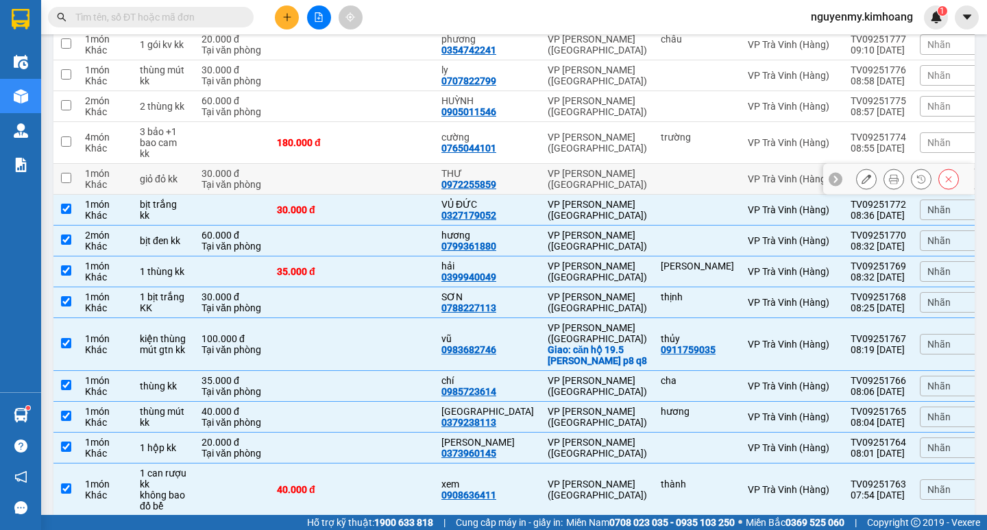
click at [67, 173] on input "checkbox" at bounding box center [66, 178] width 10 height 10
checkbox input "true"
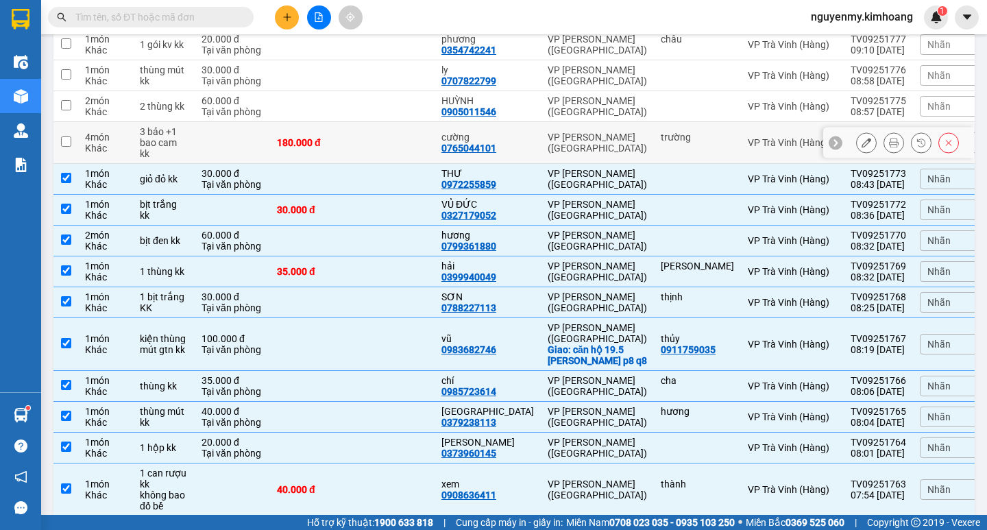
click at [67, 136] on input "checkbox" at bounding box center [66, 141] width 10 height 10
checkbox input "true"
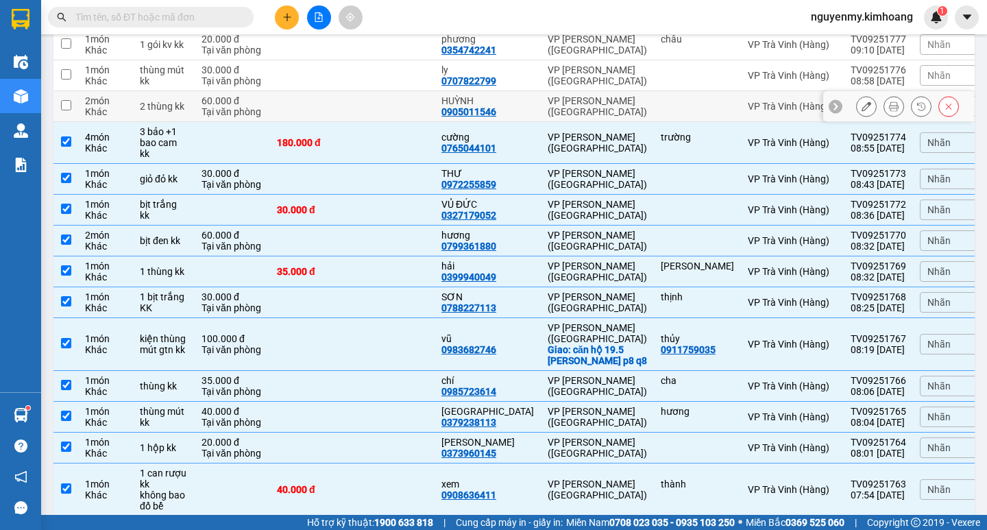
click at [67, 100] on input "checkbox" at bounding box center [66, 105] width 10 height 10
checkbox input "true"
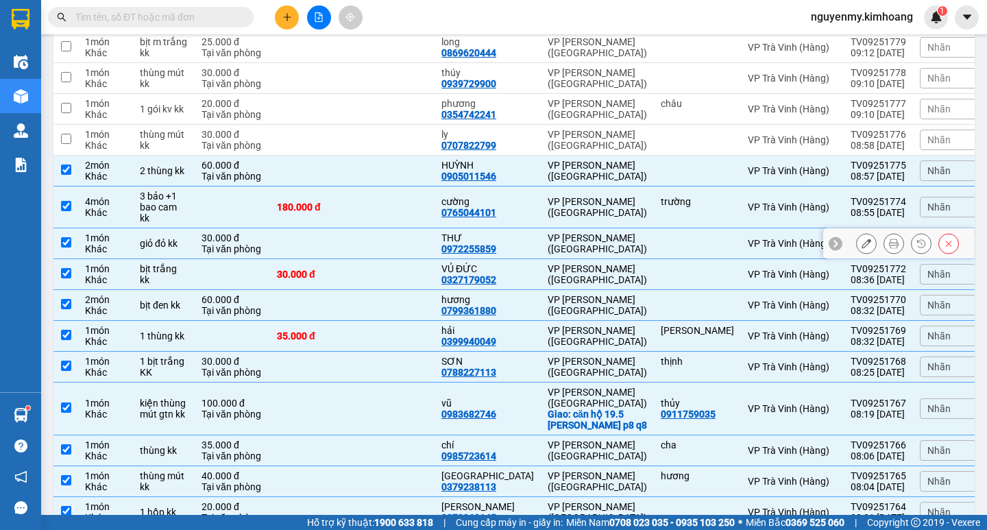
scroll to position [777, 0]
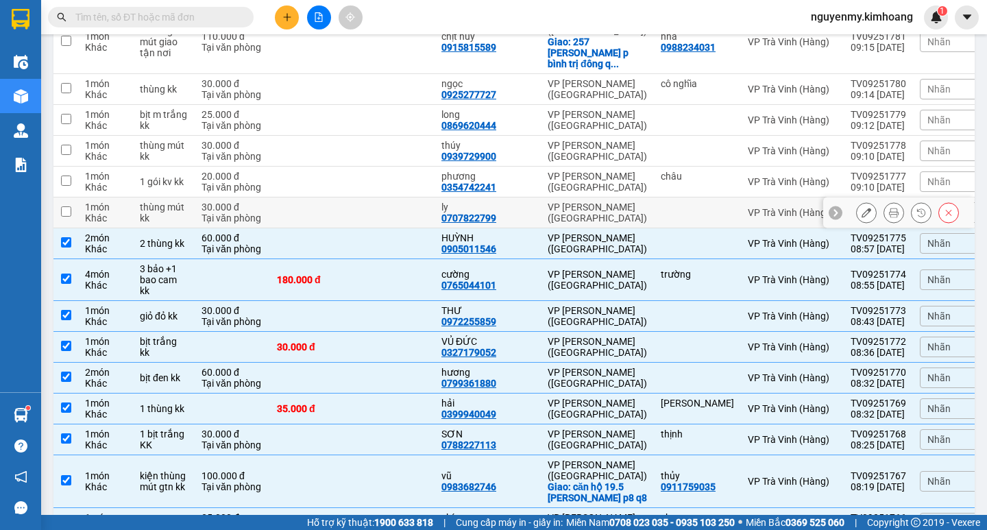
drag, startPoint x: 62, startPoint y: 187, endPoint x: 66, endPoint y: 180, distance: 7.7
click at [63, 206] on input "checkbox" at bounding box center [66, 211] width 10 height 10
checkbox input "true"
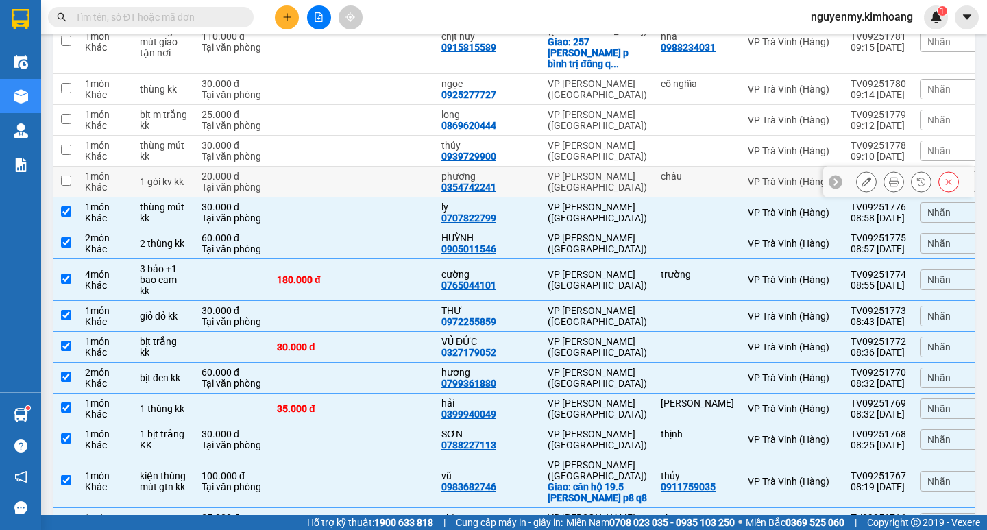
click at [71, 175] on input "checkbox" at bounding box center [66, 180] width 10 height 10
checkbox input "true"
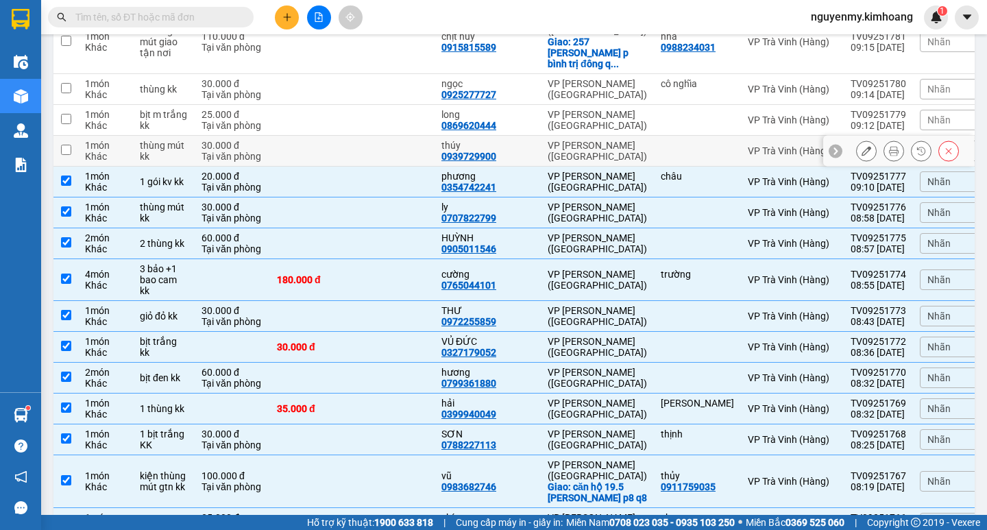
click at [70, 145] on input "checkbox" at bounding box center [66, 150] width 10 height 10
checkbox input "true"
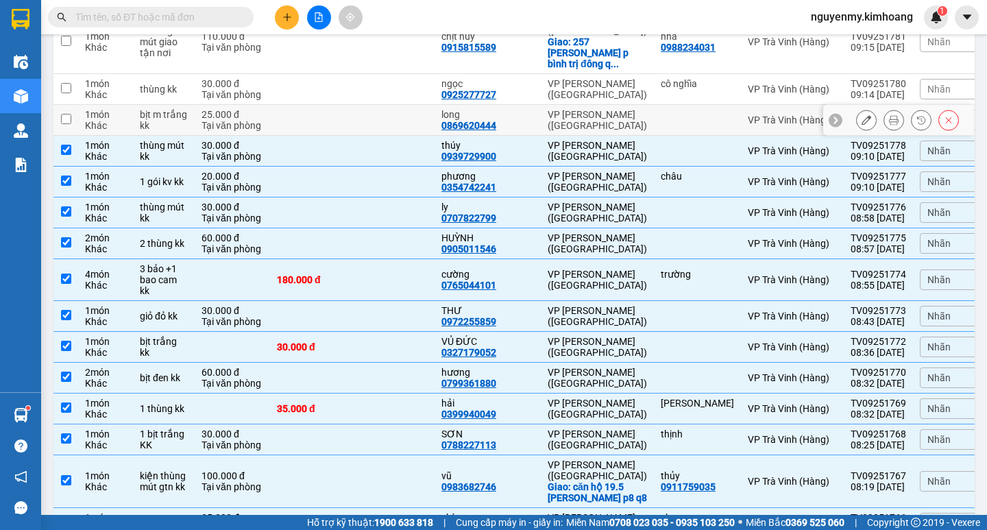
click at [73, 105] on td at bounding box center [65, 120] width 25 height 31
checkbox input "true"
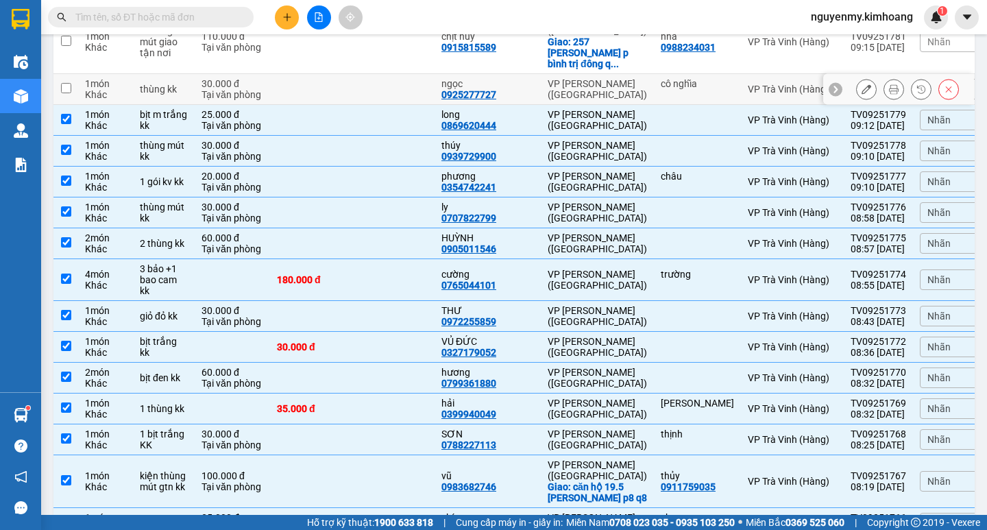
click at [65, 83] on input "checkbox" at bounding box center [66, 88] width 10 height 10
checkbox input "true"
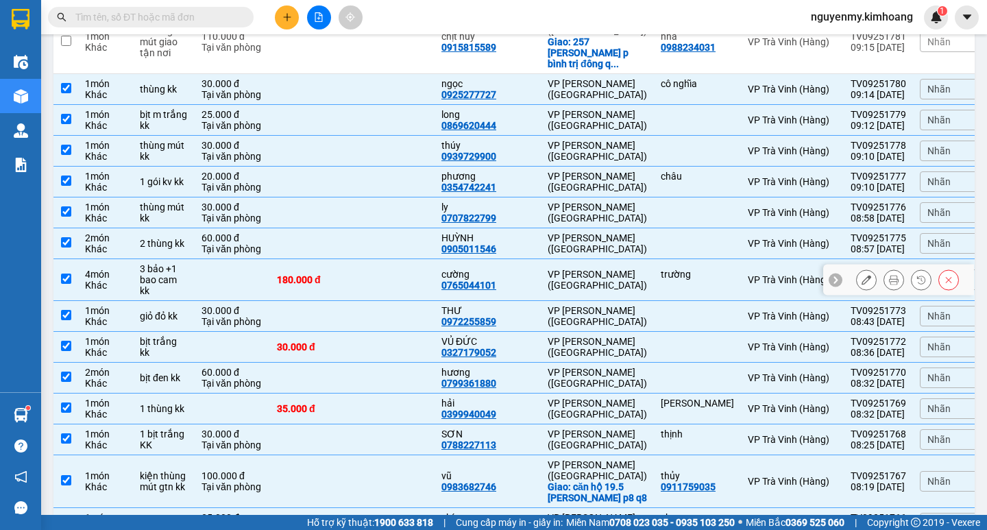
scroll to position [502, 0]
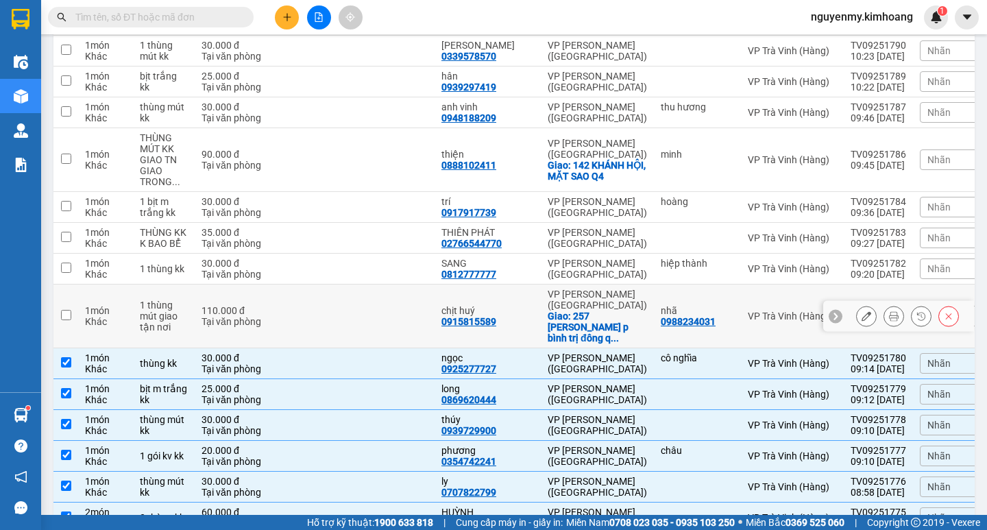
drag, startPoint x: 71, startPoint y: 301, endPoint x: 79, endPoint y: 276, distance: 26.0
click at [73, 297] on td at bounding box center [65, 316] width 25 height 64
checkbox input "true"
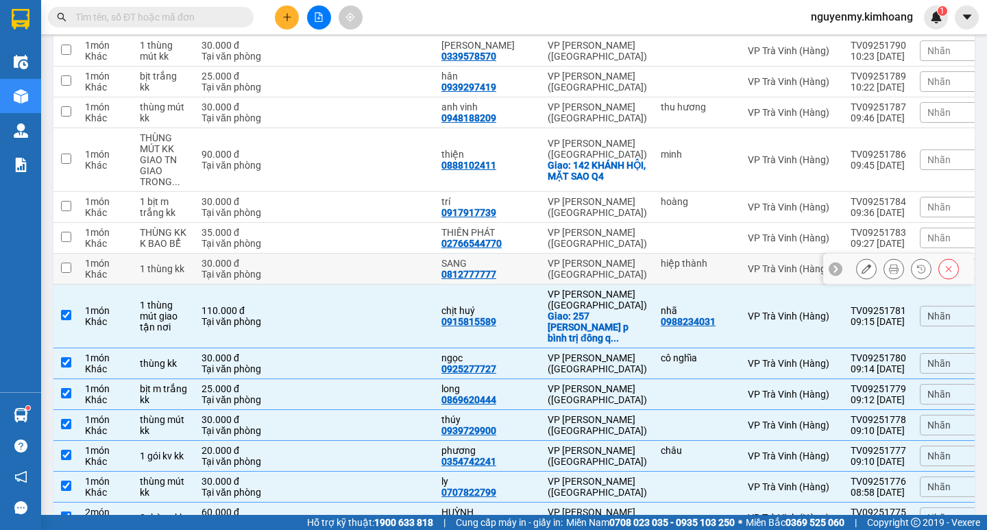
click at [75, 271] on td at bounding box center [65, 269] width 25 height 31
checkbox input "true"
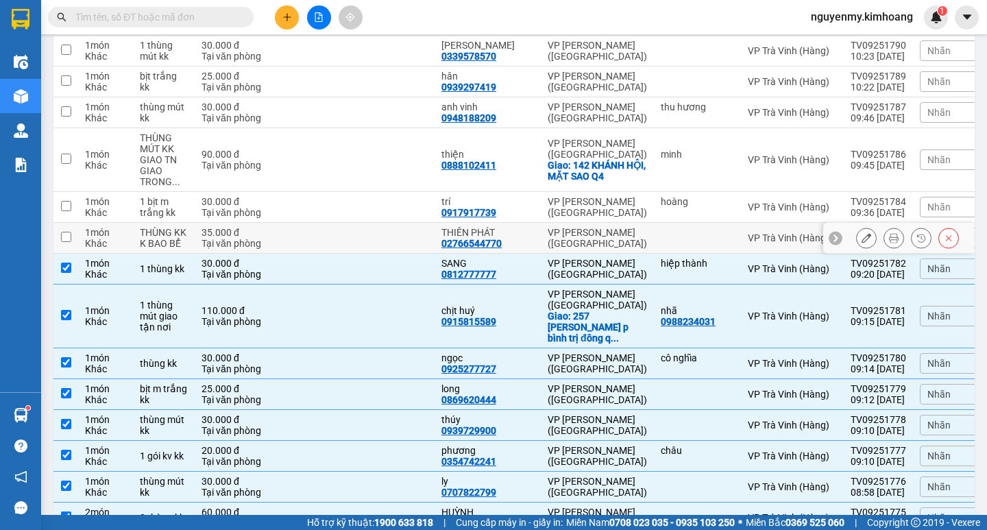
drag, startPoint x: 72, startPoint y: 236, endPoint x: 71, endPoint y: 208, distance: 27.5
click at [72, 232] on td at bounding box center [65, 238] width 25 height 31
checkbox input "true"
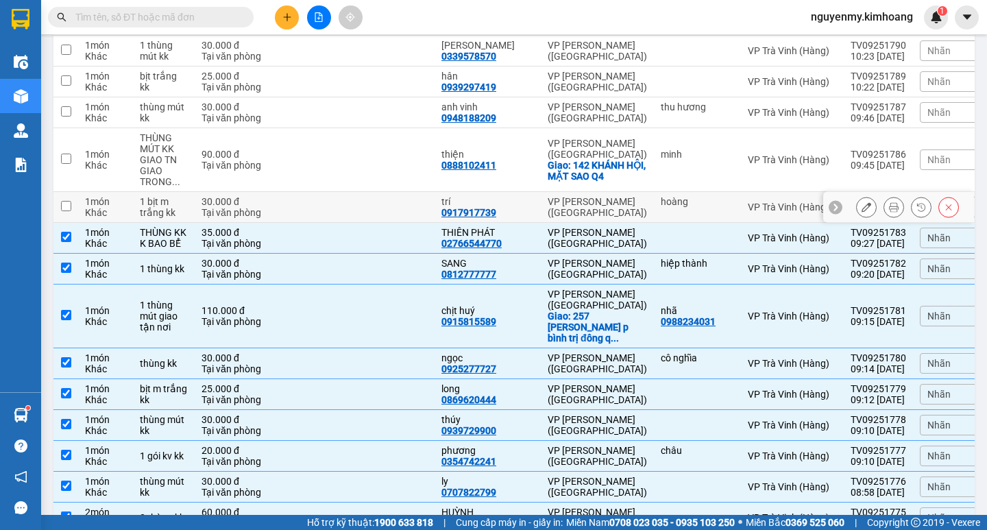
click at [68, 199] on td at bounding box center [65, 207] width 25 height 31
checkbox input "true"
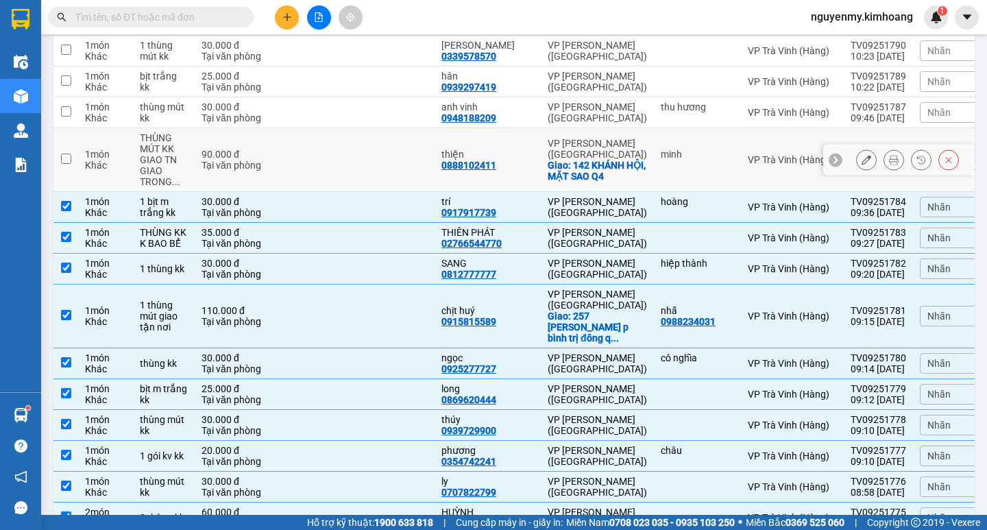
drag, startPoint x: 74, startPoint y: 160, endPoint x: 75, endPoint y: 141, distance: 18.6
click at [74, 158] on td at bounding box center [65, 160] width 25 height 64
checkbox input "true"
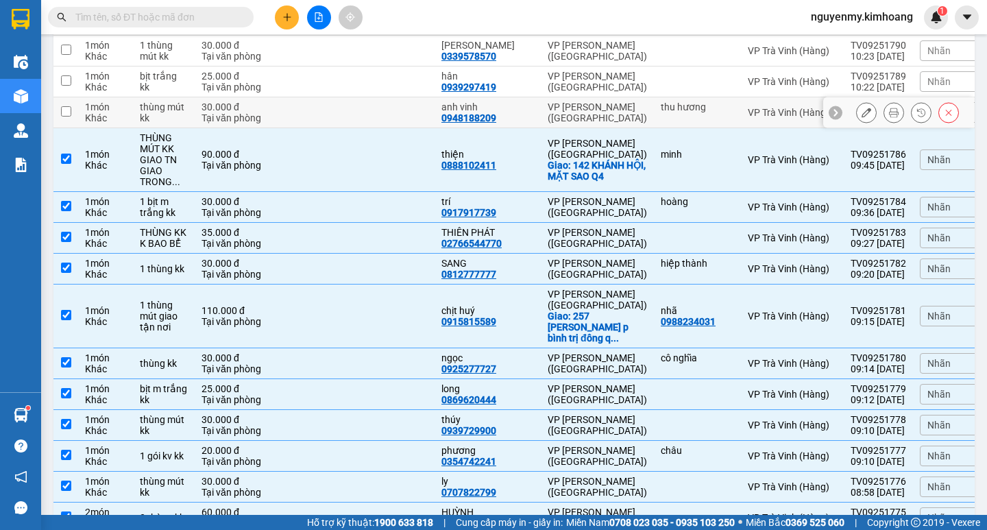
click at [66, 115] on input "checkbox" at bounding box center [66, 111] width 10 height 10
checkbox input "true"
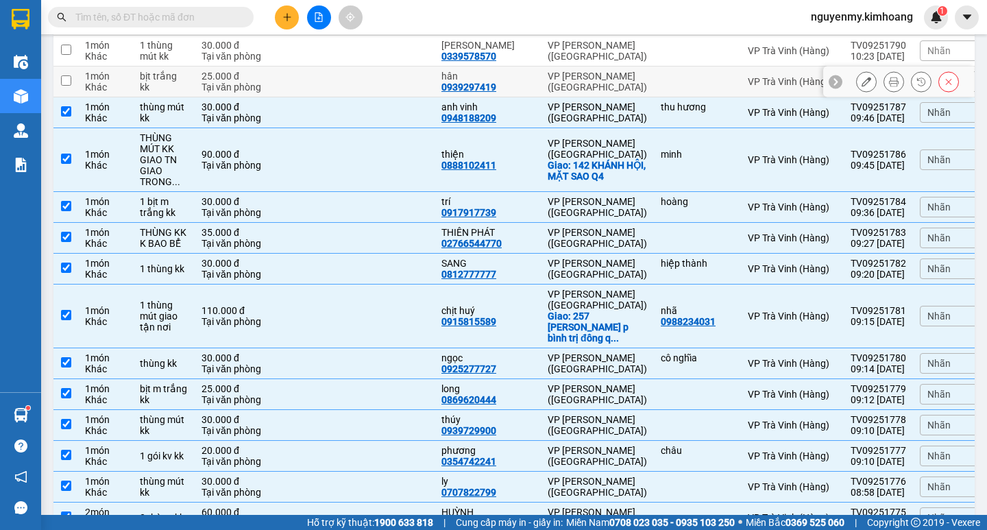
click at [69, 80] on input "checkbox" at bounding box center [66, 80] width 10 height 10
checkbox input "true"
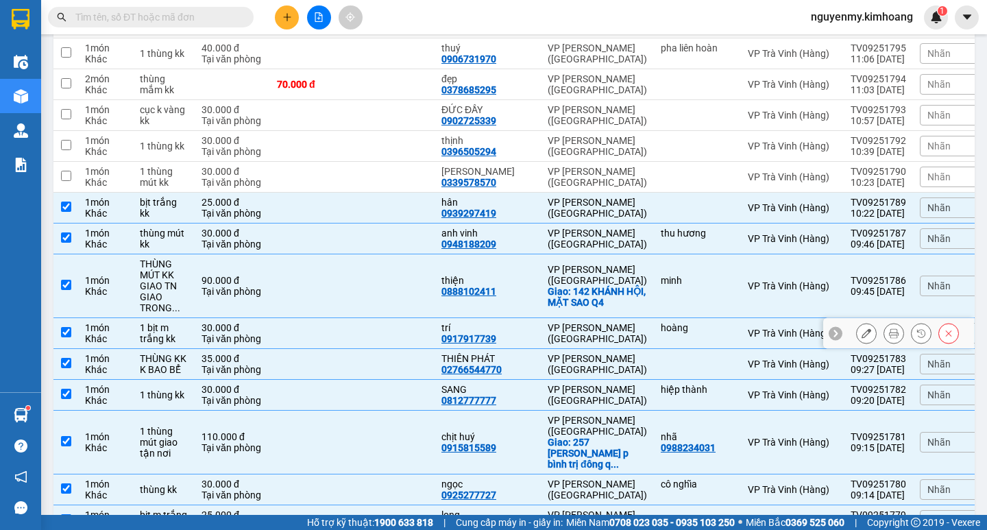
scroll to position [297, 0]
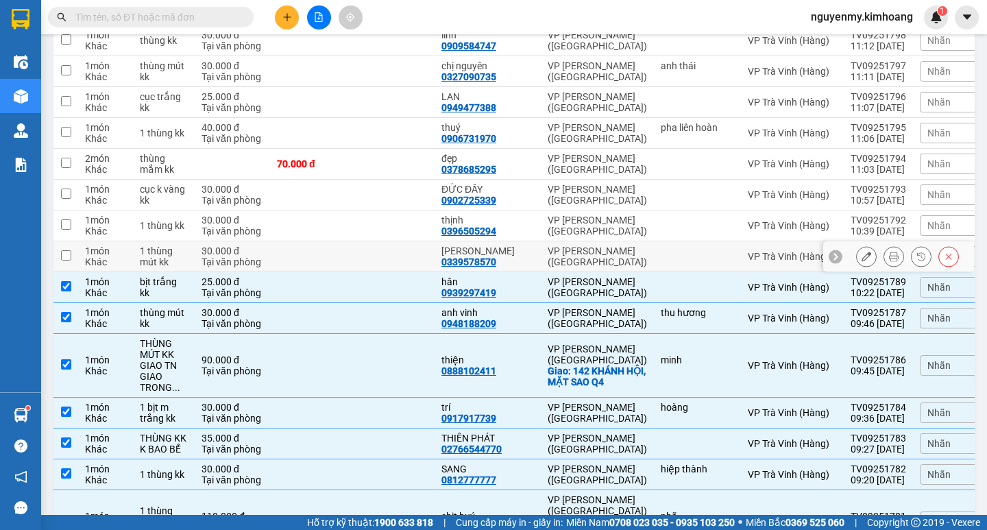
drag, startPoint x: 67, startPoint y: 254, endPoint x: 62, endPoint y: 237, distance: 17.1
click at [67, 252] on input "checkbox" at bounding box center [66, 255] width 10 height 10
checkbox input "true"
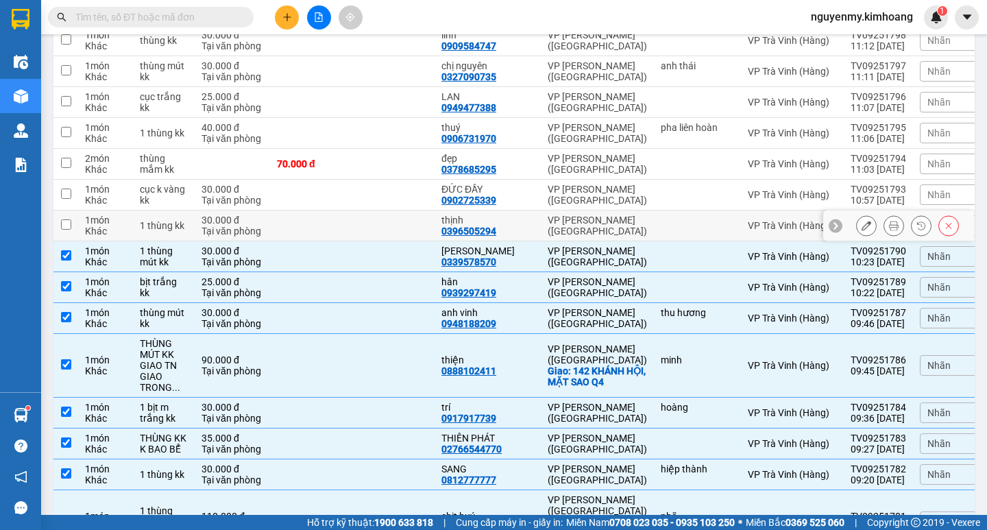
click at [63, 225] on input "checkbox" at bounding box center [66, 224] width 10 height 10
checkbox input "true"
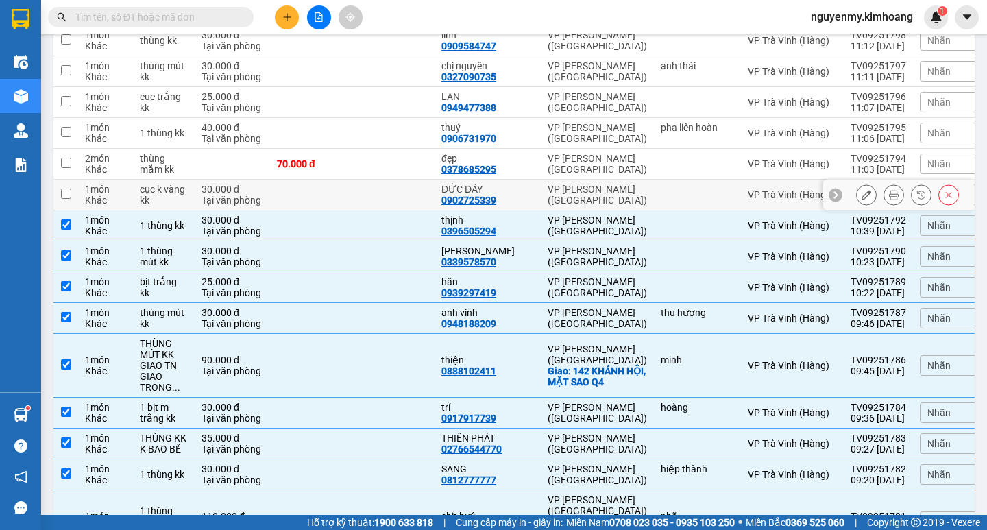
drag, startPoint x: 66, startPoint y: 197, endPoint x: 77, endPoint y: 175, distance: 23.9
click at [67, 194] on input "checkbox" at bounding box center [66, 193] width 10 height 10
checkbox input "true"
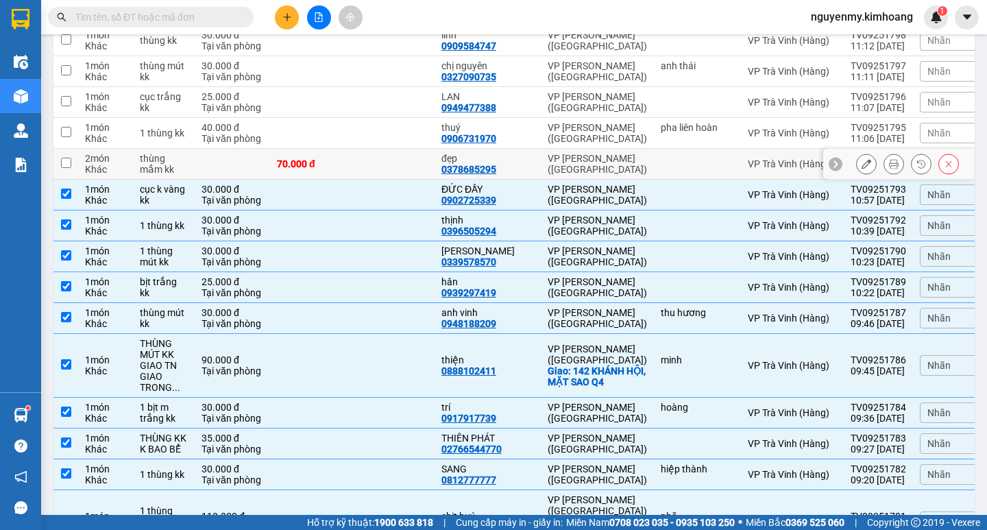
drag, startPoint x: 76, startPoint y: 162, endPoint x: 70, endPoint y: 156, distance: 8.7
click at [76, 162] on td at bounding box center [65, 164] width 25 height 31
checkbox input "true"
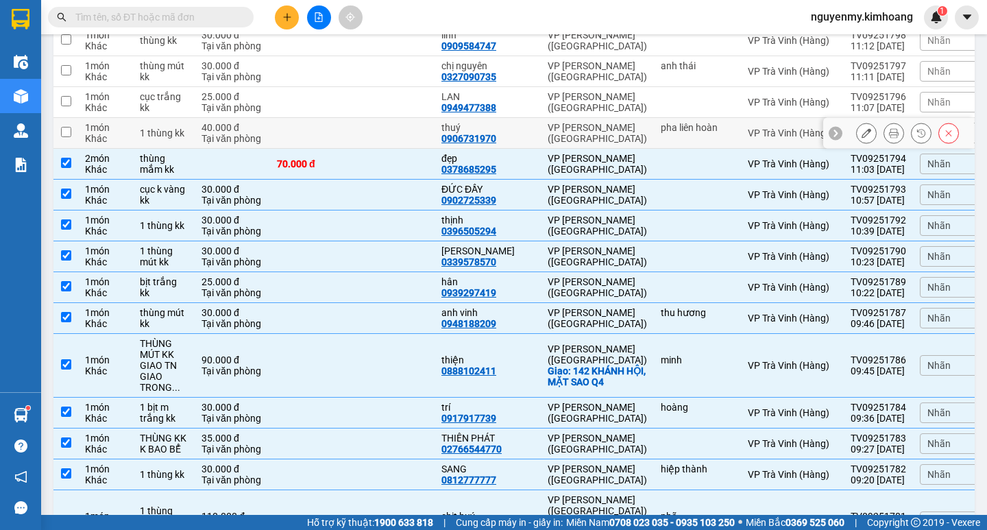
drag, startPoint x: 59, startPoint y: 138, endPoint x: 59, endPoint y: 125, distance: 13.0
click at [59, 136] on td at bounding box center [65, 133] width 25 height 31
checkbox input "true"
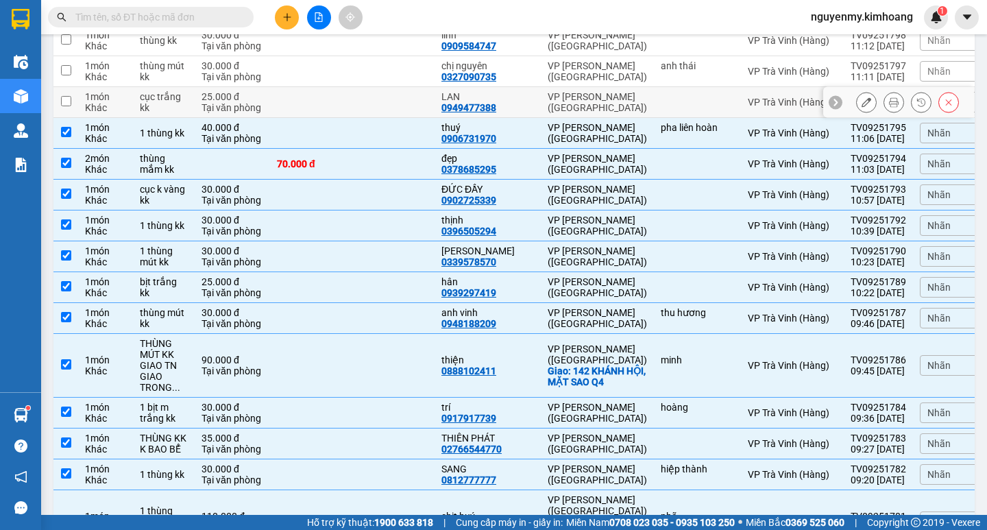
click at [64, 107] on td at bounding box center [65, 102] width 25 height 31
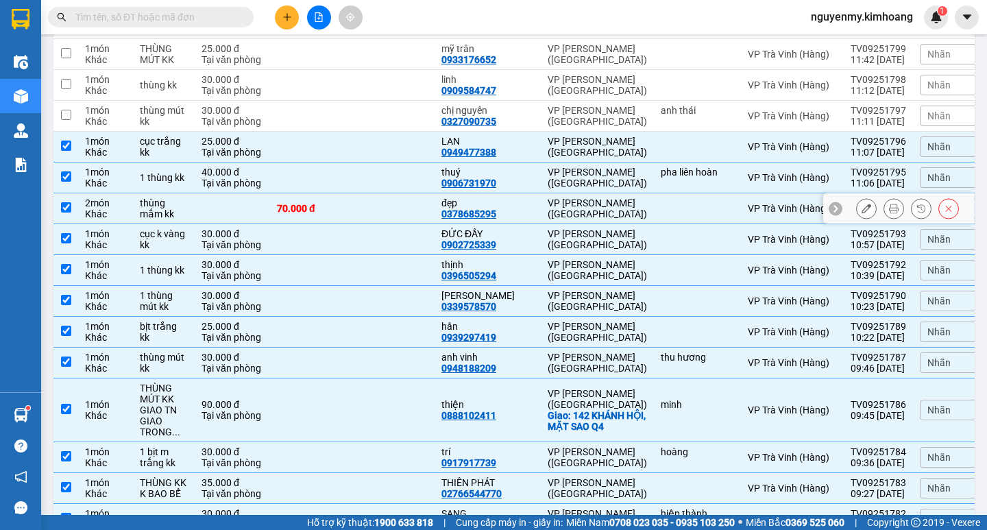
scroll to position [228, 0]
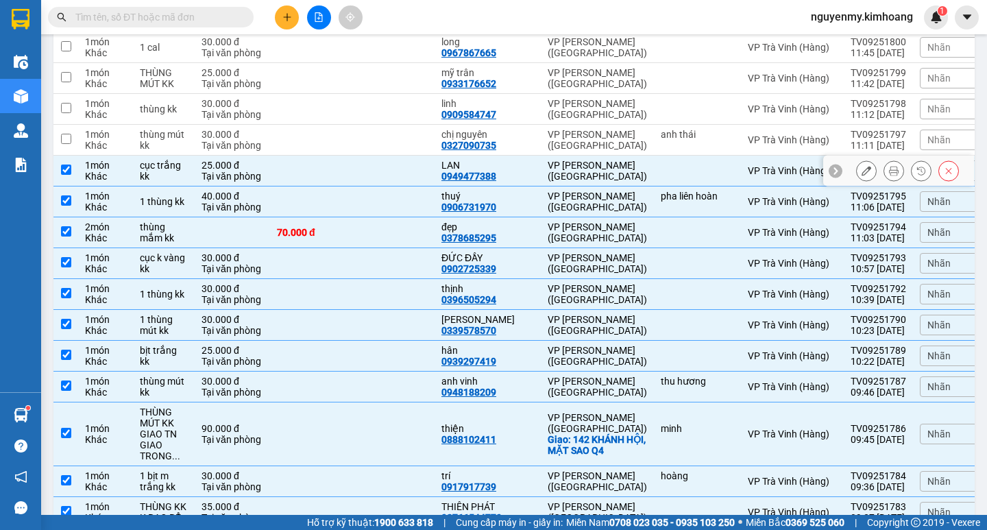
click at [64, 168] on input "checkbox" at bounding box center [66, 169] width 10 height 10
checkbox input "false"
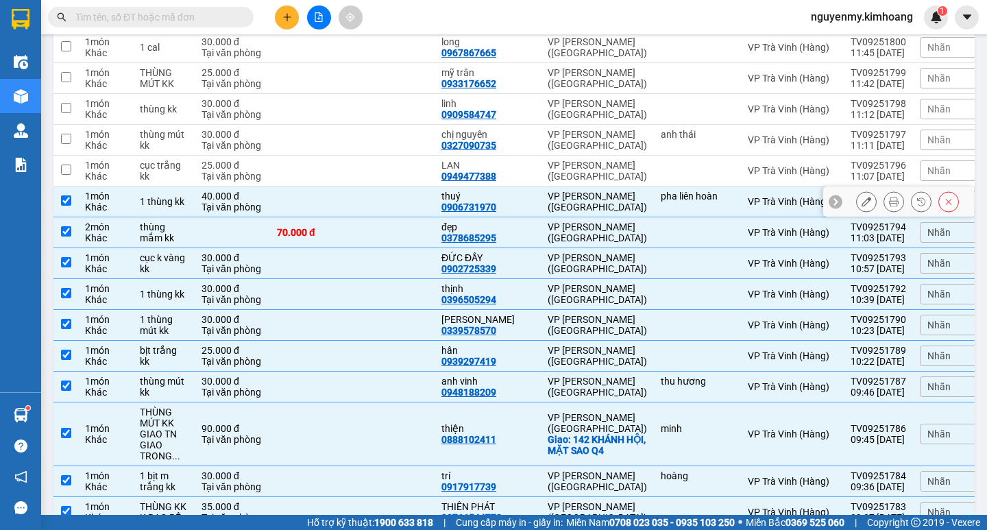
click at [61, 202] on input "checkbox" at bounding box center [66, 200] width 10 height 10
checkbox input "false"
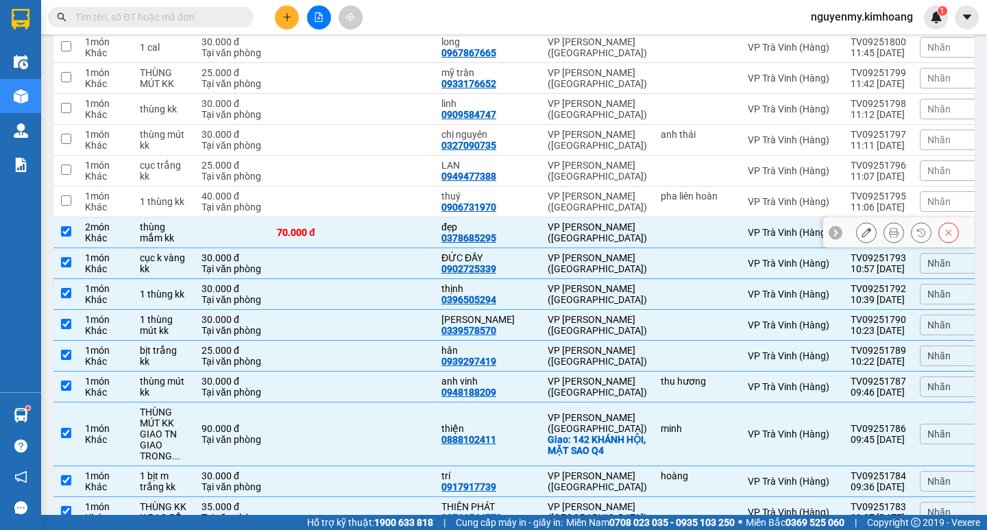
click at [62, 237] on td at bounding box center [65, 232] width 25 height 31
checkbox input "false"
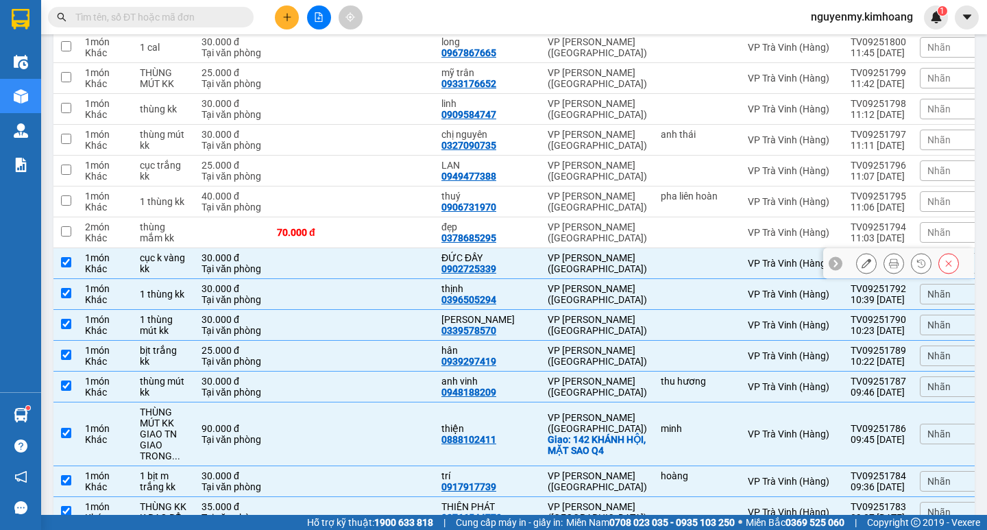
click at [73, 266] on td at bounding box center [65, 263] width 25 height 31
checkbox input "false"
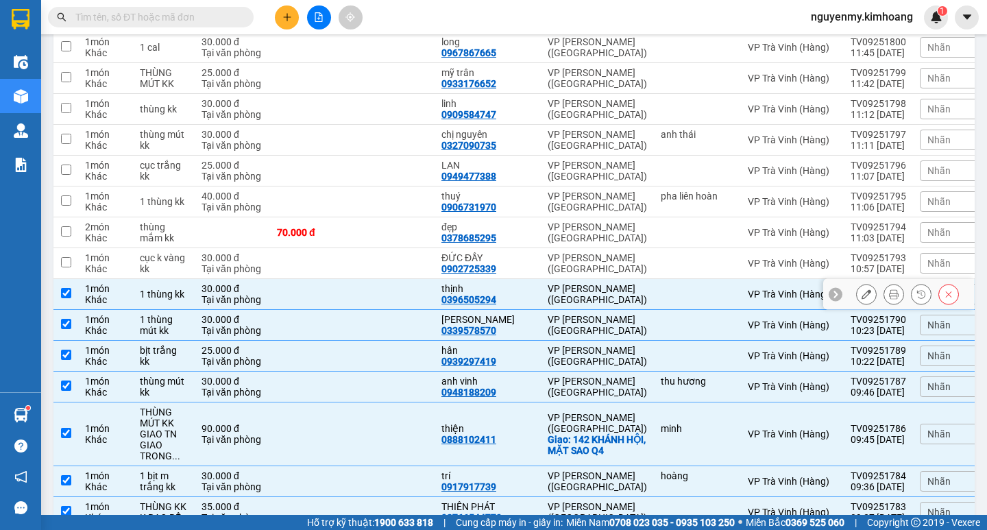
drag, startPoint x: 66, startPoint y: 291, endPoint x: 95, endPoint y: 287, distance: 28.4
click at [66, 290] on input "checkbox" at bounding box center [66, 293] width 10 height 10
checkbox input "false"
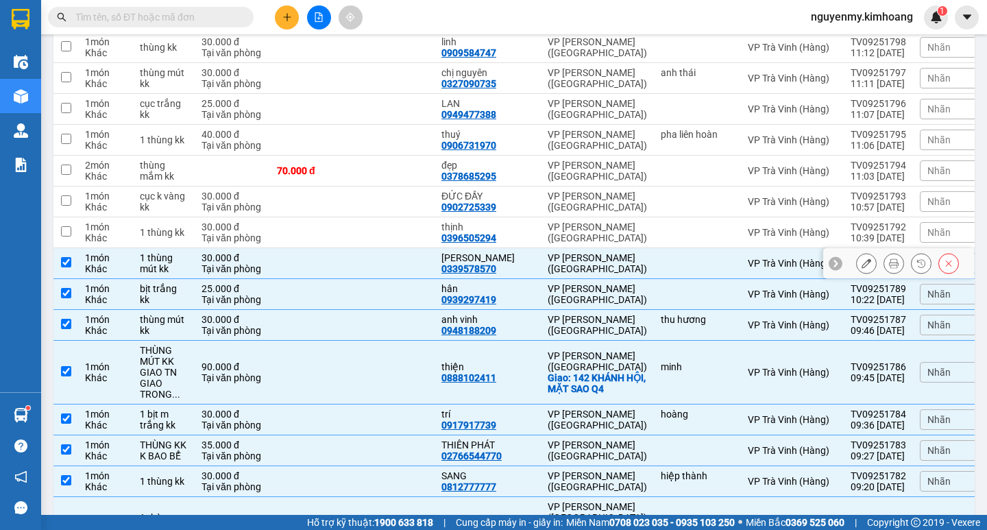
scroll to position [365, 0]
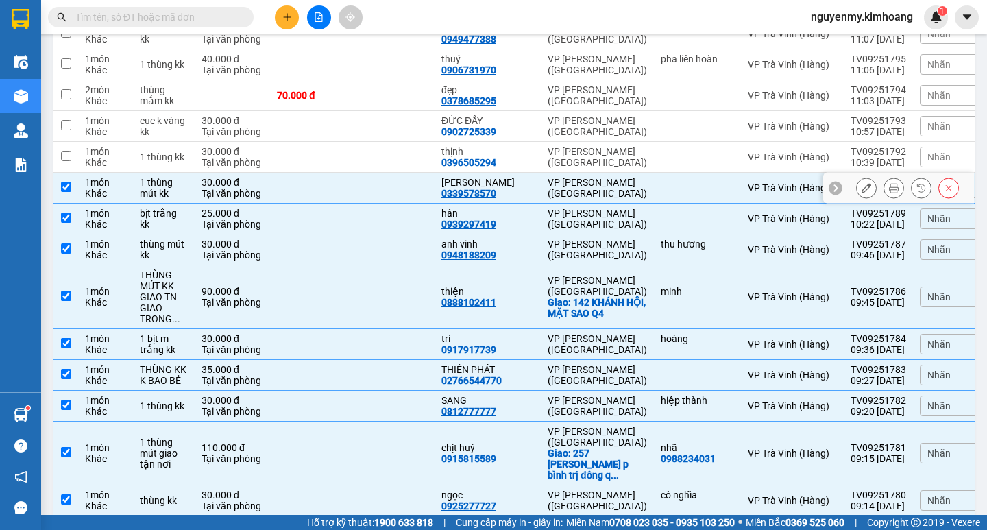
click at [73, 184] on td at bounding box center [65, 188] width 25 height 31
checkbox input "false"
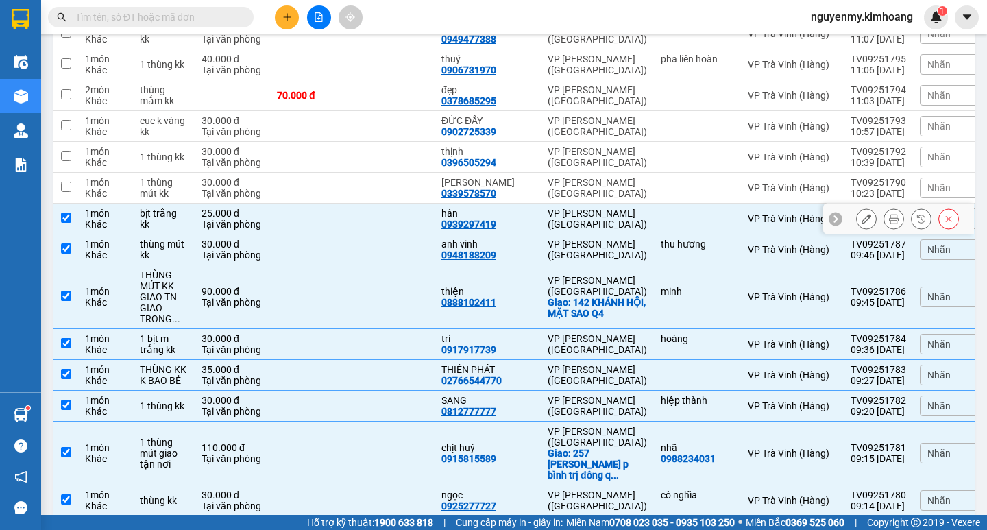
click at [66, 225] on td at bounding box center [65, 219] width 25 height 31
checkbox input "false"
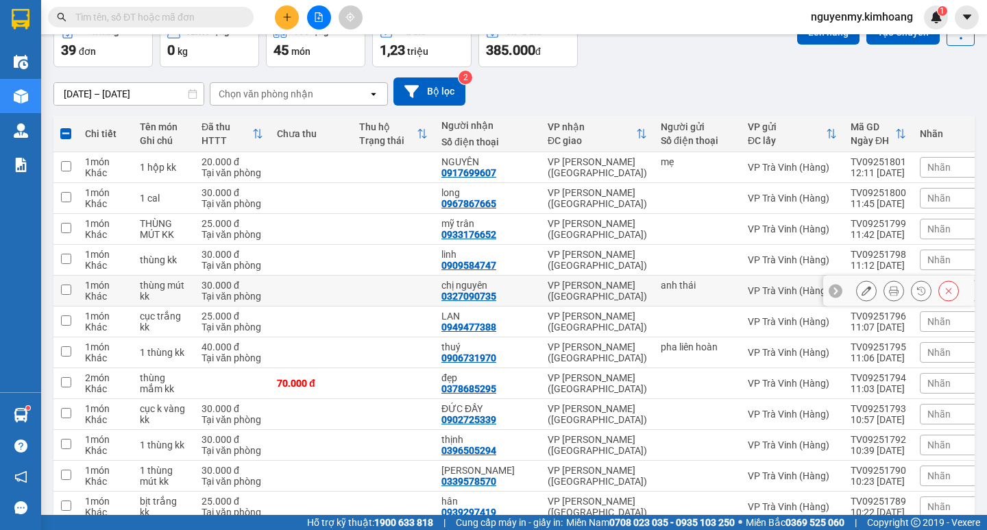
scroll to position [0, 0]
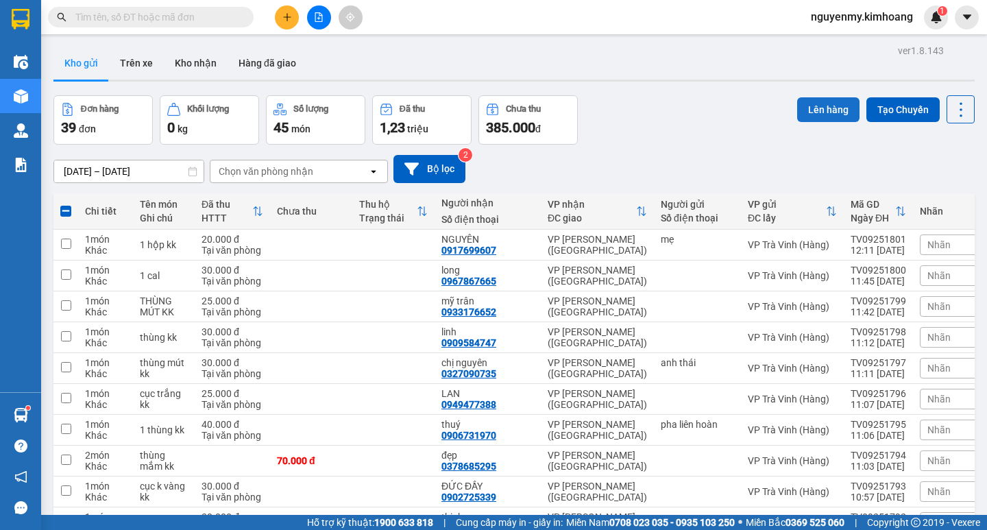
click at [820, 113] on button "Lên hàng" at bounding box center [828, 109] width 62 height 25
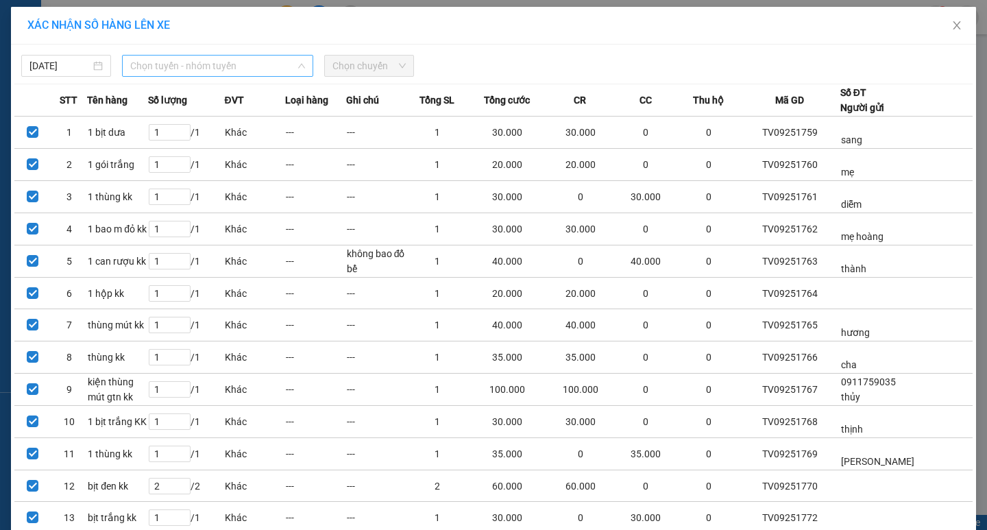
click at [247, 56] on span "Chọn tuyến - nhóm tuyến" at bounding box center [217, 66] width 175 height 21
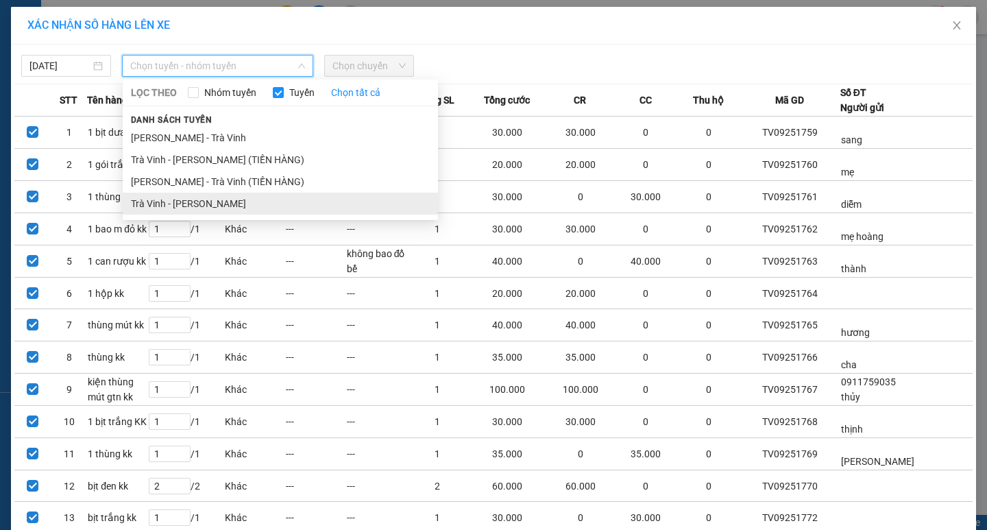
click at [178, 203] on li "Trà Vinh - [PERSON_NAME]" at bounding box center [280, 204] width 315 height 22
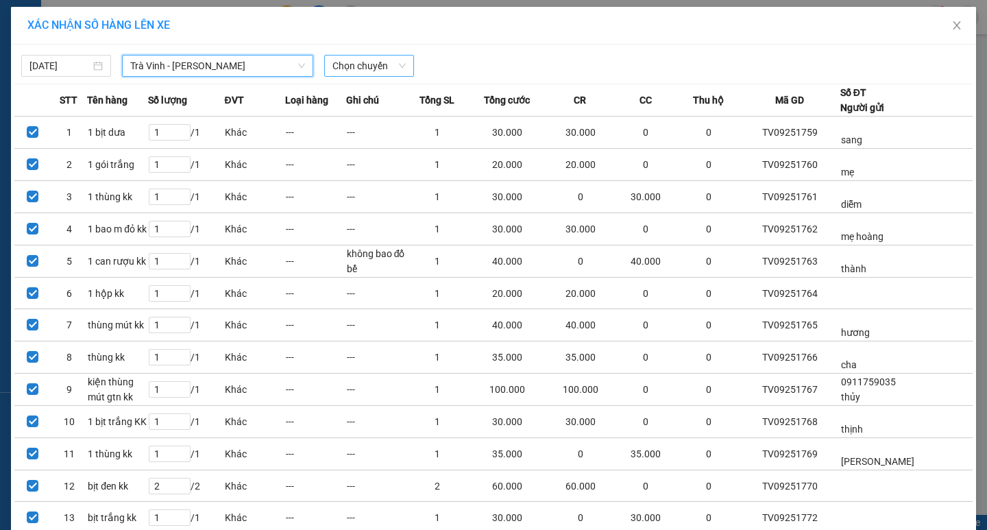
click at [355, 64] on span "Chọn chuyến" at bounding box center [368, 66] width 73 height 21
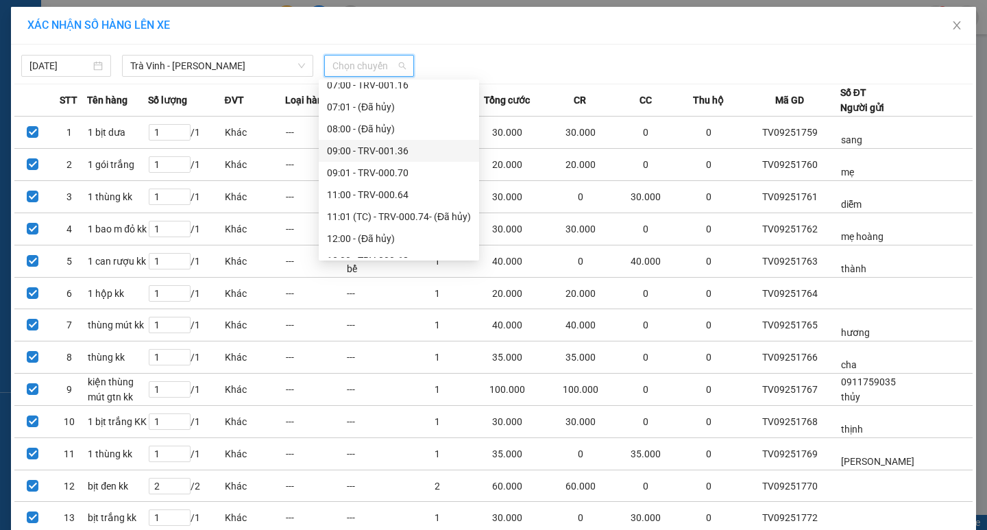
scroll to position [274, 0]
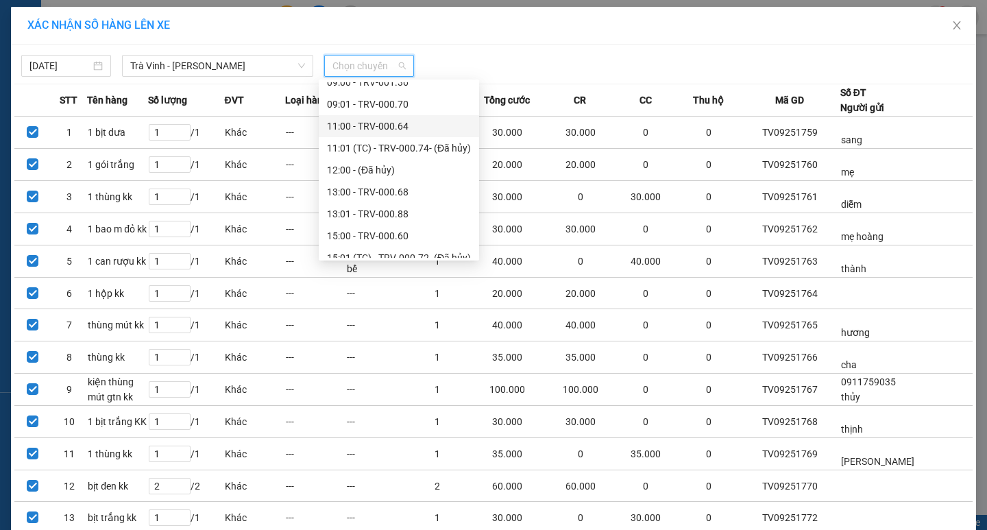
click at [352, 127] on div "11:00 - TRV-000.64" at bounding box center [399, 126] width 144 height 15
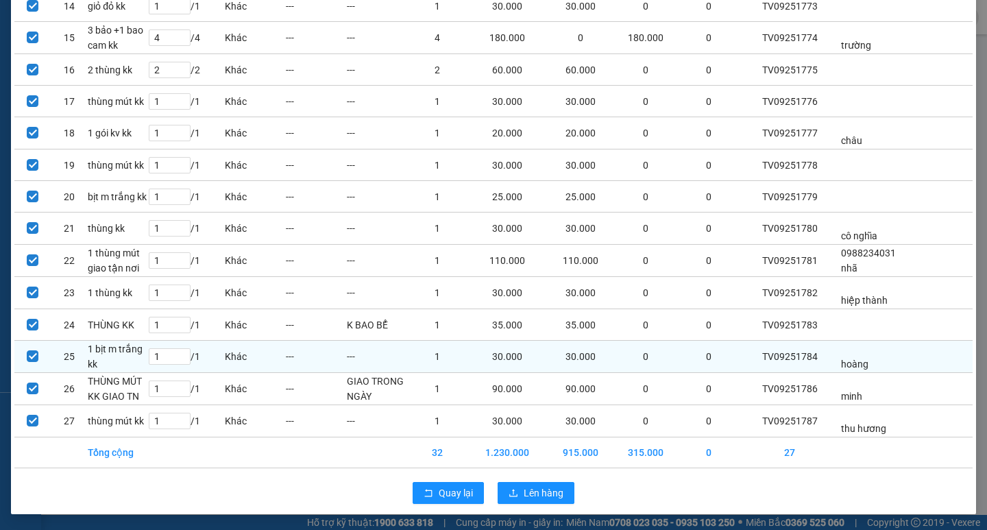
scroll to position [552, 0]
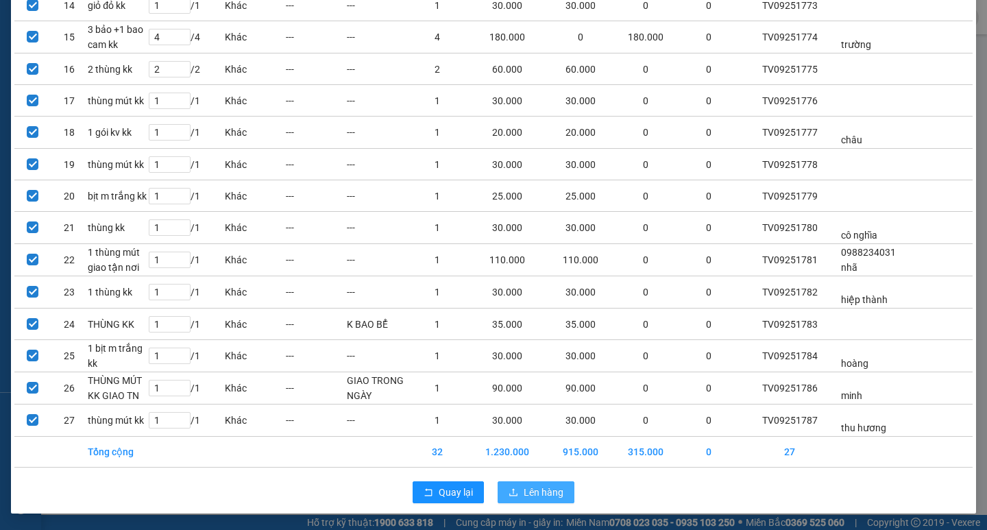
click at [530, 483] on button "Lên hàng" at bounding box center [536, 492] width 77 height 22
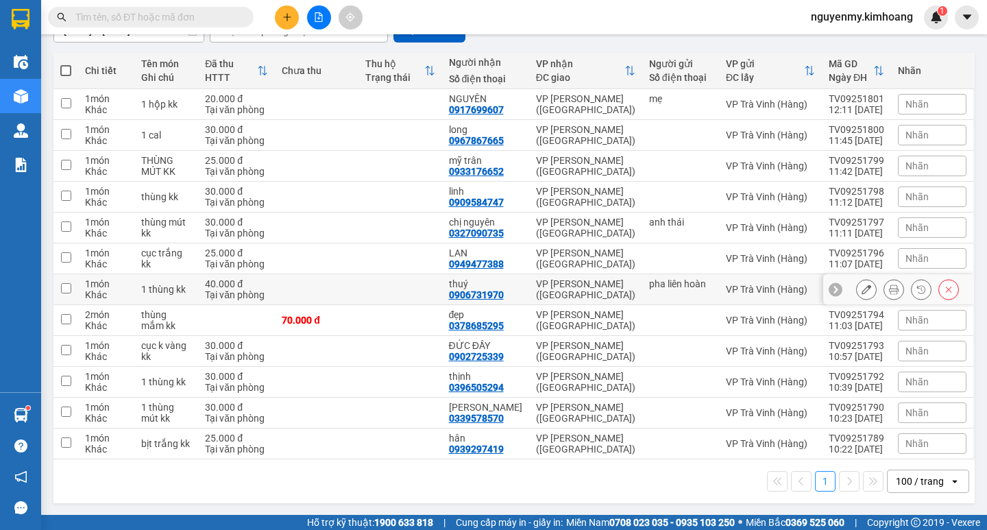
scroll to position [141, 0]
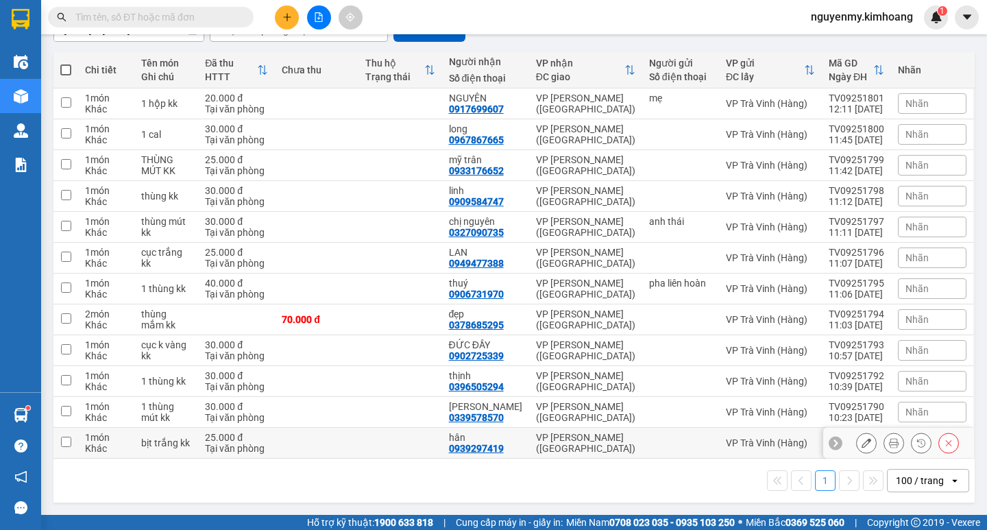
drag, startPoint x: 64, startPoint y: 442, endPoint x: 60, endPoint y: 422, distance: 20.2
click at [63, 442] on input "checkbox" at bounding box center [66, 442] width 10 height 10
checkbox input "true"
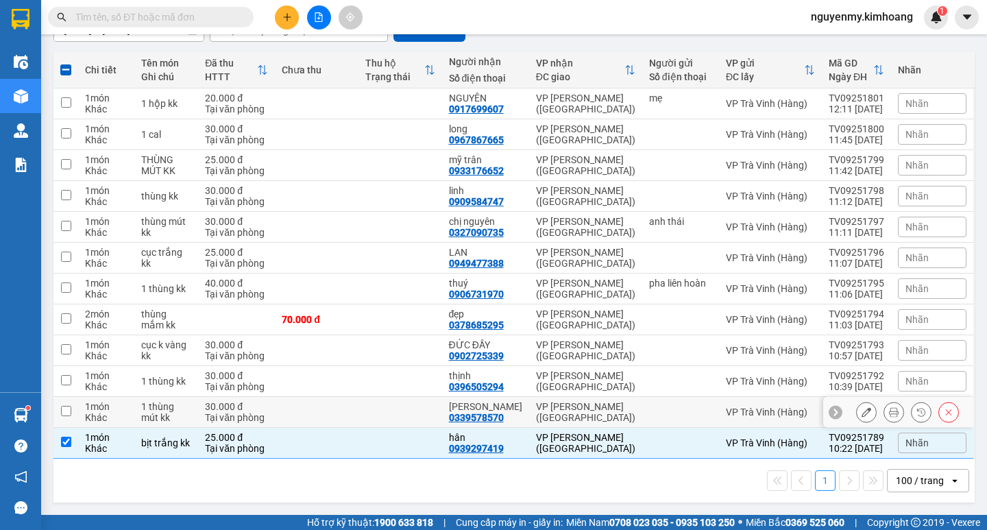
click at [61, 402] on td at bounding box center [65, 412] width 25 height 31
checkbox input "true"
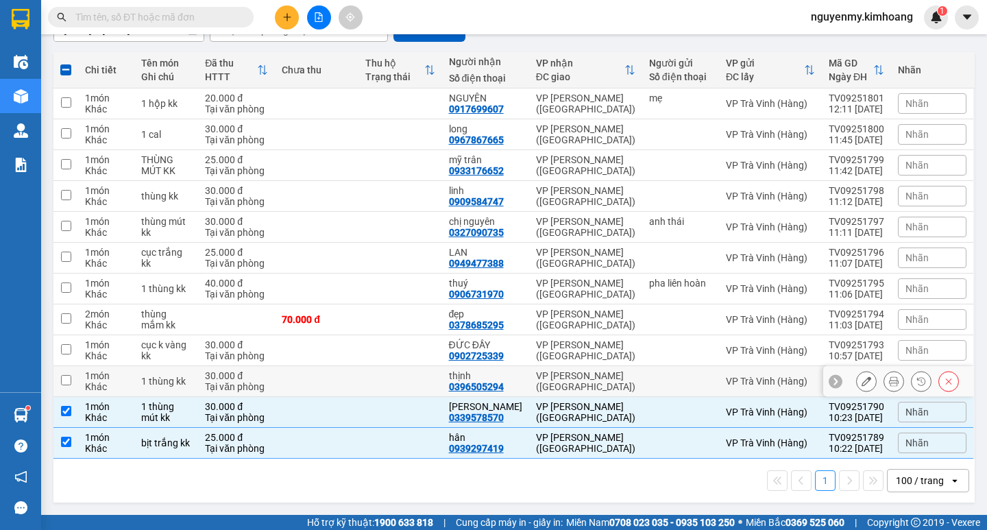
click at [65, 375] on input "checkbox" at bounding box center [66, 380] width 10 height 10
checkbox input "true"
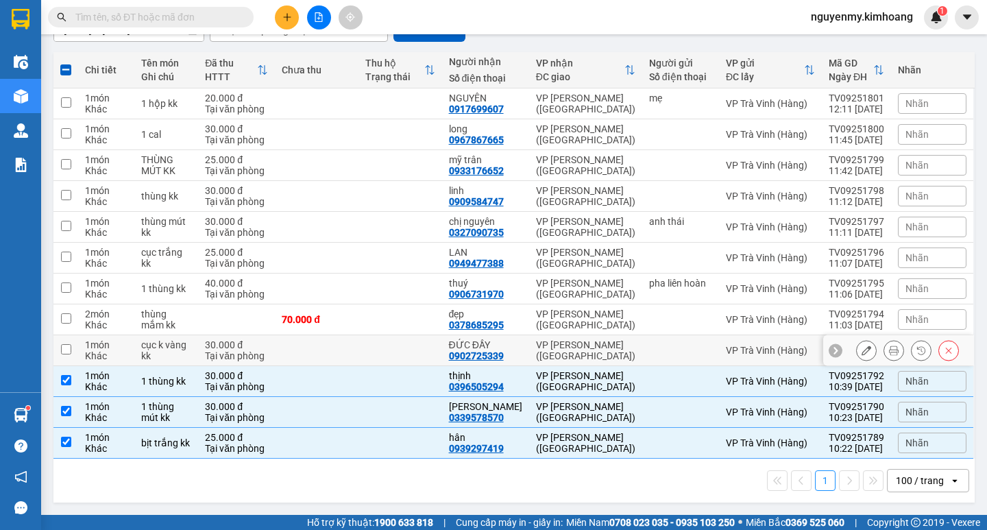
drag, startPoint x: 66, startPoint y: 345, endPoint x: 71, endPoint y: 314, distance: 31.2
click at [66, 343] on td at bounding box center [65, 350] width 25 height 31
checkbox input "true"
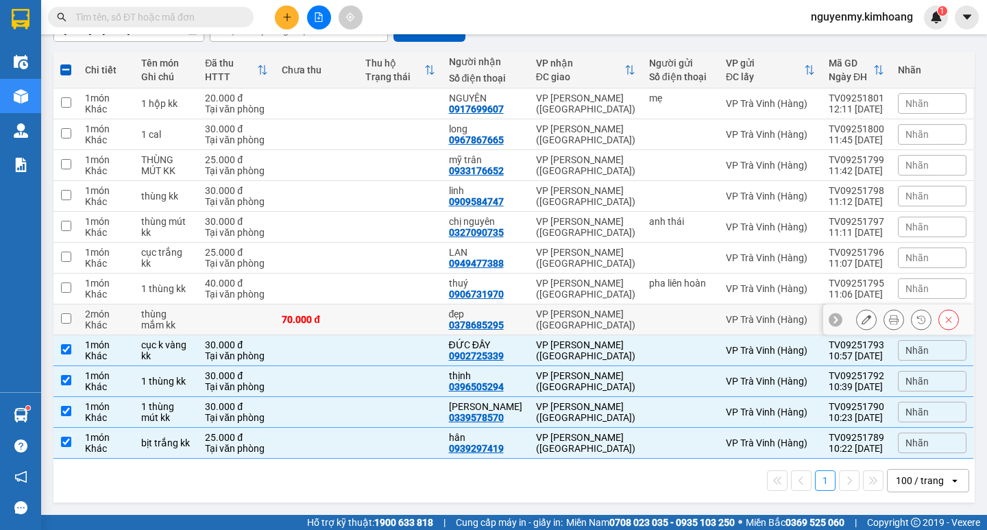
click at [71, 310] on td at bounding box center [65, 319] width 25 height 31
checkbox input "true"
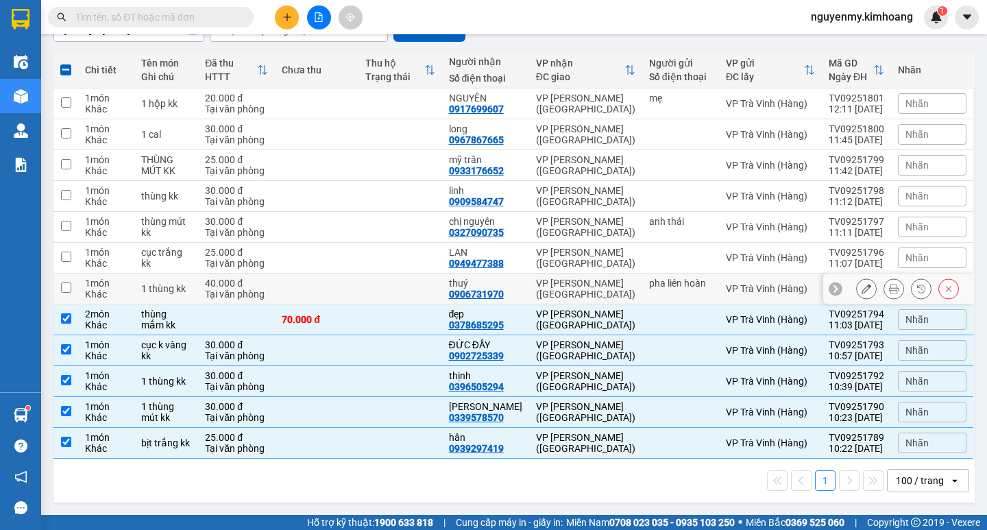
click at [72, 278] on td at bounding box center [65, 288] width 25 height 31
checkbox input "true"
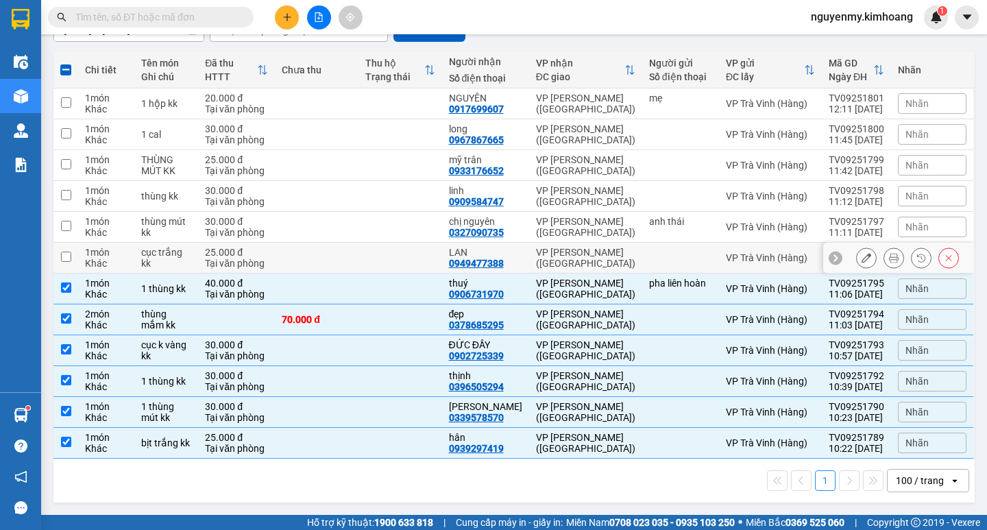
click at [69, 248] on td at bounding box center [65, 258] width 25 height 31
checkbox input "true"
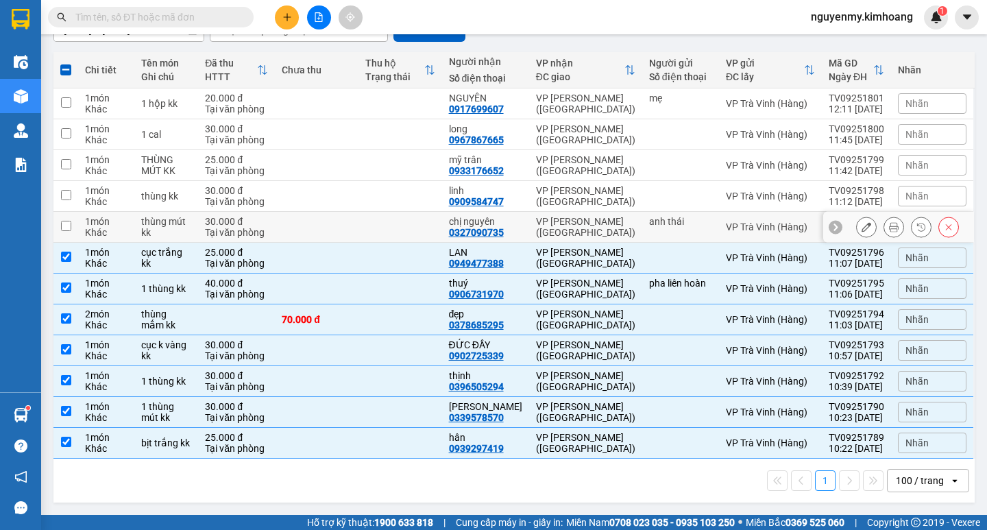
click at [72, 217] on td at bounding box center [65, 227] width 25 height 31
checkbox input "true"
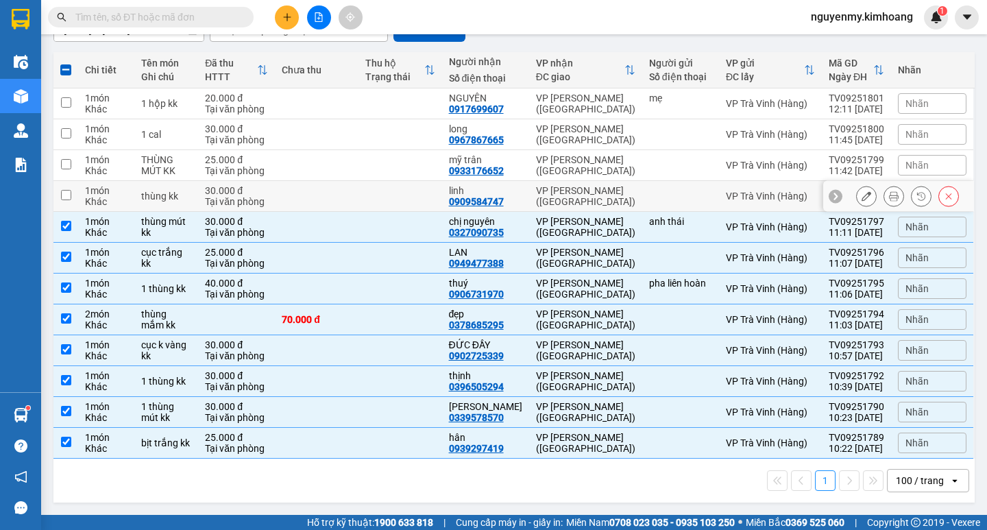
click at [65, 190] on input "checkbox" at bounding box center [66, 195] width 10 height 10
checkbox input "true"
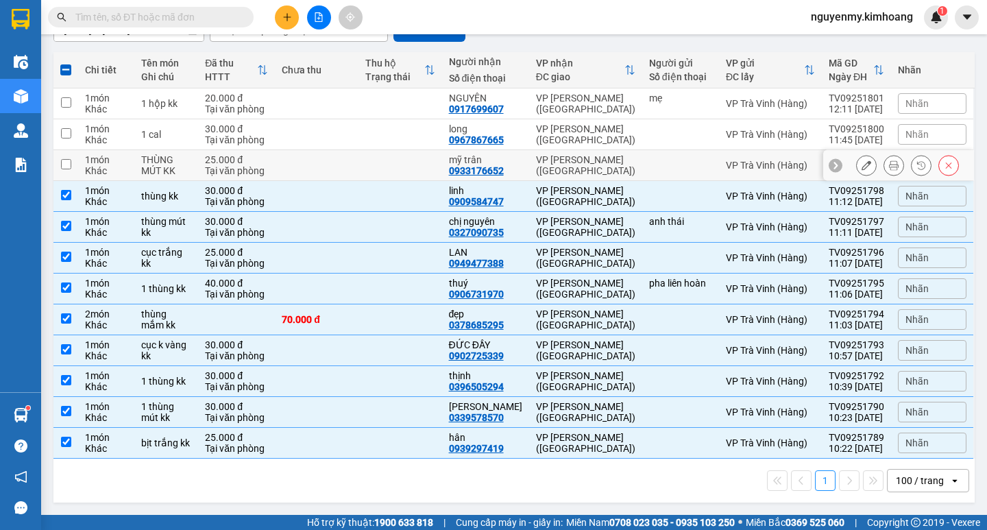
click at [69, 161] on input "checkbox" at bounding box center [66, 164] width 10 height 10
checkbox input "true"
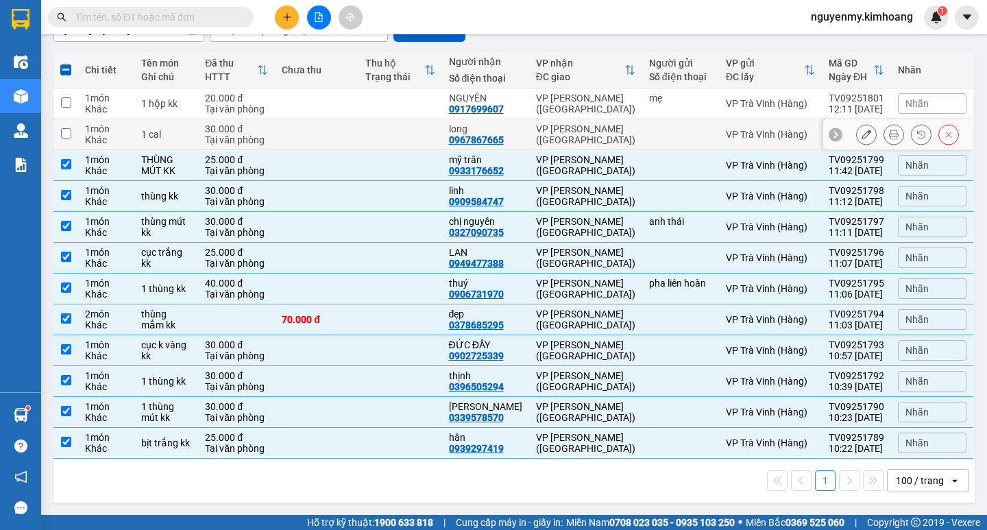
click at [67, 135] on input "checkbox" at bounding box center [66, 133] width 10 height 10
checkbox input "true"
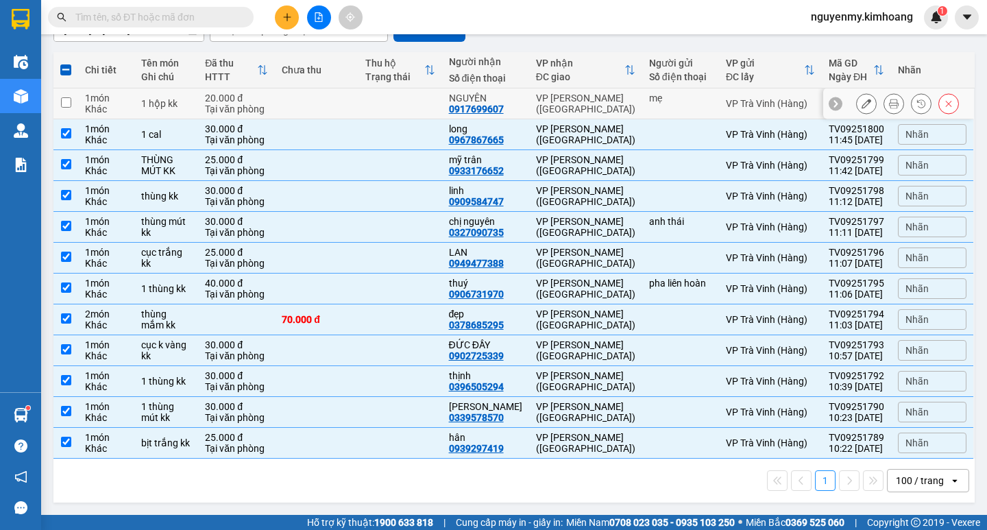
click at [69, 104] on input "checkbox" at bounding box center [66, 102] width 10 height 10
checkbox input "true"
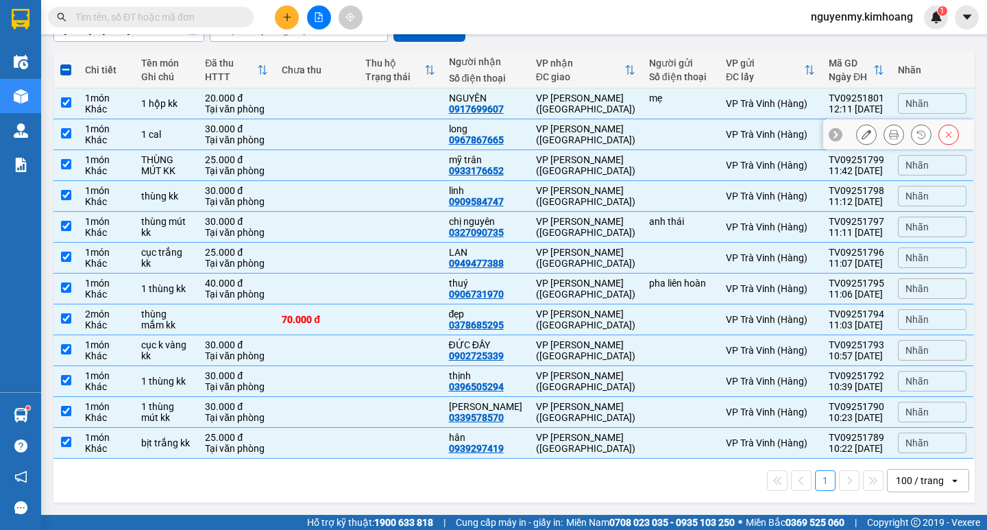
click at [69, 136] on input "checkbox" at bounding box center [66, 133] width 10 height 10
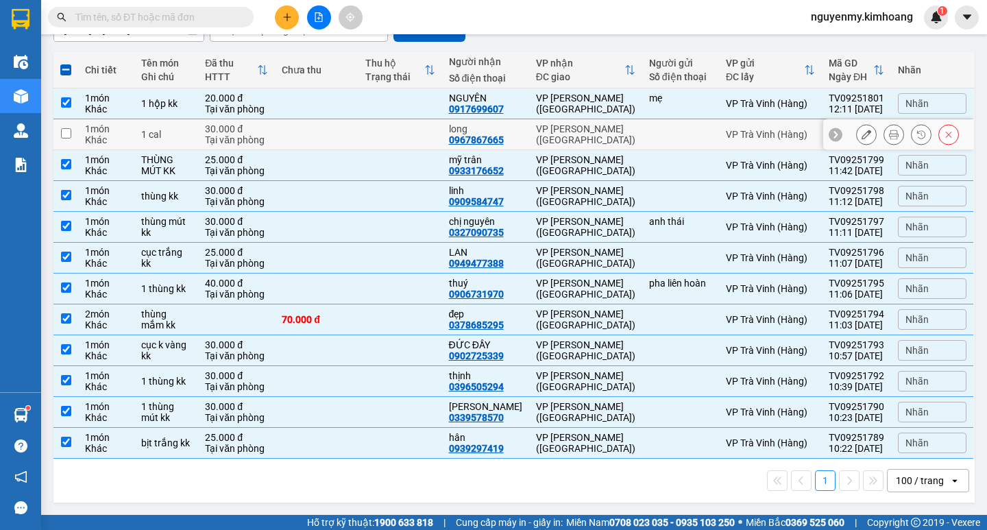
drag, startPoint x: 63, startPoint y: 131, endPoint x: 64, endPoint y: 124, distance: 7.0
click at [63, 130] on input "checkbox" at bounding box center [66, 133] width 10 height 10
checkbox input "true"
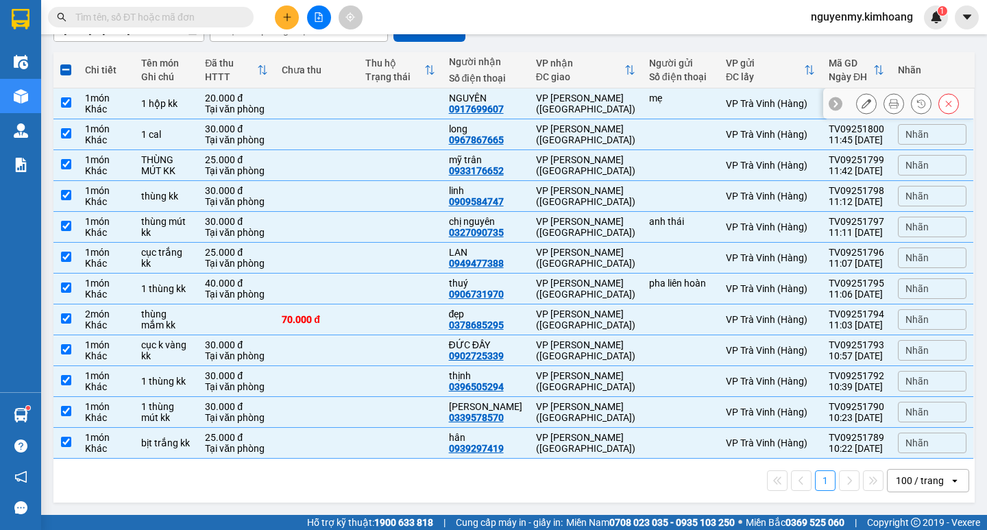
click at [66, 100] on input "checkbox" at bounding box center [66, 102] width 10 height 10
checkbox input "false"
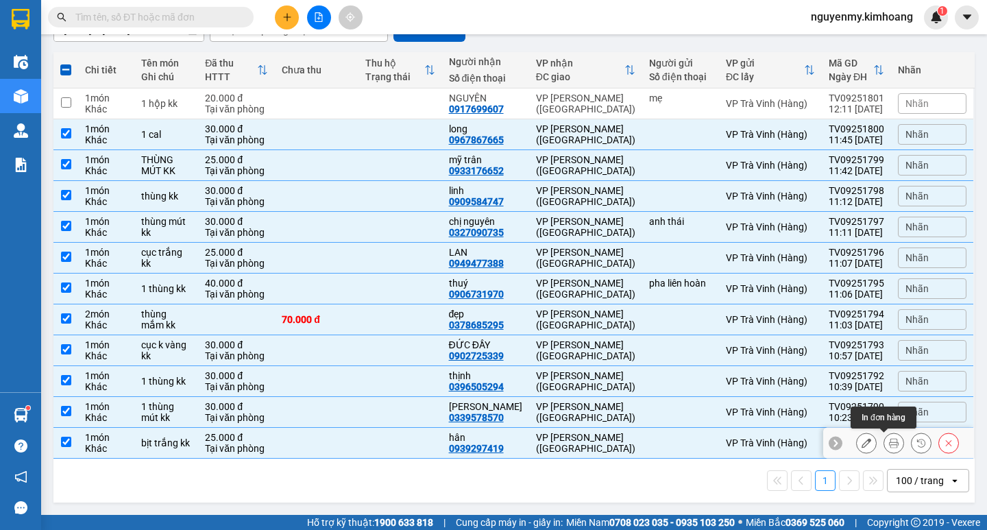
scroll to position [0, 0]
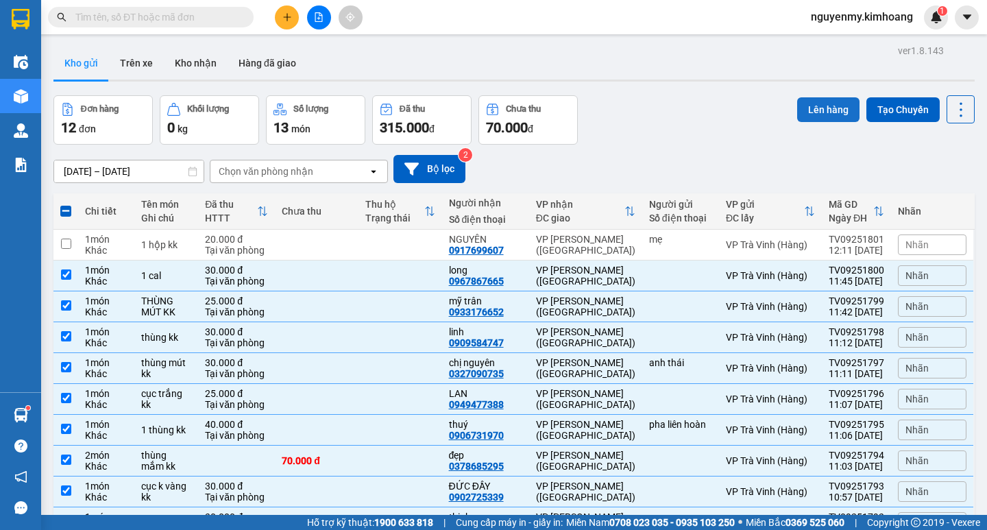
click at [818, 107] on button "Lên hàng" at bounding box center [828, 109] width 62 height 25
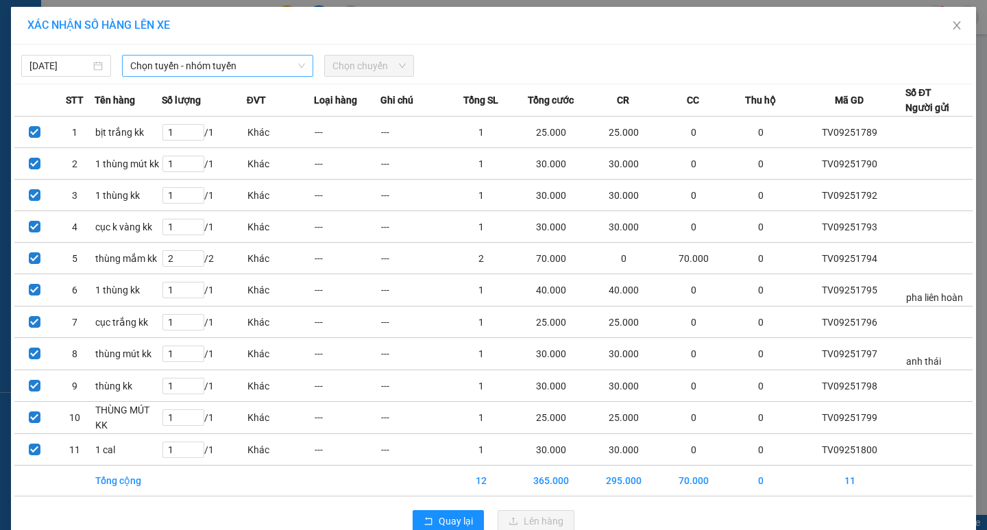
click at [242, 71] on span "Chọn tuyến - nhóm tuyến" at bounding box center [217, 66] width 175 height 21
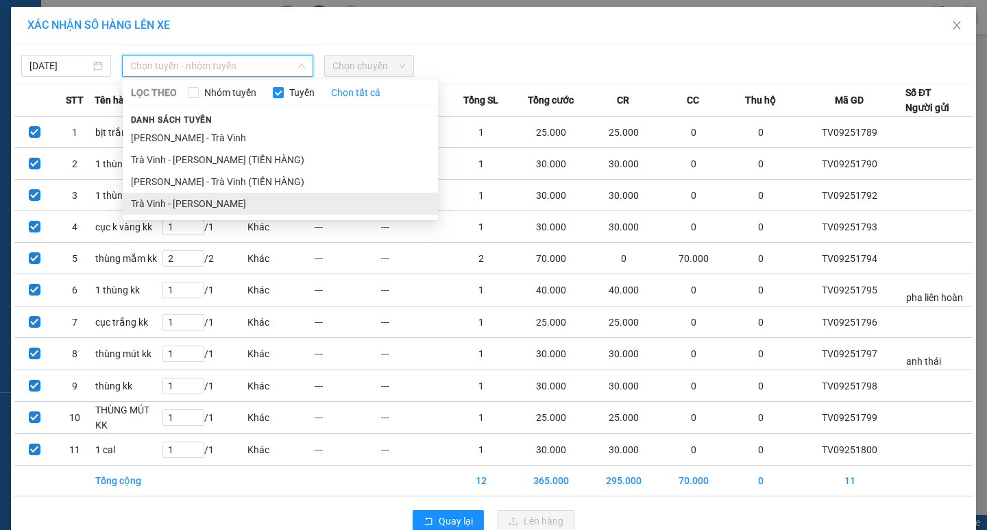
click at [227, 212] on li "Trà Vinh - [PERSON_NAME]" at bounding box center [280, 204] width 315 height 22
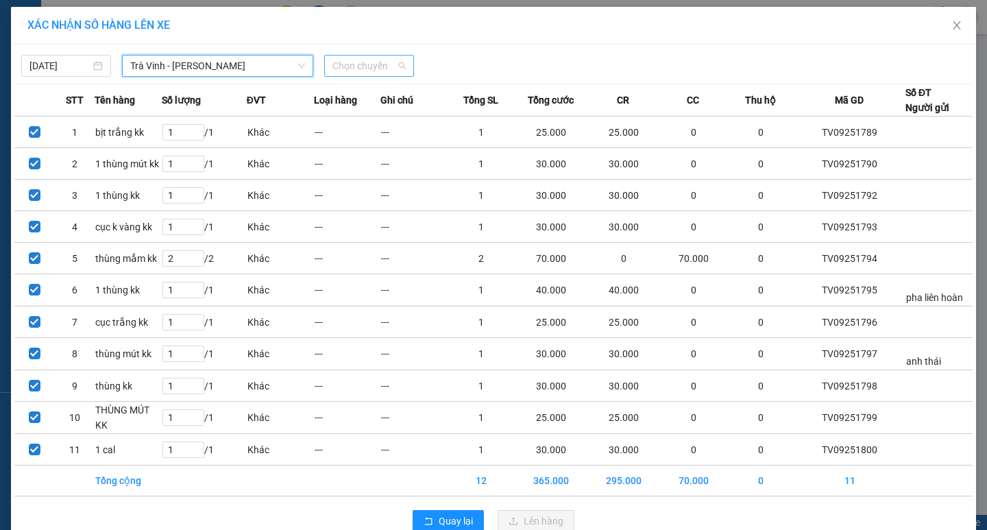
click at [374, 66] on span "Chọn chuyến" at bounding box center [368, 66] width 73 height 21
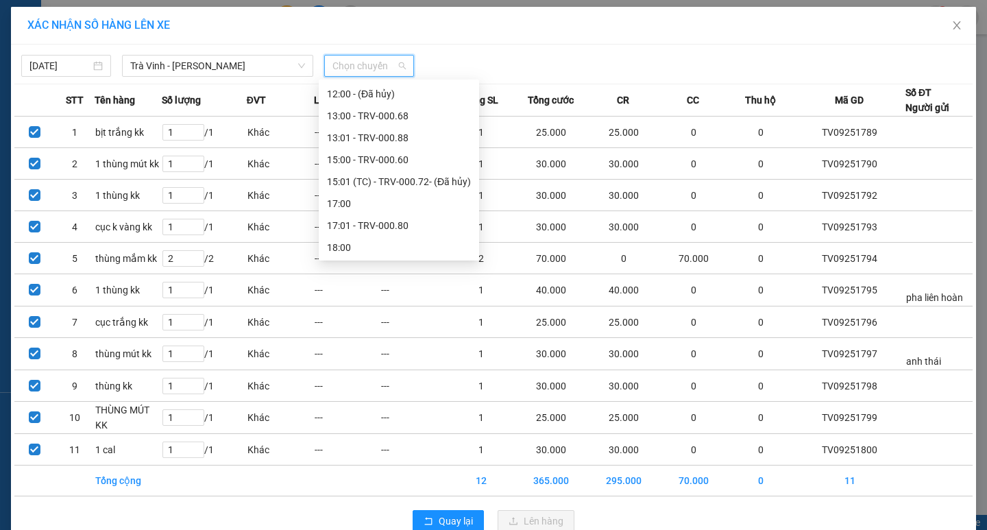
scroll to position [351, 0]
click at [350, 114] on div "13:00 - TRV-000.68" at bounding box center [399, 115] width 144 height 15
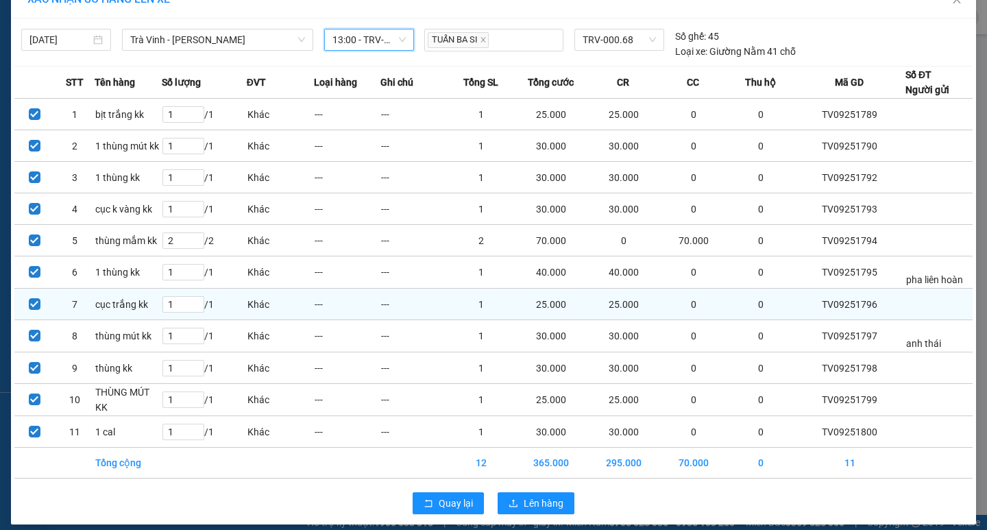
scroll to position [37, 0]
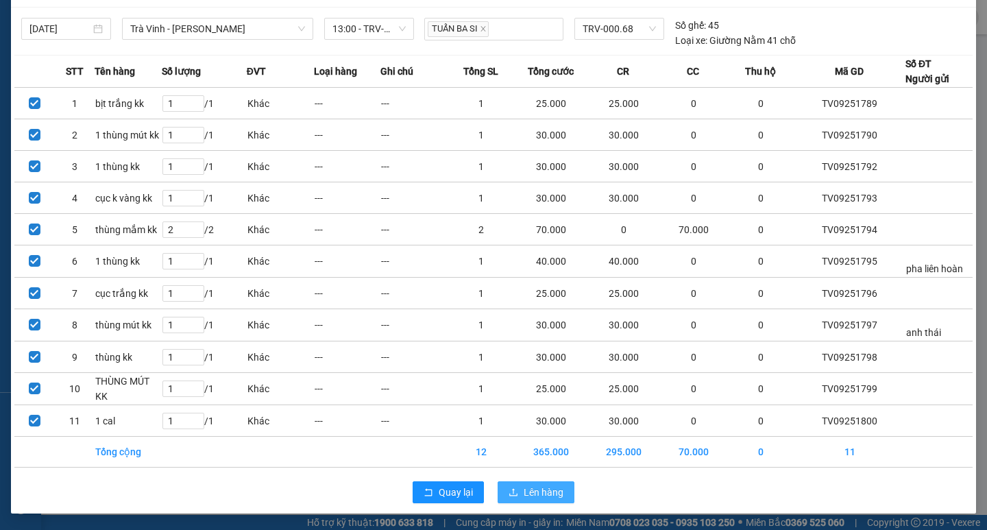
click at [535, 498] on span "Lên hàng" at bounding box center [544, 492] width 40 height 15
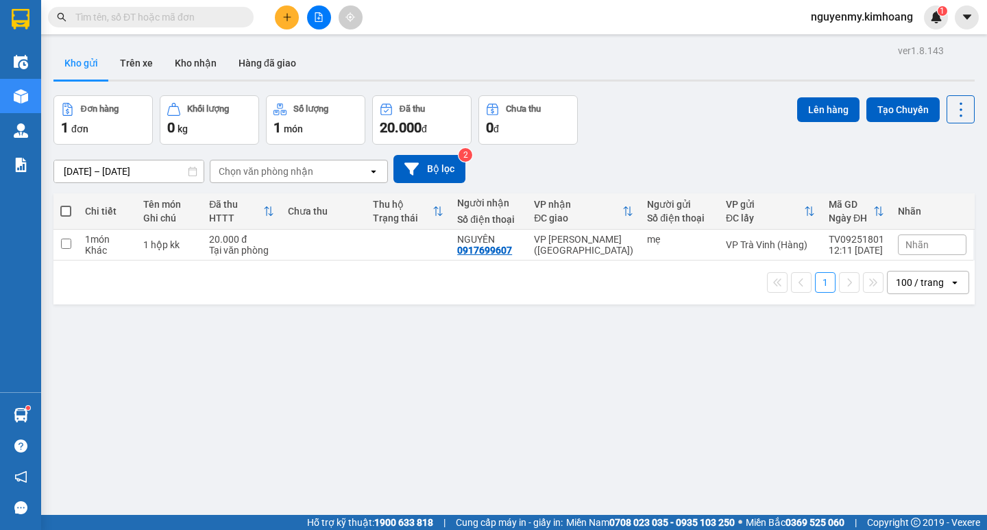
click at [135, 14] on input "text" at bounding box center [156, 17] width 162 height 15
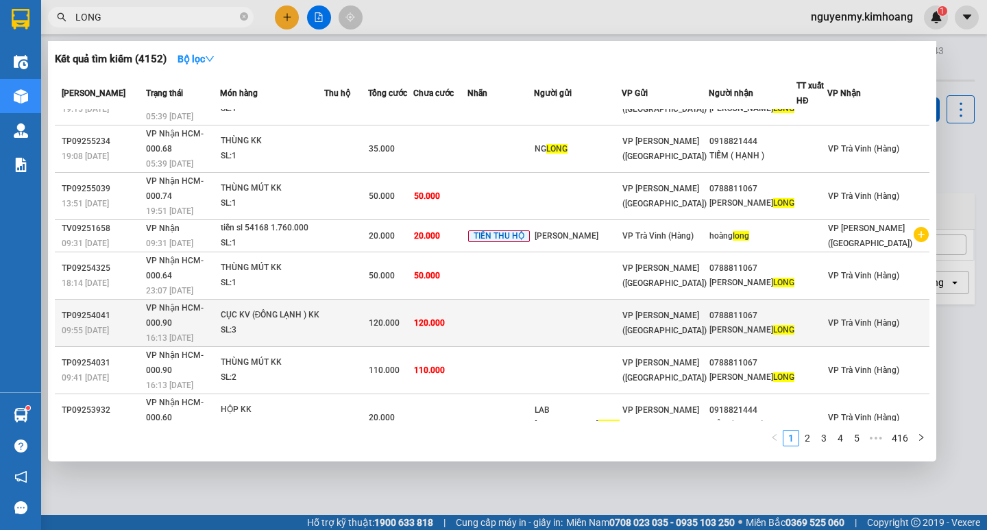
scroll to position [76, 0]
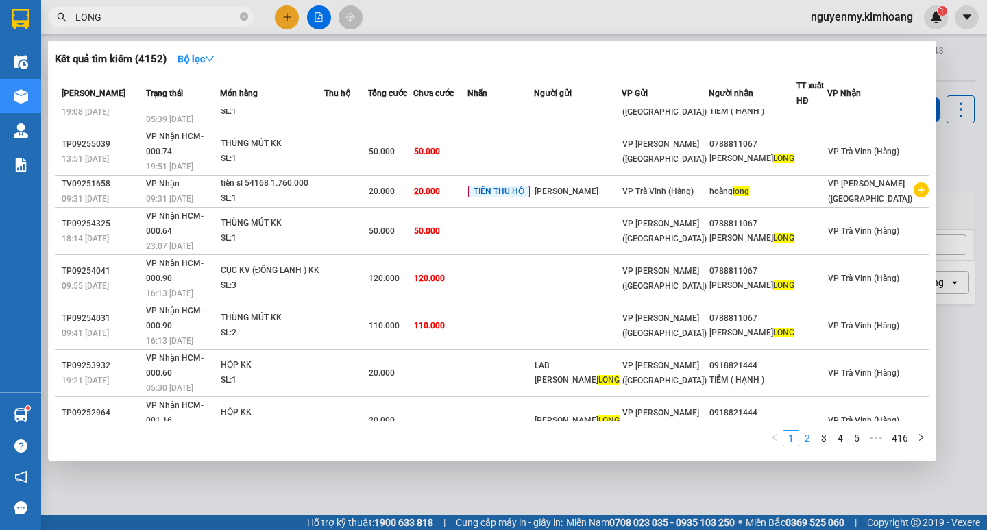
type input "LONG"
click at [812, 439] on link "2" at bounding box center [807, 437] width 15 height 15
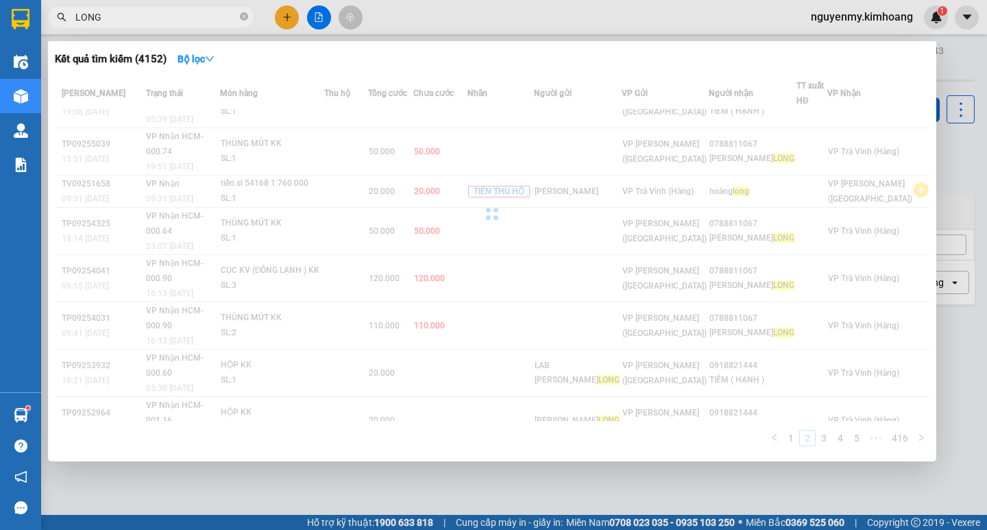
scroll to position [37, 0]
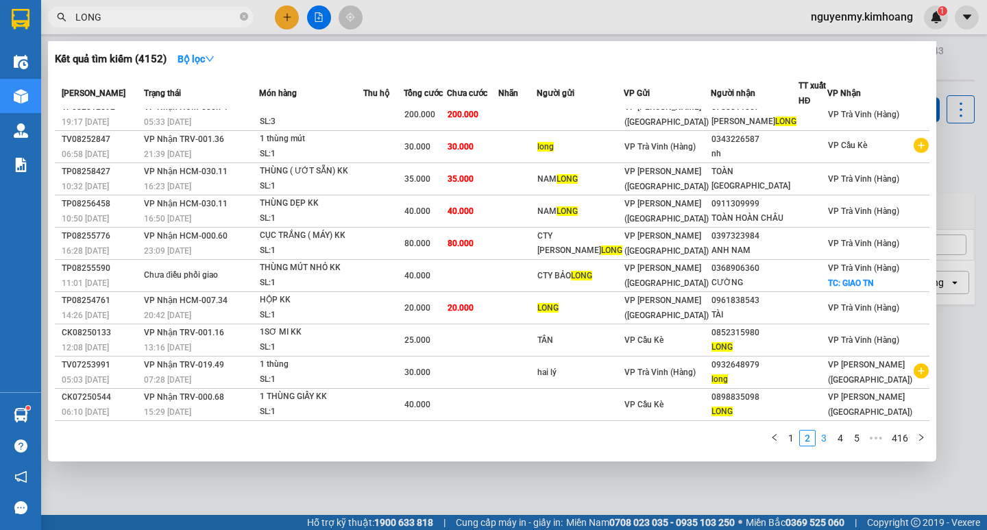
click at [825, 430] on li "3" at bounding box center [824, 438] width 16 height 16
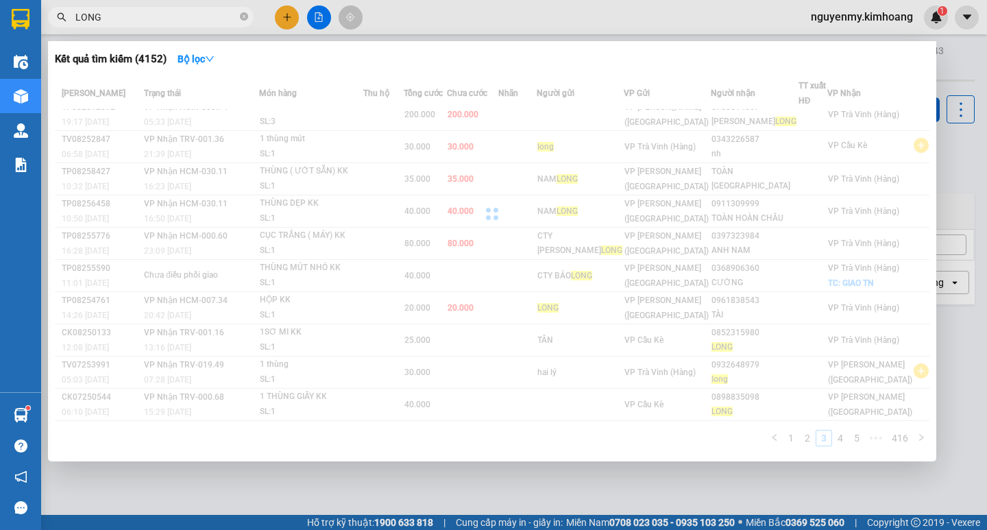
scroll to position [40, 0]
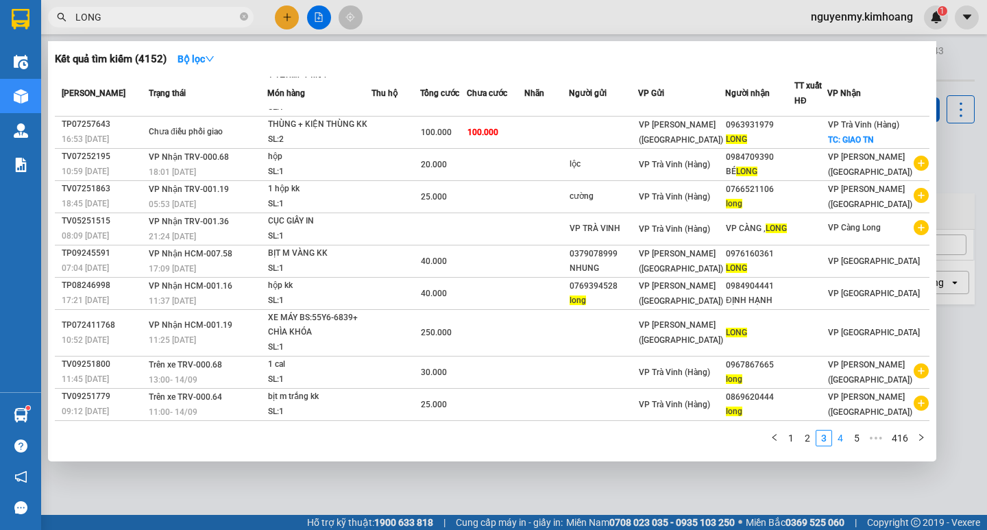
click at [834, 435] on link "4" at bounding box center [840, 437] width 15 height 15
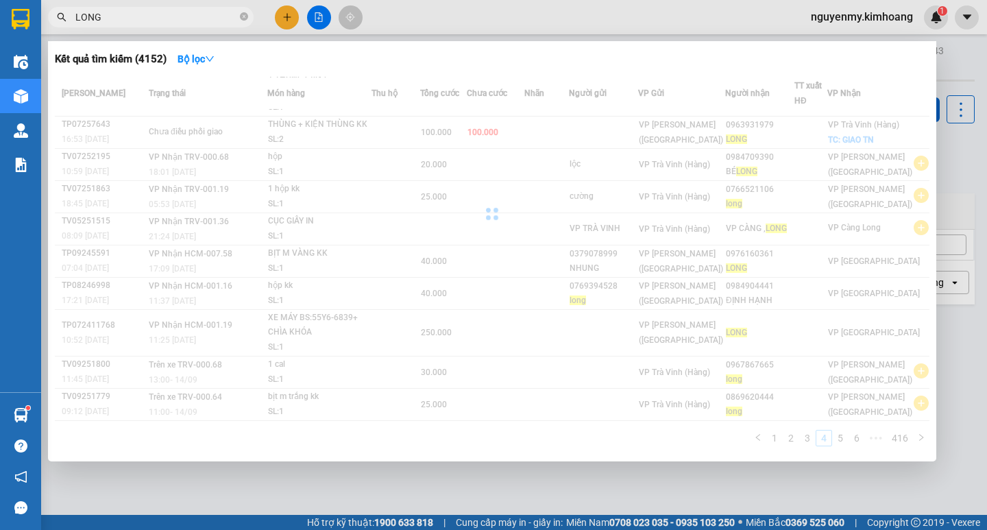
scroll to position [76, 0]
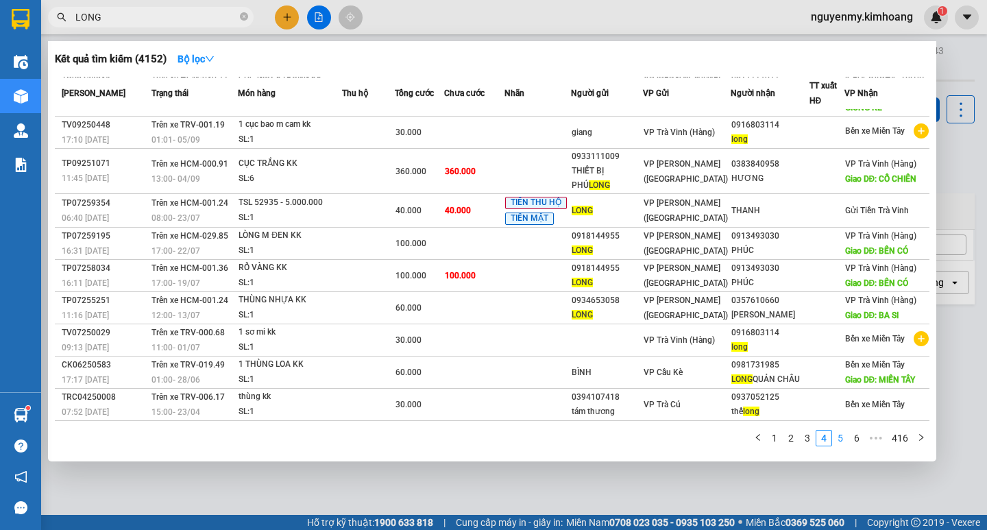
click at [841, 439] on link "5" at bounding box center [840, 437] width 15 height 15
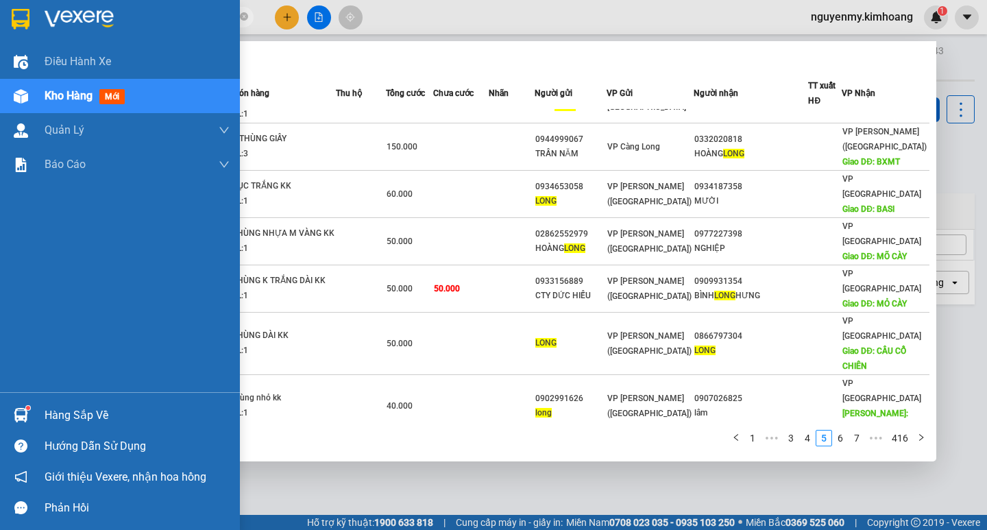
scroll to position [0, 0]
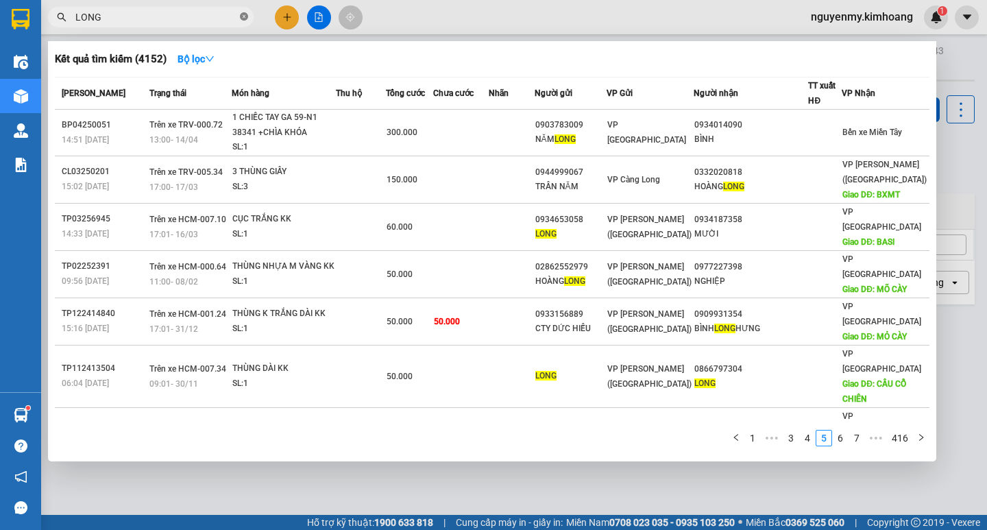
click at [240, 15] on icon "close-circle" at bounding box center [244, 16] width 8 height 8
click at [240, 15] on span at bounding box center [244, 17] width 8 height 15
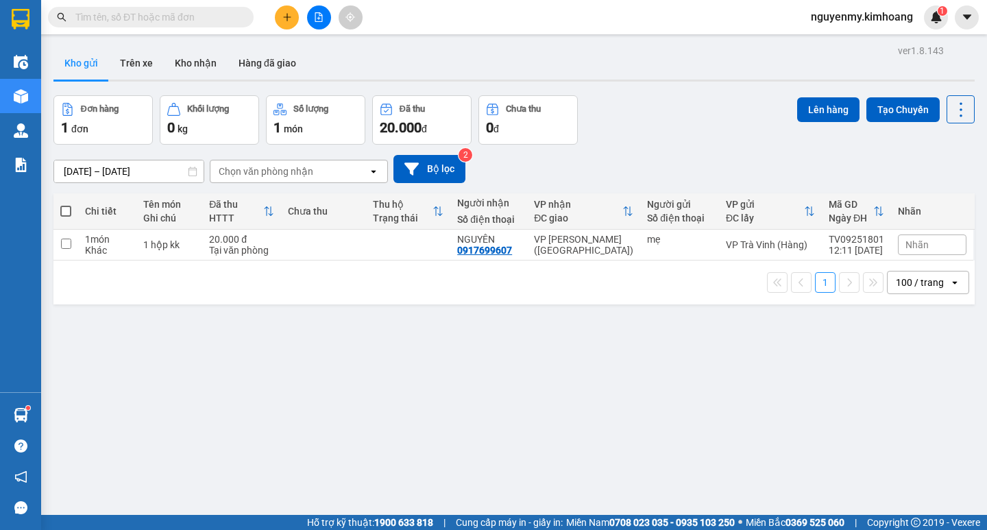
click at [192, 20] on input "text" at bounding box center [156, 17] width 162 height 15
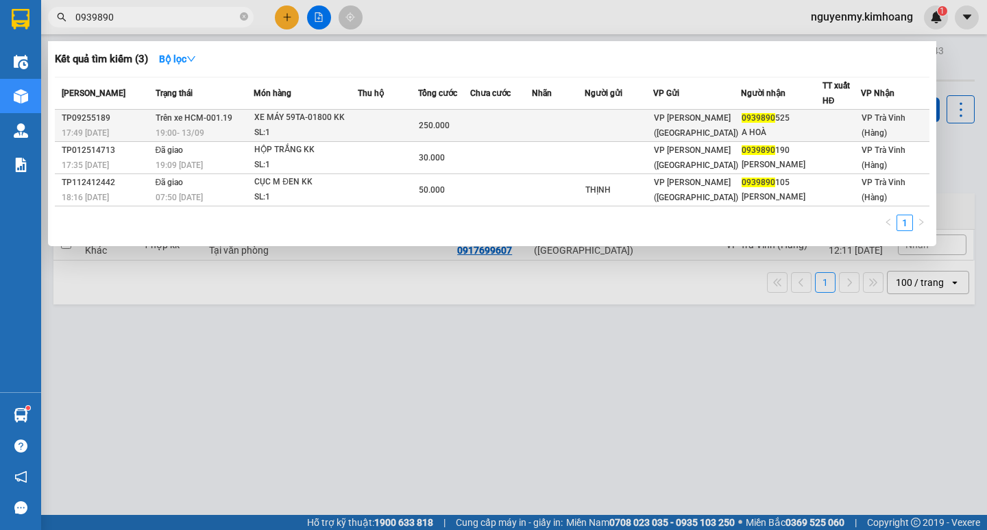
type input "0939890"
click at [568, 125] on td at bounding box center [558, 126] width 53 height 32
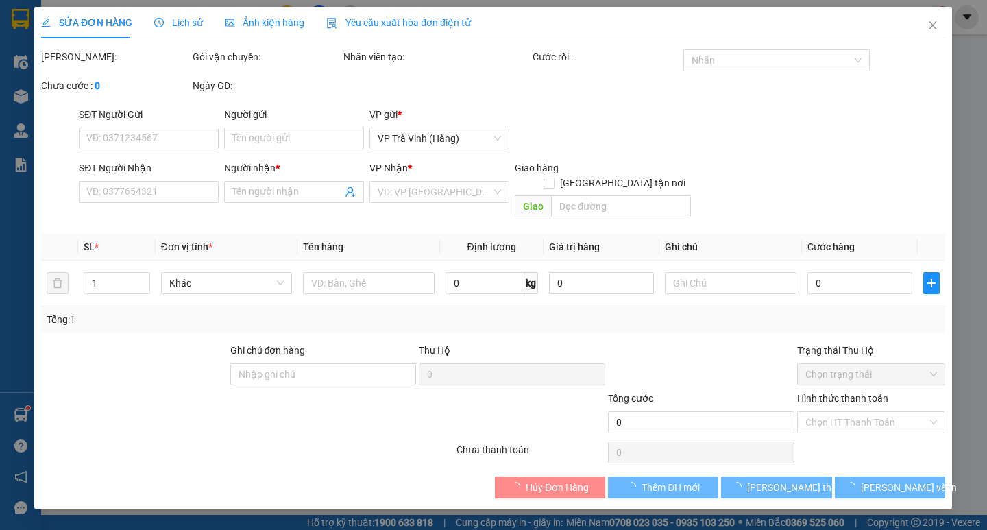
type input "0939890525"
type input "A HOÀ"
type input "250.000"
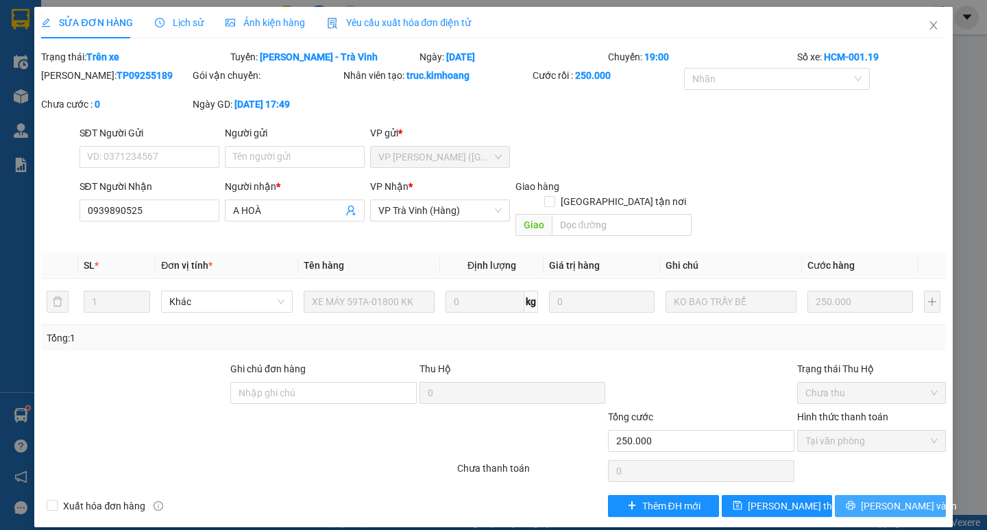
click at [881, 495] on button "[PERSON_NAME] và In" at bounding box center [890, 506] width 110 height 22
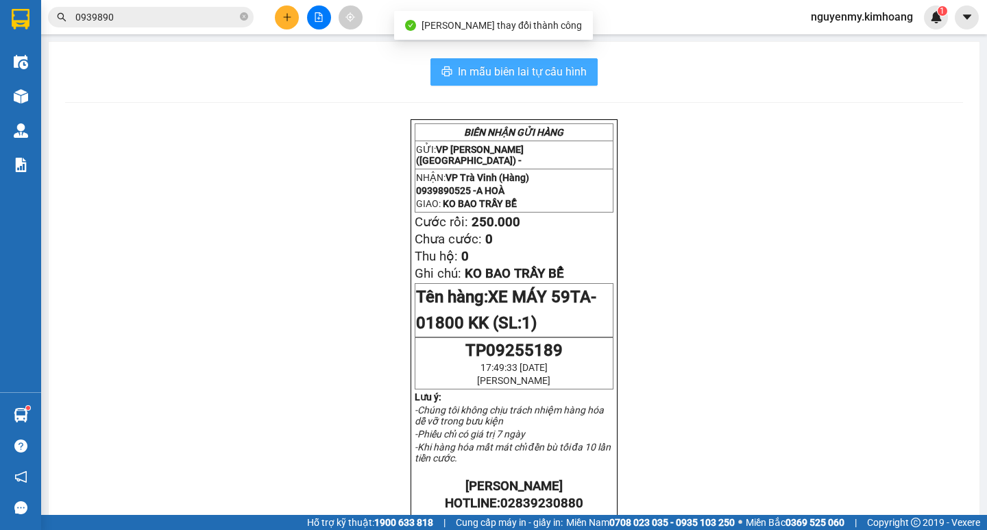
click at [493, 66] on span "In mẫu biên lai tự cấu hình" at bounding box center [522, 71] width 129 height 17
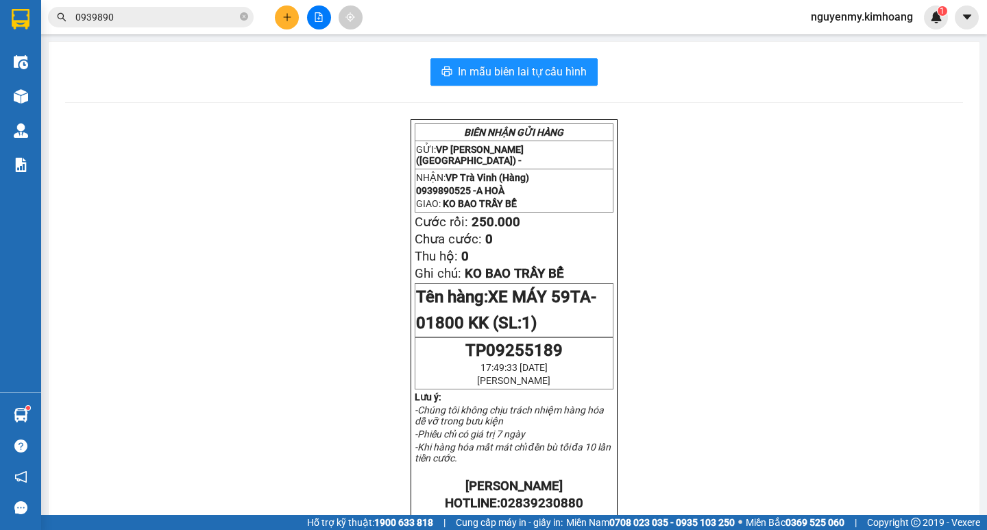
click at [210, 23] on input "0939890" at bounding box center [156, 17] width 162 height 15
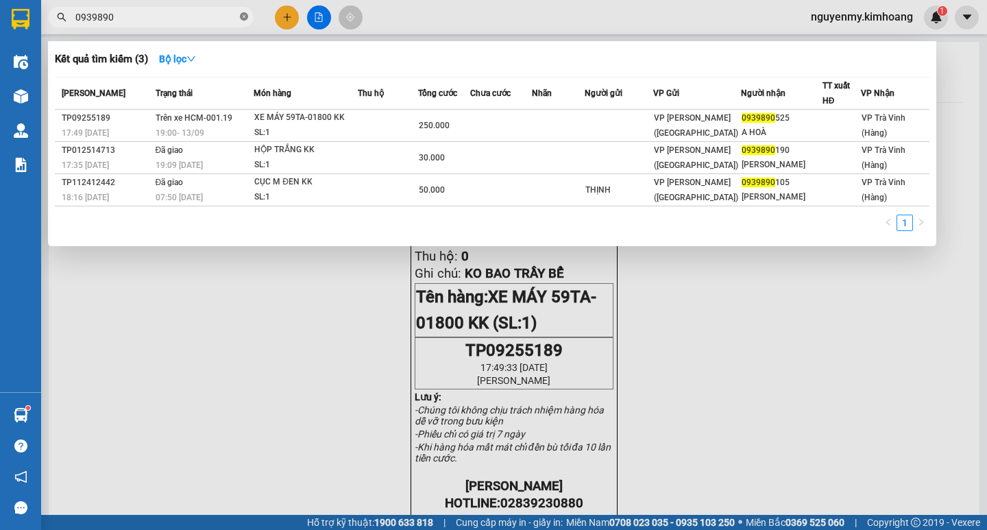
click at [245, 16] on icon "close-circle" at bounding box center [244, 16] width 8 height 8
drag, startPoint x: 245, startPoint y: 16, endPoint x: 236, endPoint y: 20, distance: 9.5
click at [242, 20] on span at bounding box center [244, 17] width 8 height 15
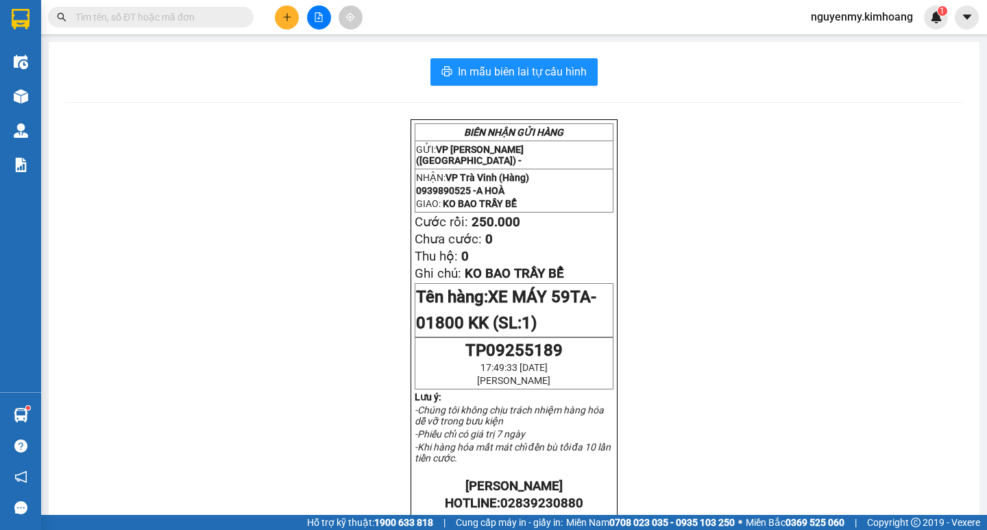
click at [224, 17] on input "text" at bounding box center [156, 17] width 162 height 15
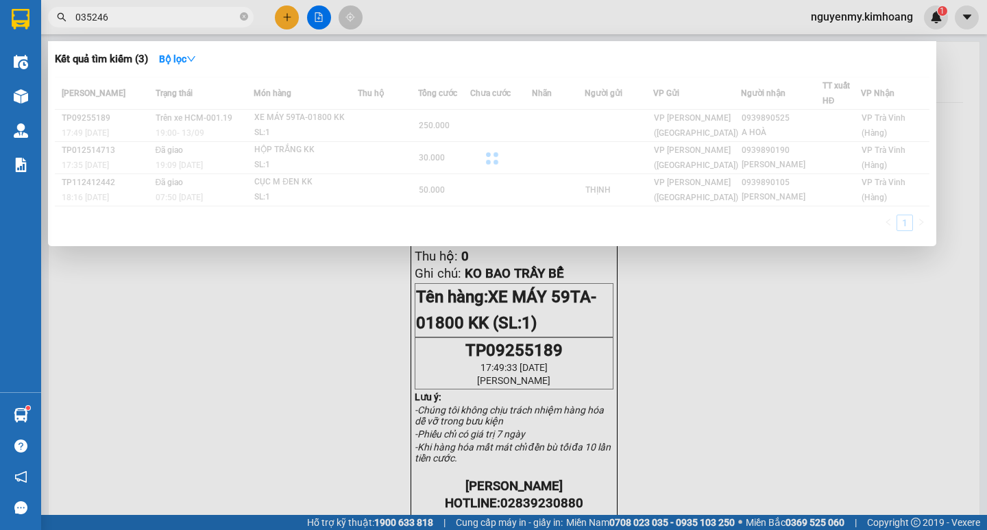
type input "0352469"
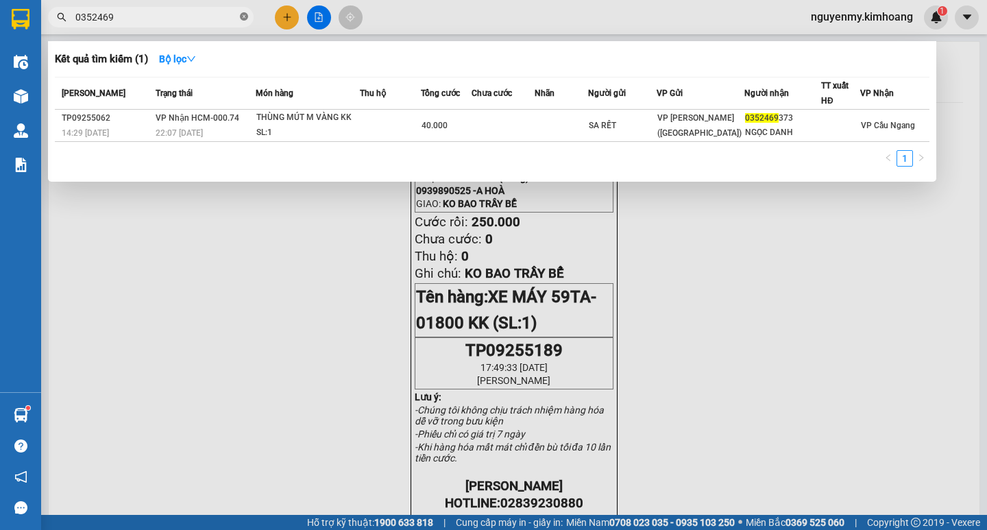
click at [243, 19] on icon "close-circle" at bounding box center [244, 16] width 8 height 8
click at [241, 21] on span at bounding box center [244, 17] width 8 height 15
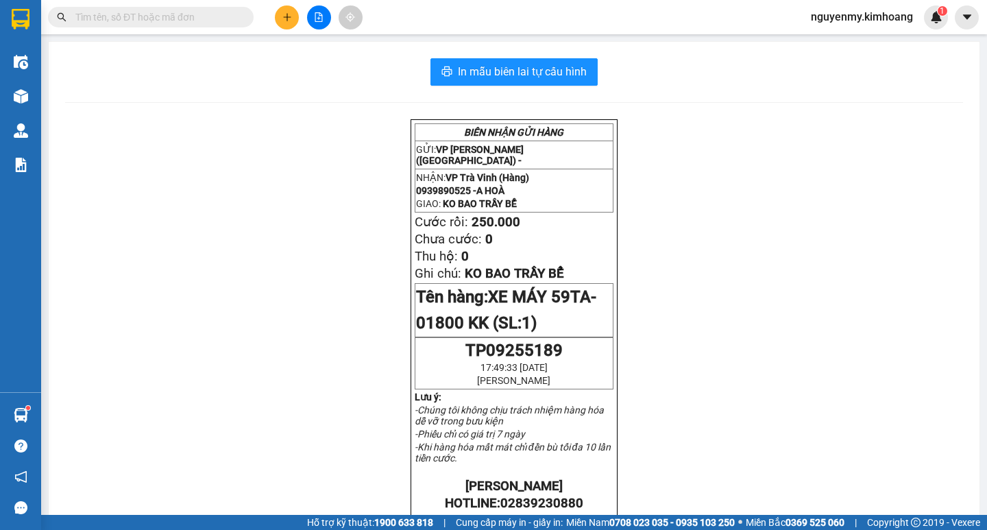
click at [228, 20] on input "text" at bounding box center [156, 17] width 162 height 15
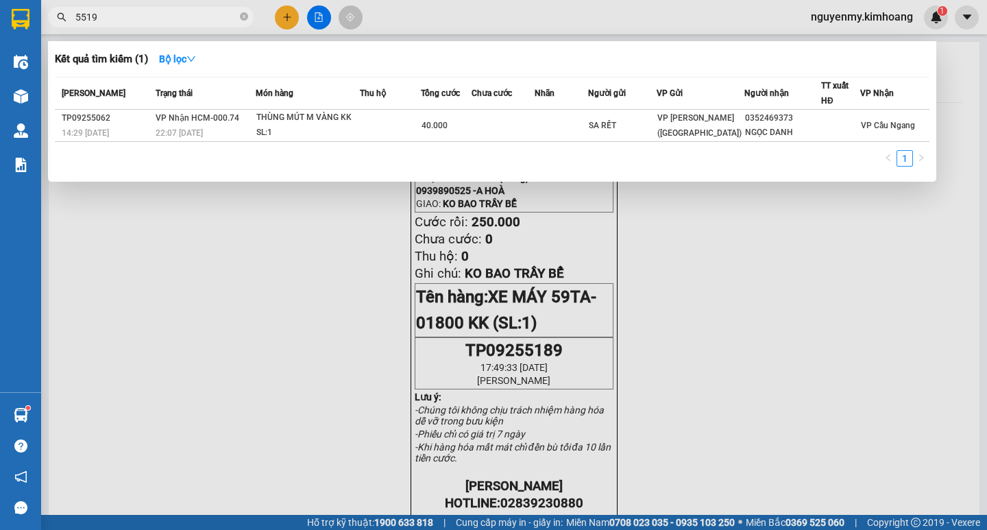
type input "55192"
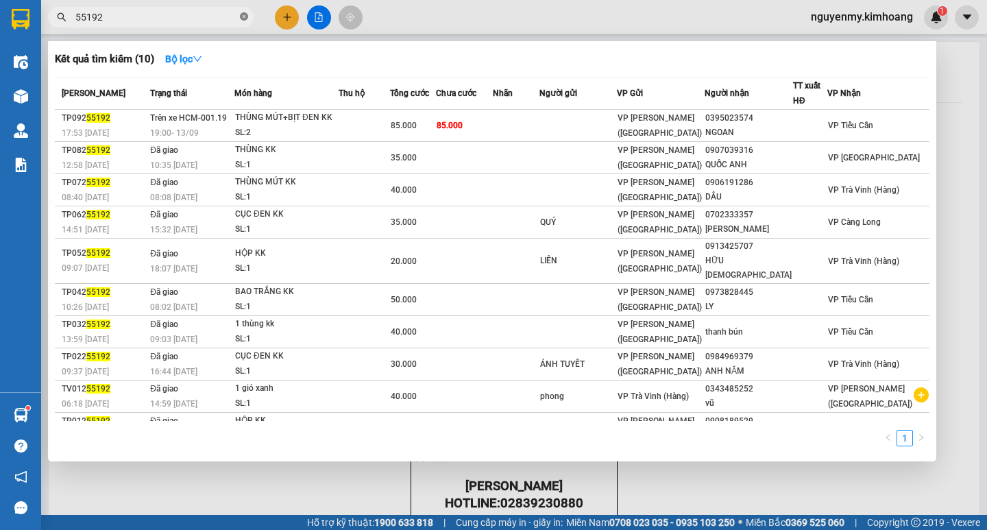
click at [244, 19] on icon "close-circle" at bounding box center [244, 16] width 8 height 8
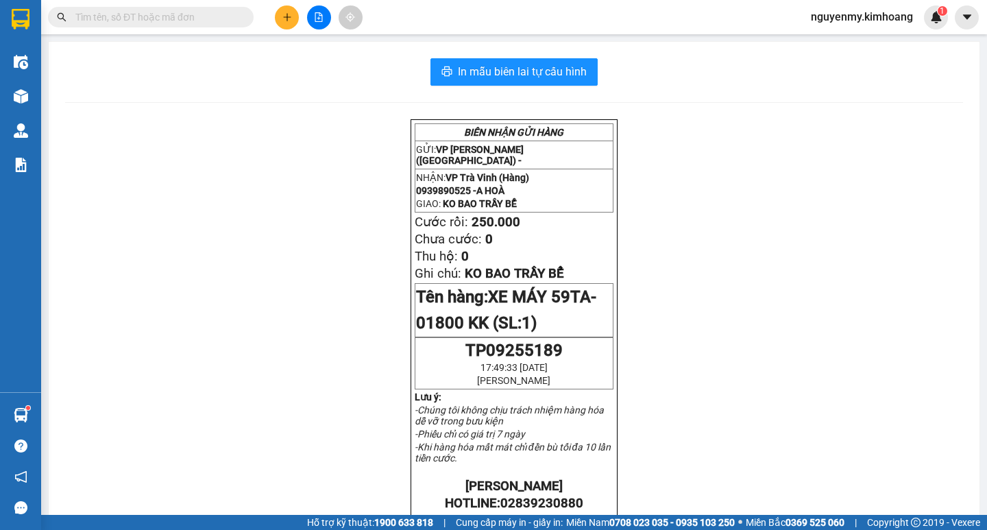
drag, startPoint x: 244, startPoint y: 19, endPoint x: 194, endPoint y: 18, distance: 50.0
click at [243, 19] on span at bounding box center [244, 17] width 8 height 15
click at [194, 18] on input "text" at bounding box center [156, 17] width 162 height 15
